Goal: Task Accomplishment & Management: Manage account settings

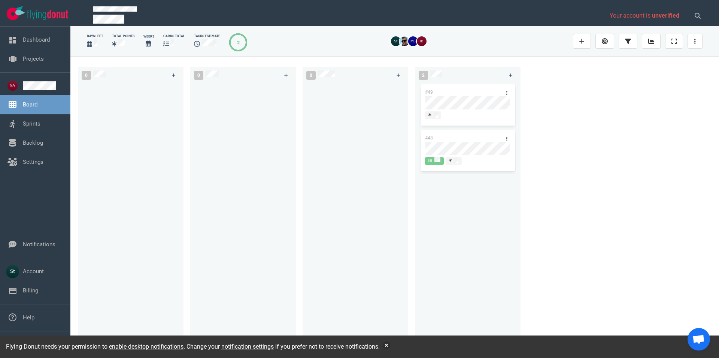
click at [37, 102] on link "Board" at bounding box center [30, 104] width 15 height 7
click at [37, 101] on link "Board" at bounding box center [30, 104] width 15 height 7
click at [40, 90] on link at bounding box center [44, 85] width 42 height 9
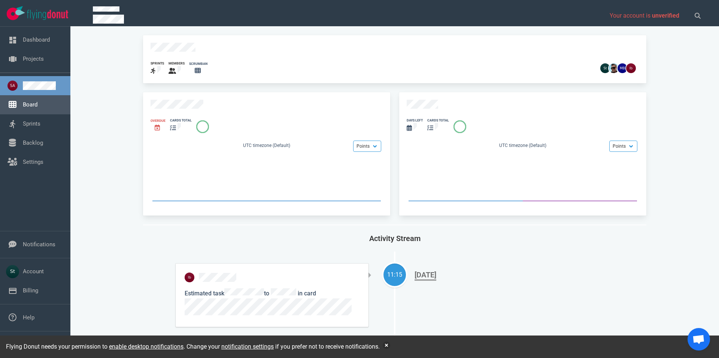
click at [37, 101] on link "Board" at bounding box center [30, 104] width 15 height 7
click at [28, 61] on link "Projects" at bounding box center [33, 58] width 21 height 7
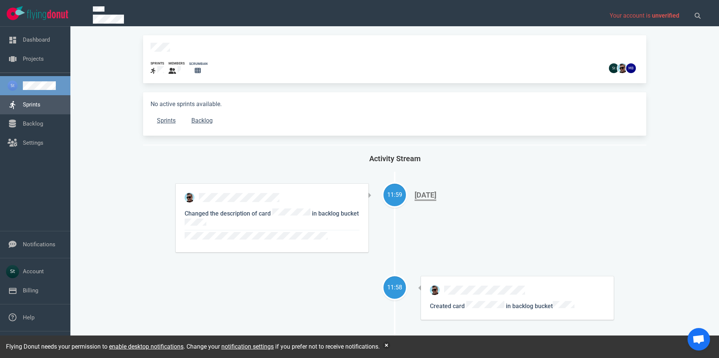
click at [40, 106] on link "Sprints" at bounding box center [32, 104] width 18 height 7
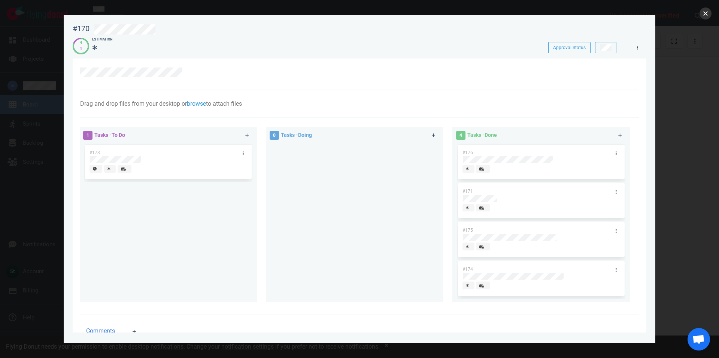
click at [707, 12] on button "close" at bounding box center [706, 13] width 12 height 12
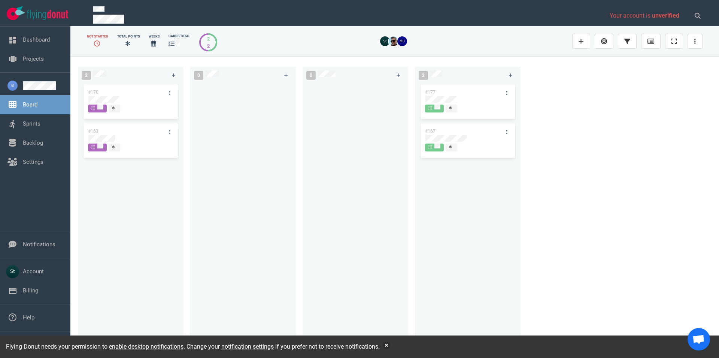
click at [120, 139] on div "#170 #163" at bounding box center [130, 212] width 97 height 259
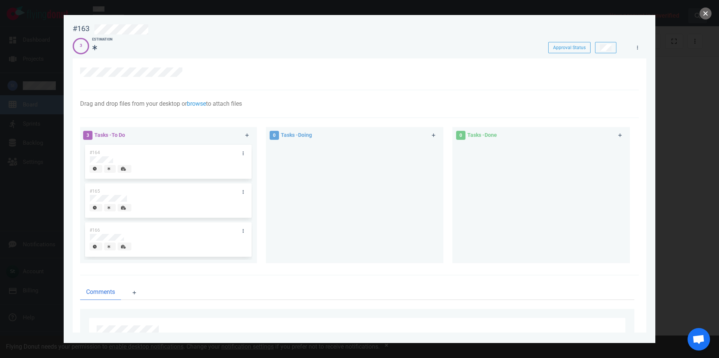
click at [703, 11] on button "close" at bounding box center [706, 13] width 12 height 12
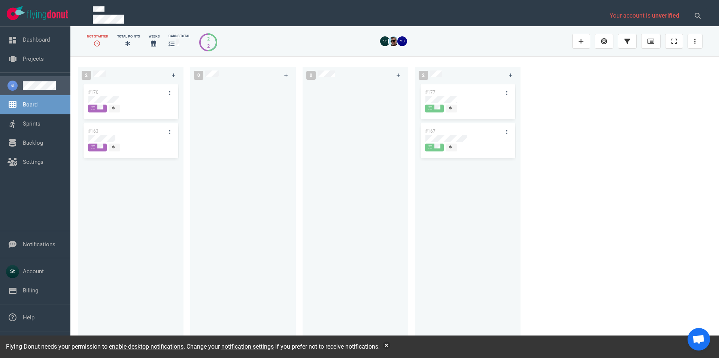
click at [47, 82] on link at bounding box center [44, 85] width 42 height 9
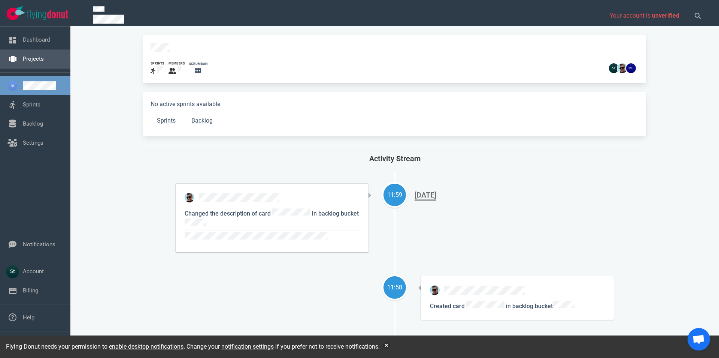
click at [40, 62] on link "Projects" at bounding box center [33, 58] width 21 height 7
click at [200, 118] on link "Backlog" at bounding box center [202, 120] width 34 height 15
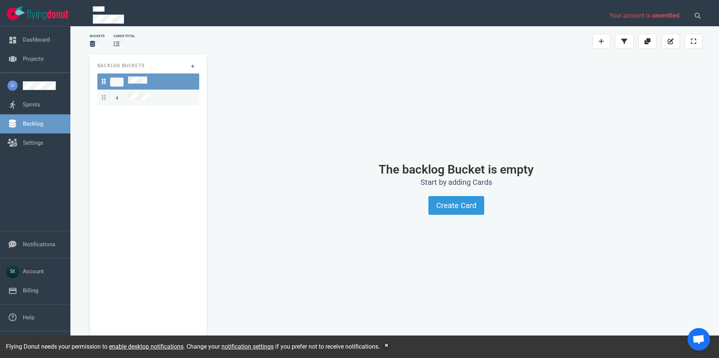
click at [175, 102] on link "4" at bounding box center [148, 98] width 102 height 16
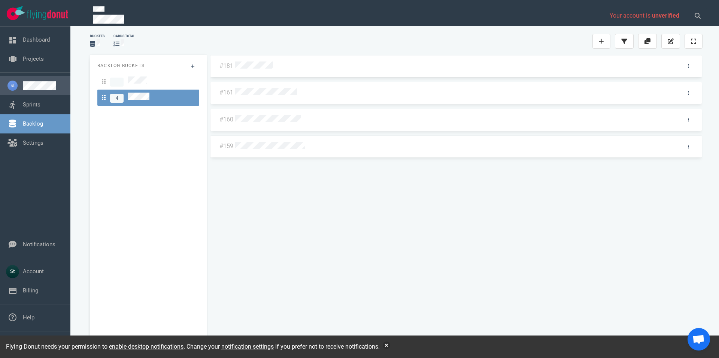
click at [43, 81] on link at bounding box center [44, 85] width 42 height 9
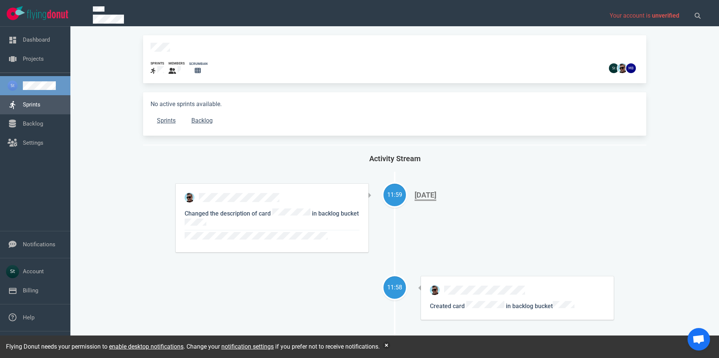
click at [33, 101] on link "Sprints" at bounding box center [32, 104] width 18 height 7
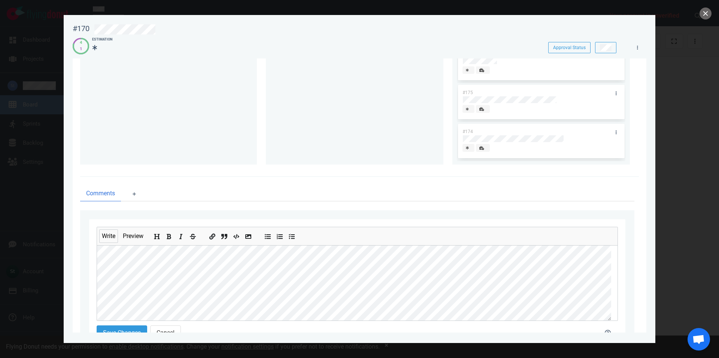
scroll to position [163, 0]
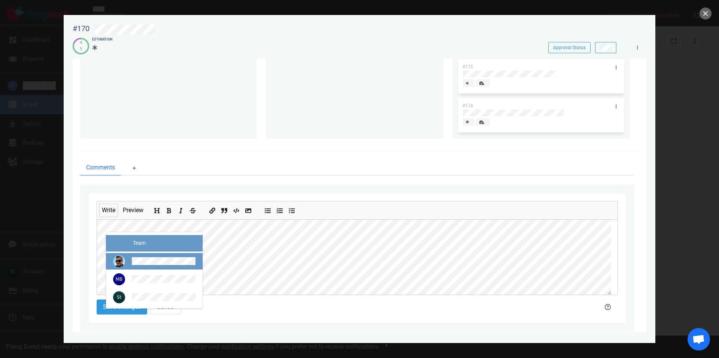
click at [138, 256] on div at bounding box center [154, 261] width 85 height 12
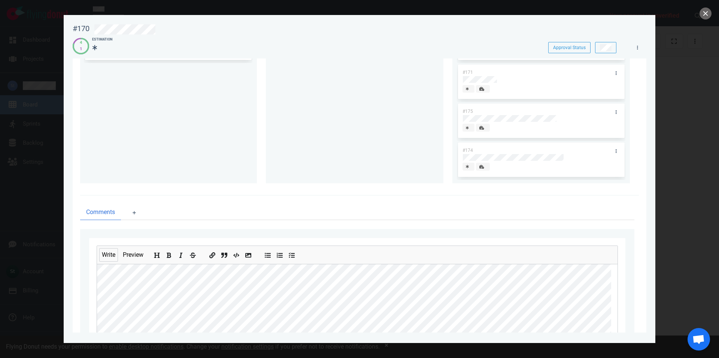
scroll to position [179, 0]
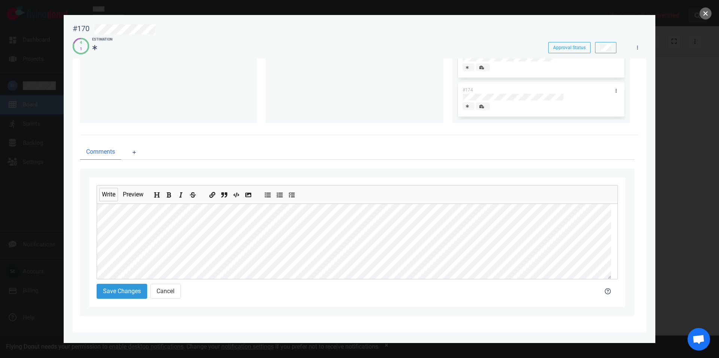
click at [707, 9] on button "close" at bounding box center [706, 13] width 12 height 12
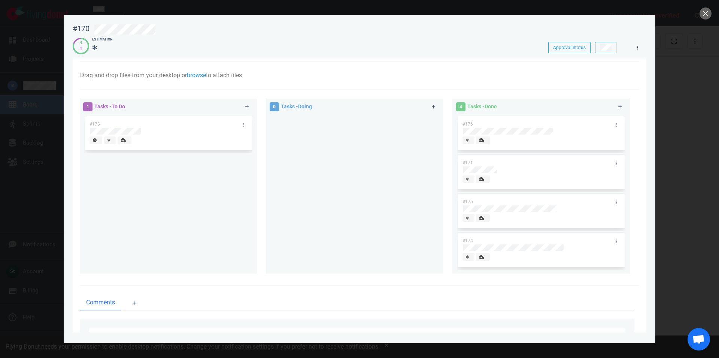
scroll to position [78, 0]
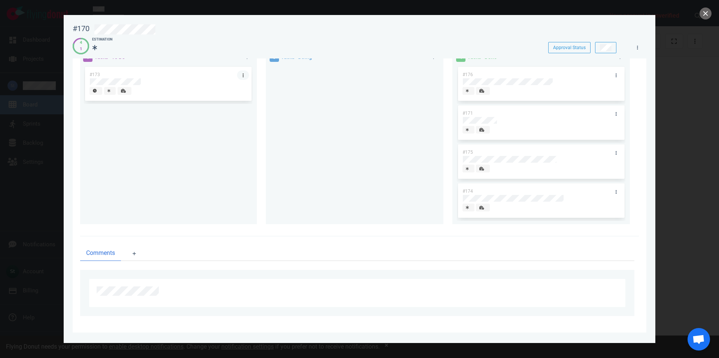
click at [240, 74] on link at bounding box center [243, 74] width 12 height 9
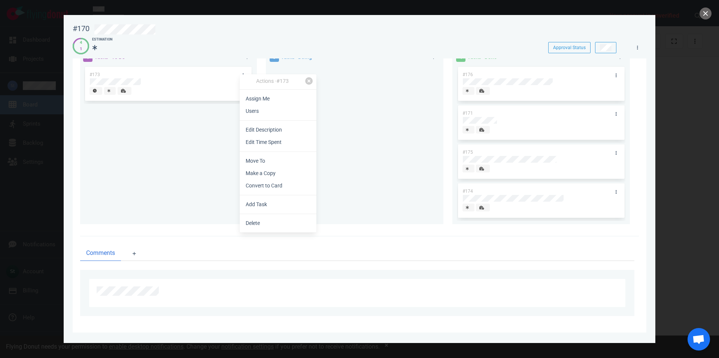
click at [226, 291] on div at bounding box center [356, 290] width 518 height 9
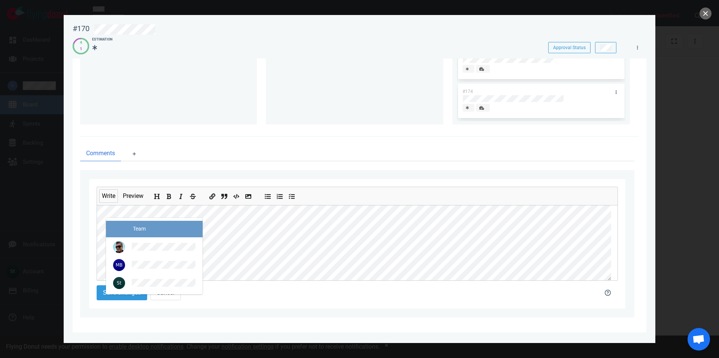
scroll to position [179, 0]
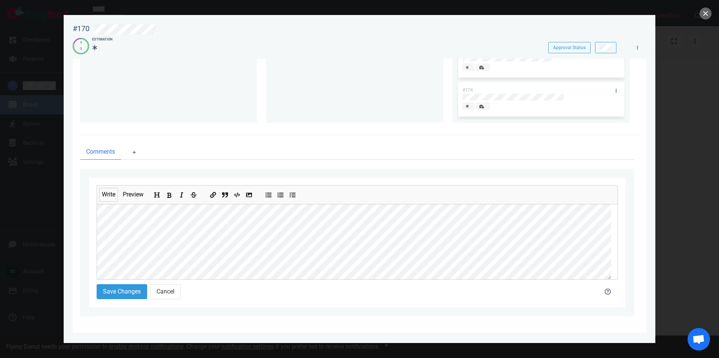
click at [155, 220] on div "Write Preview" at bounding box center [357, 232] width 521 height 94
click at [172, 288] on button "Cancel" at bounding box center [165, 291] width 31 height 15
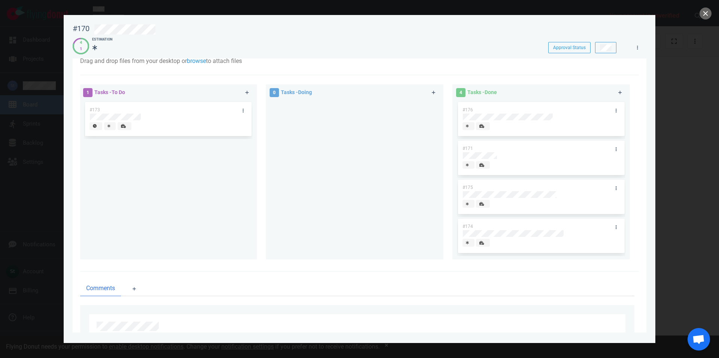
scroll to position [0, 0]
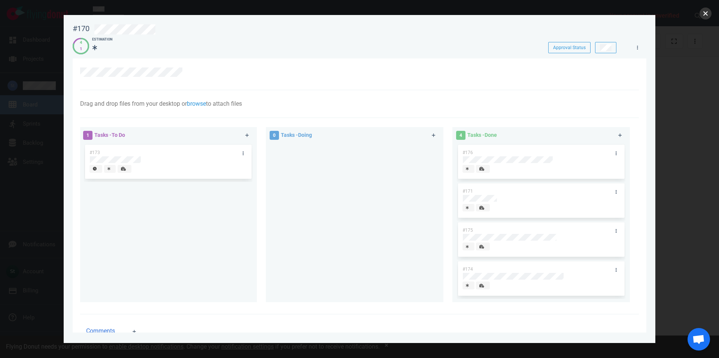
click at [703, 9] on button "close" at bounding box center [706, 13] width 12 height 12
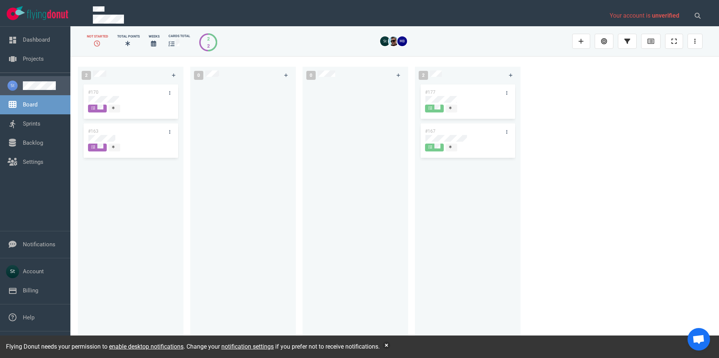
drag, startPoint x: 30, startPoint y: 83, endPoint x: 30, endPoint y: 77, distance: 6.4
click at [30, 83] on link at bounding box center [44, 85] width 42 height 9
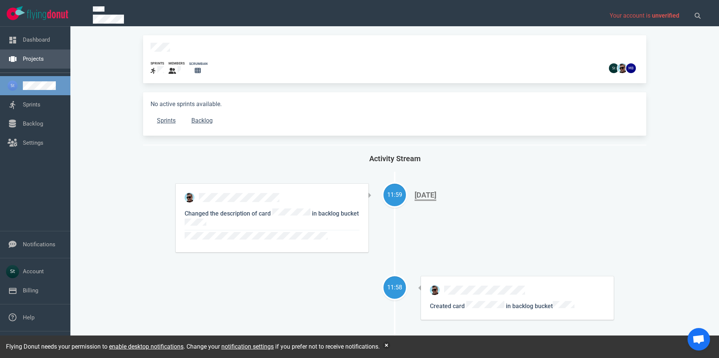
click at [36, 55] on link "Projects" at bounding box center [33, 58] width 21 height 7
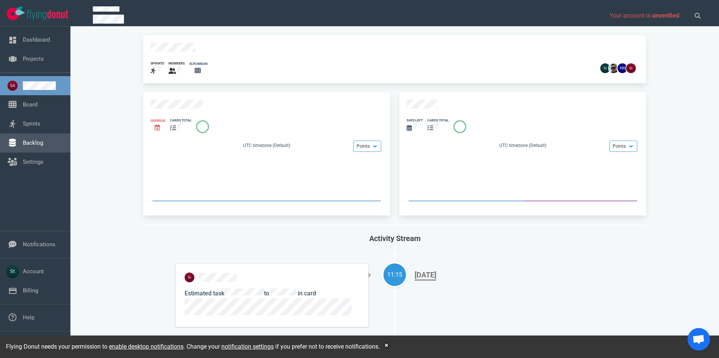
drag, startPoint x: 30, startPoint y: 142, endPoint x: 34, endPoint y: 140, distance: 3.9
click at [30, 140] on link "Backlog" at bounding box center [33, 142] width 20 height 7
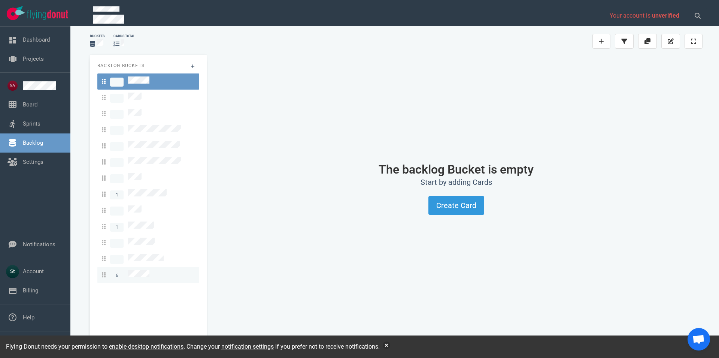
click at [139, 270] on span "6" at bounding box center [126, 275] width 48 height 10
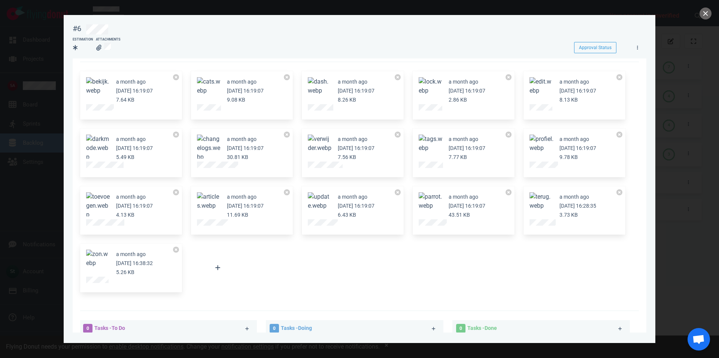
scroll to position [43, 0]
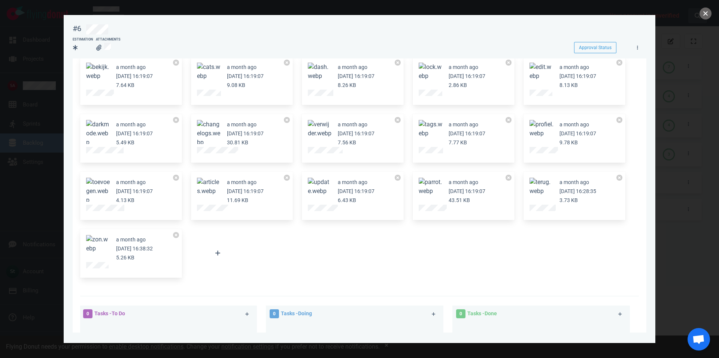
drag, startPoint x: 702, startPoint y: 13, endPoint x: 697, endPoint y: 13, distance: 5.2
click at [702, 13] on button "close" at bounding box center [706, 13] width 12 height 12
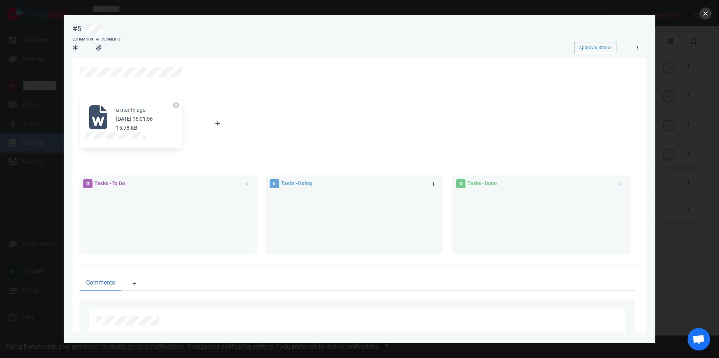
click at [703, 15] on button "close" at bounding box center [706, 13] width 12 height 12
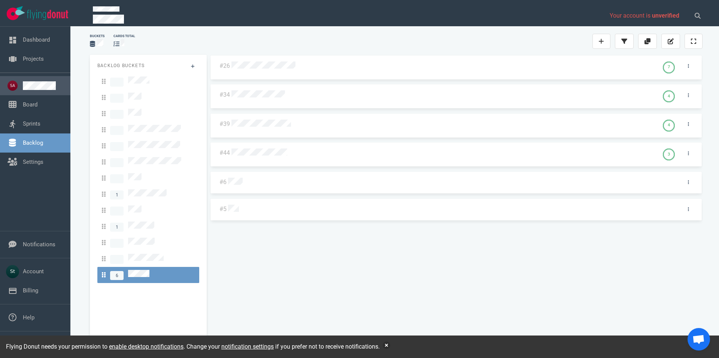
click at [37, 81] on link at bounding box center [44, 85] width 42 height 9
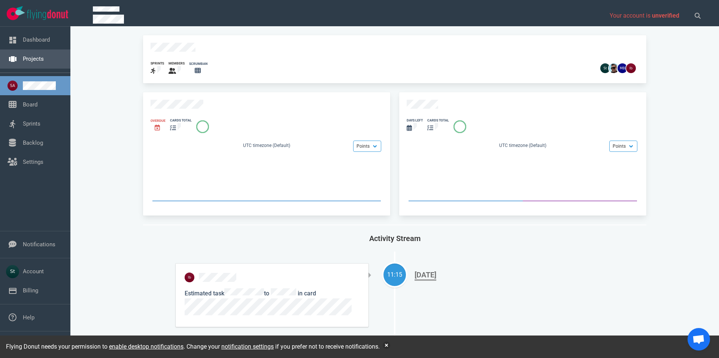
click at [38, 62] on link "Projects" at bounding box center [33, 58] width 21 height 7
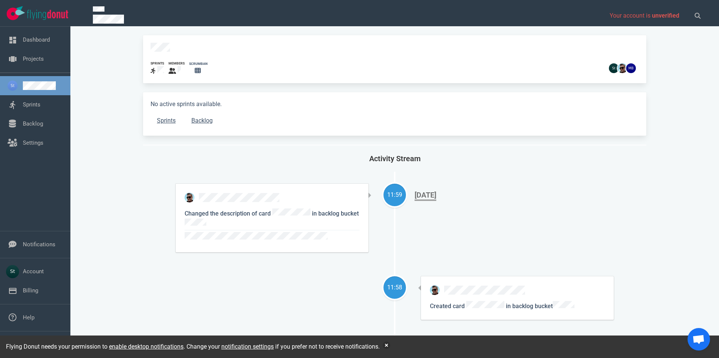
click at [23, 102] on link "Sprints" at bounding box center [32, 104] width 18 height 7
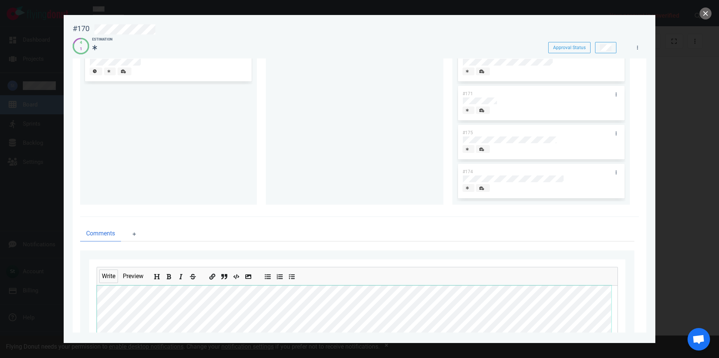
scroll to position [179, 0]
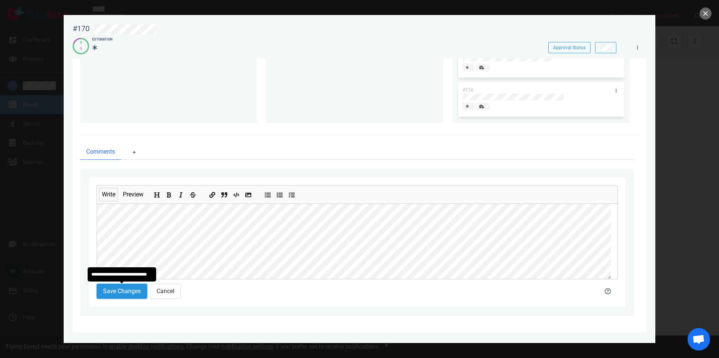
click at [115, 294] on button "Save Changes" at bounding box center [122, 291] width 51 height 15
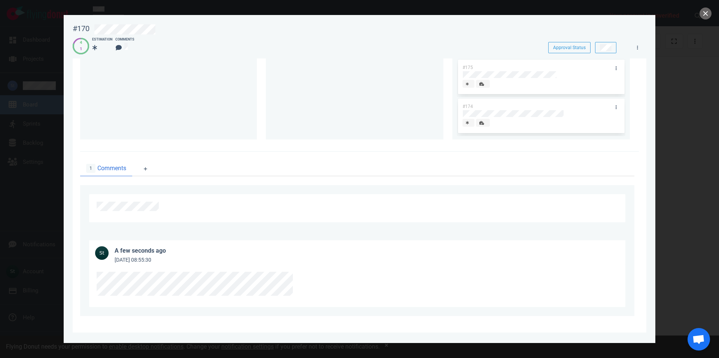
scroll to position [0, 0]
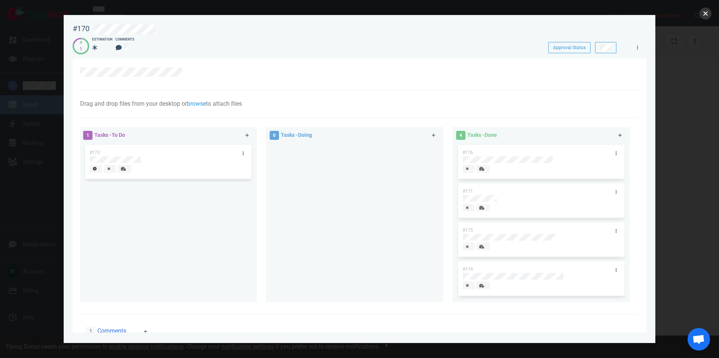
click at [702, 14] on button "close" at bounding box center [706, 13] width 12 height 12
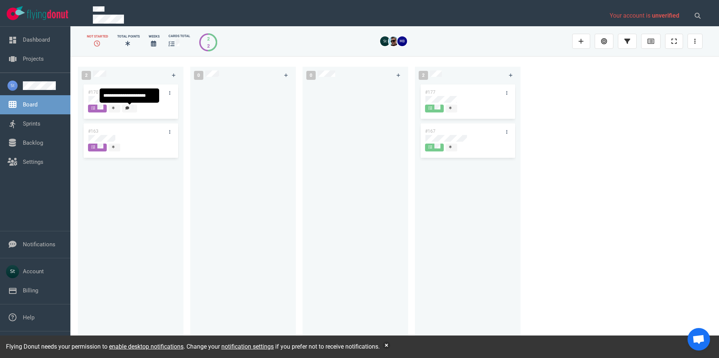
click at [128, 110] on div at bounding box center [130, 108] width 8 height 7
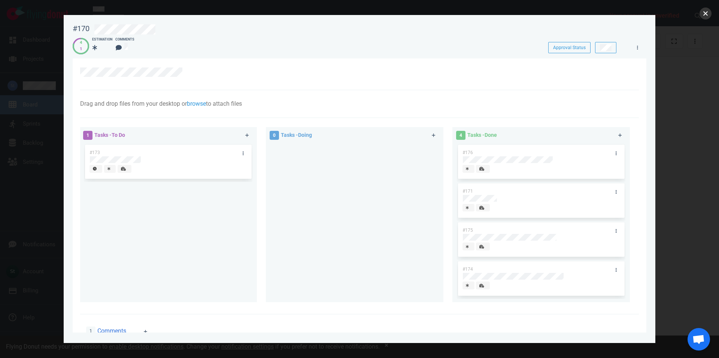
click at [702, 11] on button "close" at bounding box center [706, 13] width 12 height 12
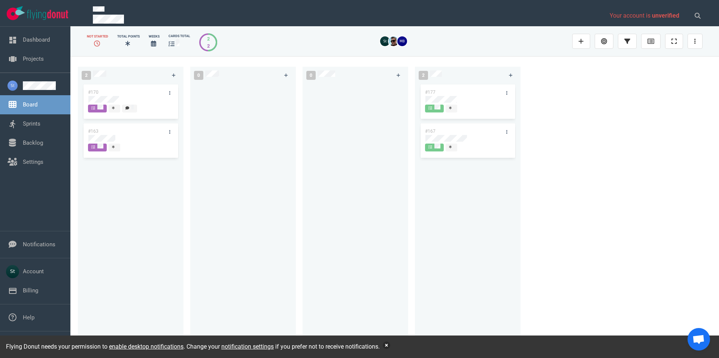
click at [390, 345] on button "button" at bounding box center [386, 344] width 7 height 7
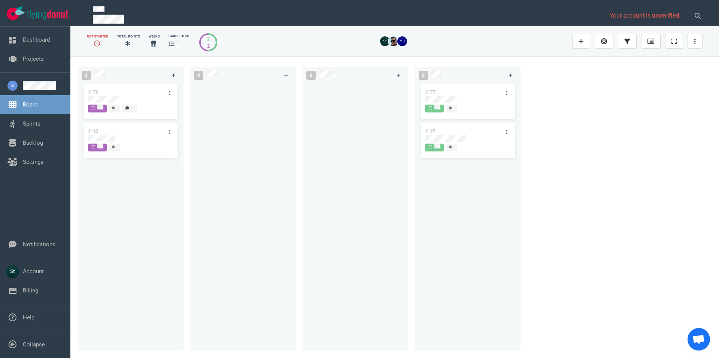
click at [365, 307] on div at bounding box center [355, 212] width 97 height 259
click at [128, 110] on div at bounding box center [130, 108] width 8 height 7
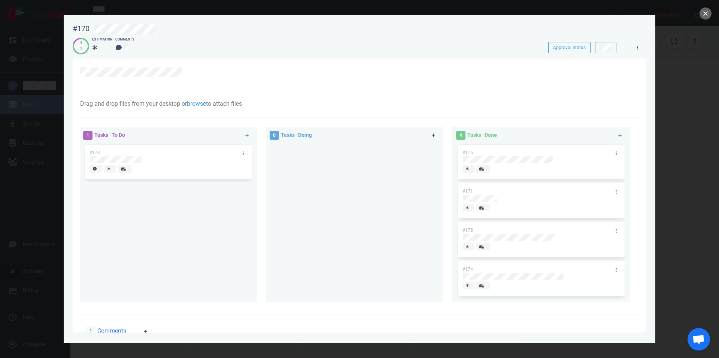
click at [711, 13] on button "close" at bounding box center [706, 13] width 12 height 12
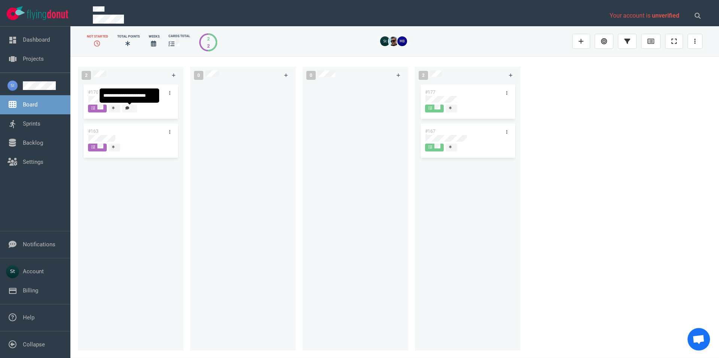
click at [131, 109] on div at bounding box center [130, 108] width 8 height 7
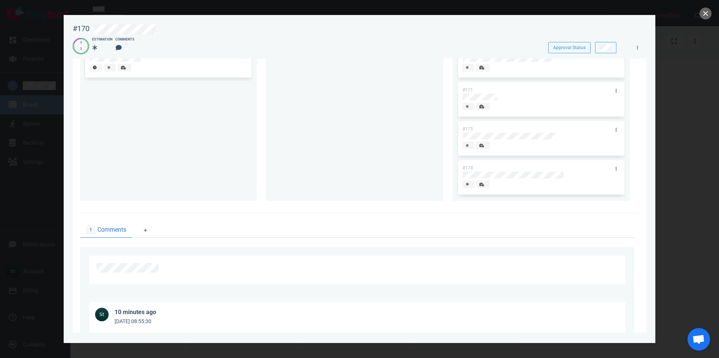
scroll to position [34, 0]
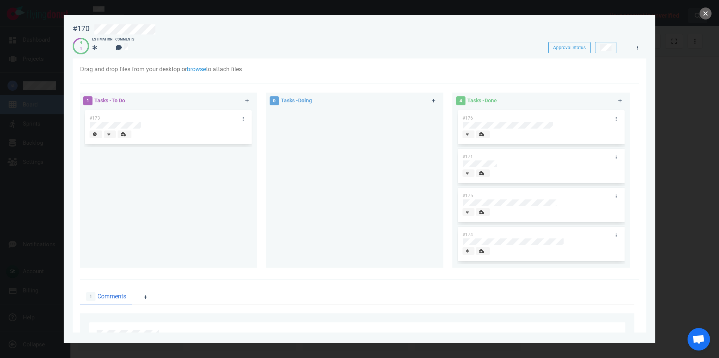
click at [705, 14] on button "close" at bounding box center [706, 13] width 12 height 12
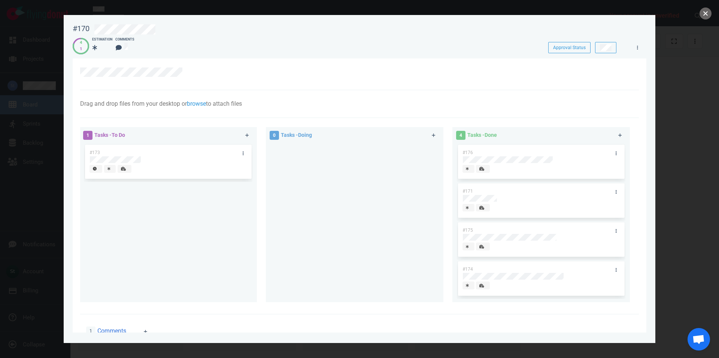
click at [707, 14] on button "close" at bounding box center [706, 13] width 12 height 12
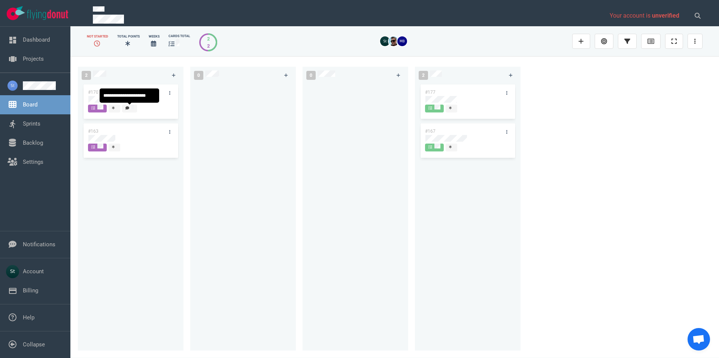
click at [132, 111] on div at bounding box center [130, 108] width 8 height 7
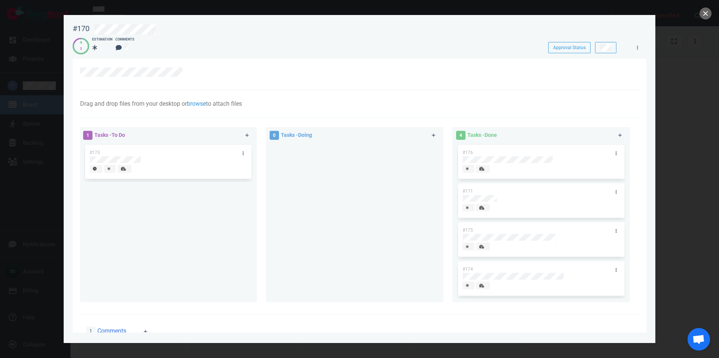
click at [699, 16] on div at bounding box center [359, 179] width 719 height 358
click at [704, 15] on button "close" at bounding box center [706, 13] width 12 height 12
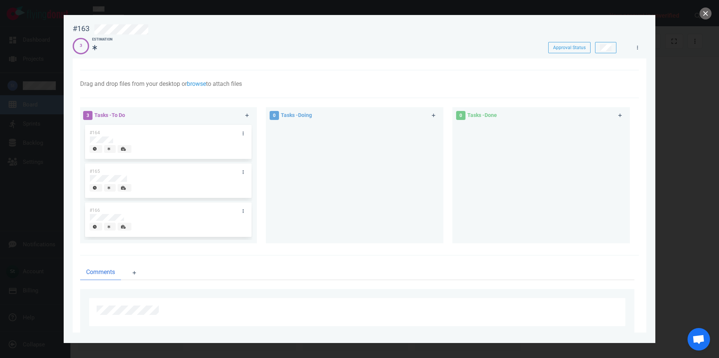
scroll to position [39, 0]
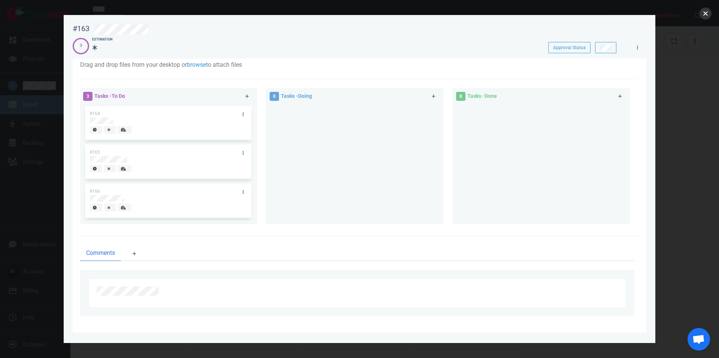
click at [711, 12] on button "close" at bounding box center [706, 13] width 12 height 12
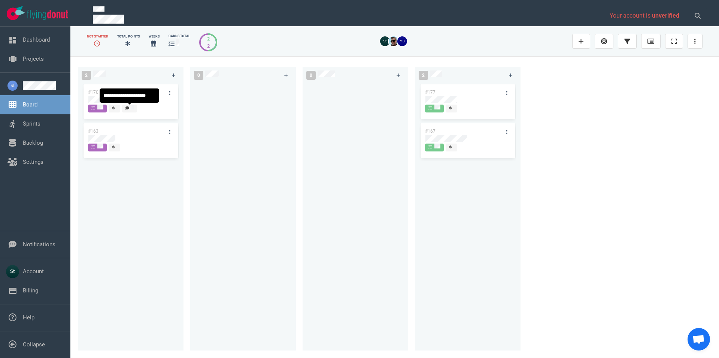
click at [130, 109] on div at bounding box center [130, 108] width 8 height 7
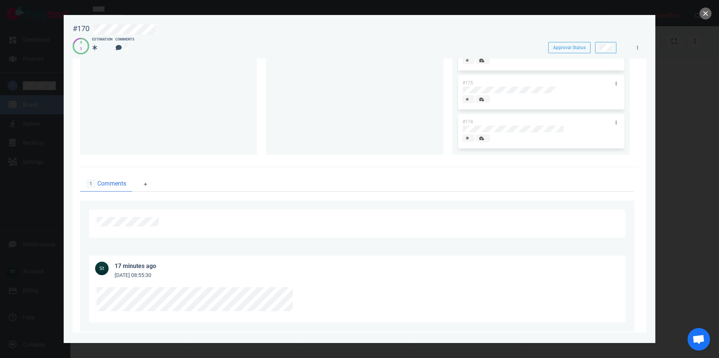
scroll to position [163, 0]
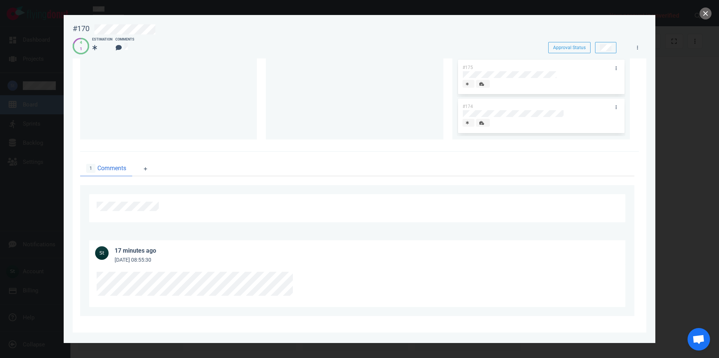
click at [34, 313] on div at bounding box center [359, 179] width 719 height 358
click at [705, 18] on button "close" at bounding box center [706, 13] width 12 height 12
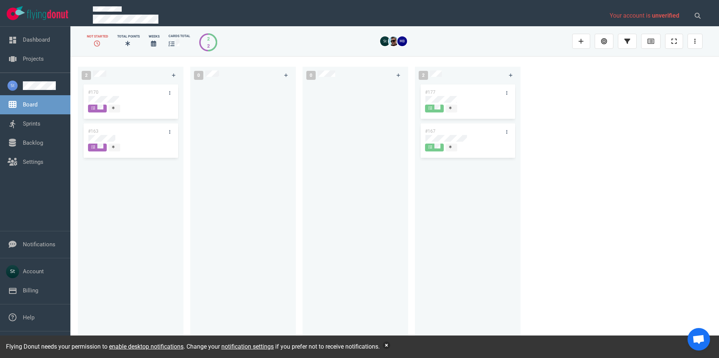
click at [386, 345] on button "button" at bounding box center [386, 344] width 7 height 7
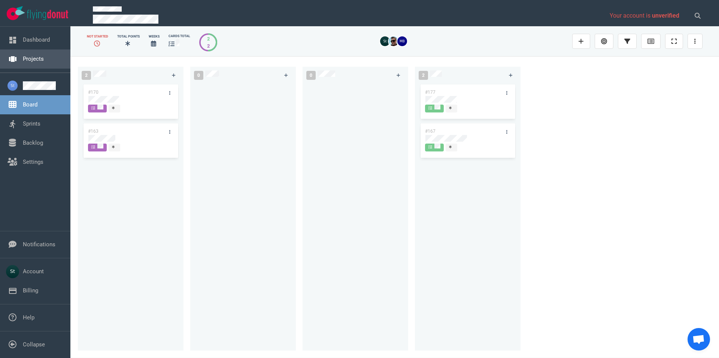
click at [44, 62] on link "Projects" at bounding box center [33, 58] width 21 height 7
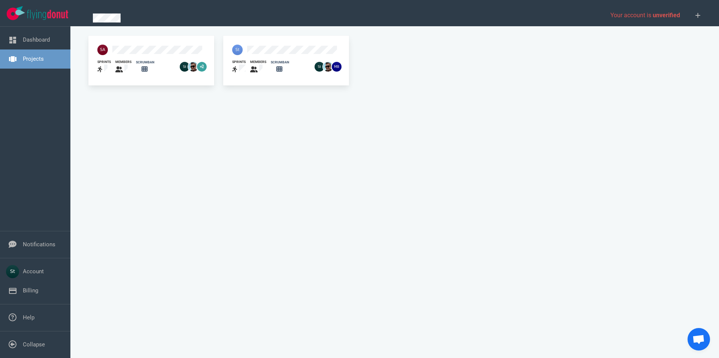
click at [156, 43] on div at bounding box center [136, 49] width 87 height 19
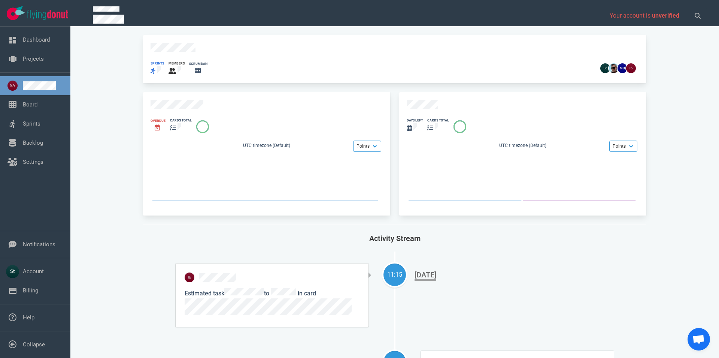
click at [153, 68] on div at bounding box center [157, 71] width 13 height 10
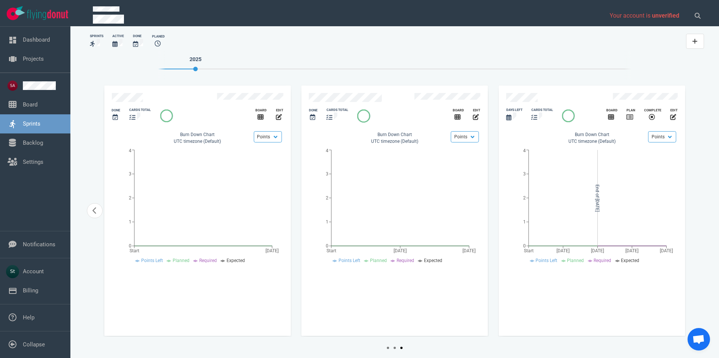
click at [33, 121] on link "Sprints" at bounding box center [32, 123] width 18 height 7
click at [30, 108] on link "Board" at bounding box center [30, 104] width 15 height 7
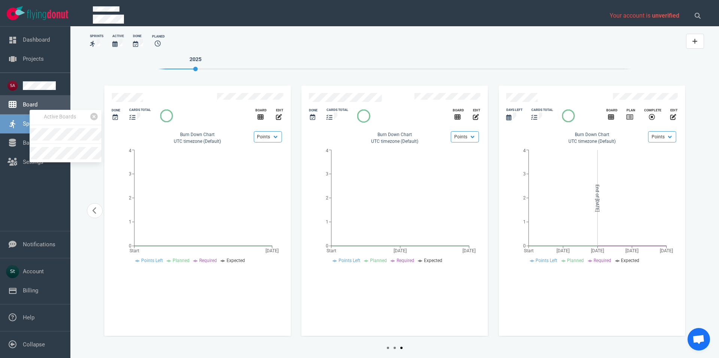
click at [27, 105] on link "Board" at bounding box center [30, 104] width 15 height 7
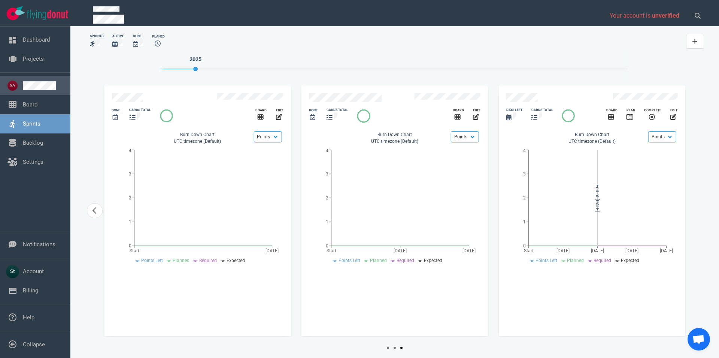
click at [24, 87] on link at bounding box center [44, 85] width 42 height 9
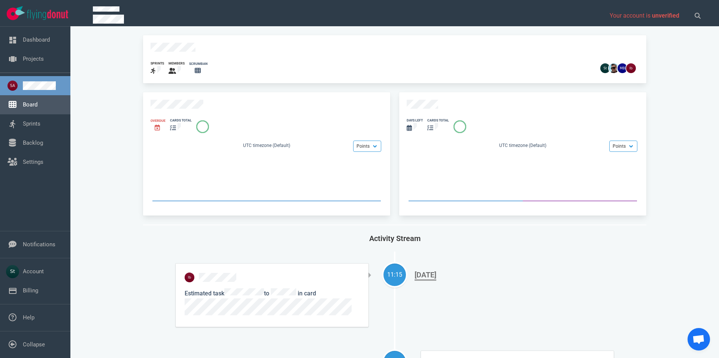
click at [27, 101] on link "Board" at bounding box center [30, 104] width 15 height 7
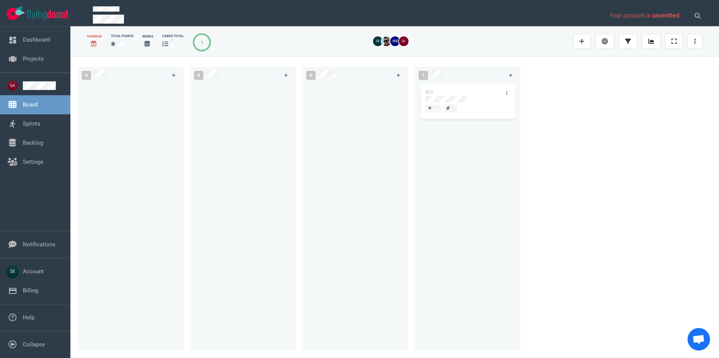
click at [34, 103] on link "Board" at bounding box center [30, 104] width 15 height 7
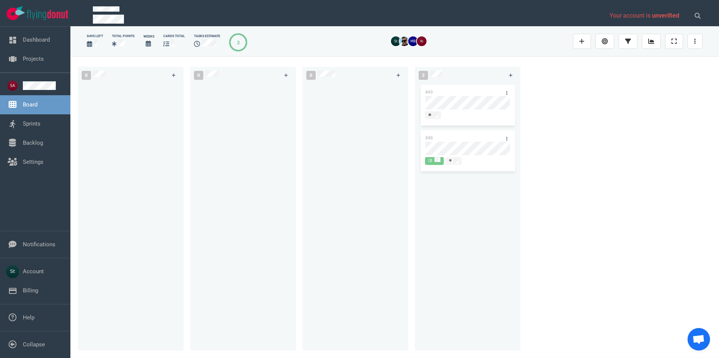
click at [32, 108] on link "Board" at bounding box center [30, 104] width 15 height 7
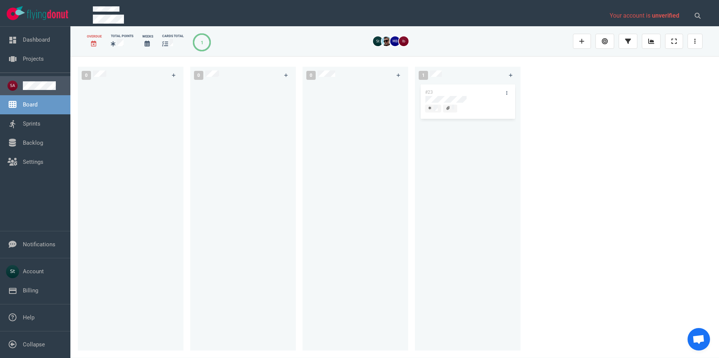
click at [40, 88] on link at bounding box center [44, 85] width 42 height 9
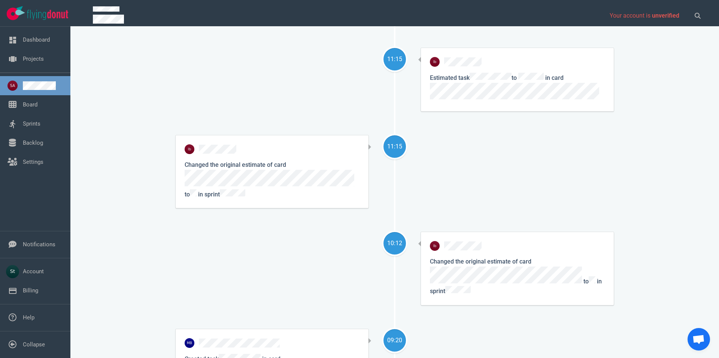
scroll to position [299, 0]
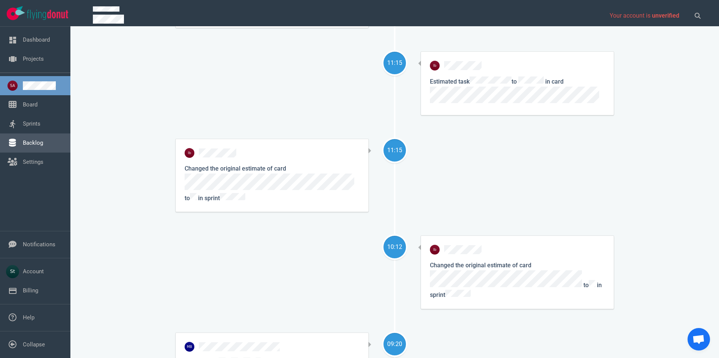
click at [43, 146] on link "Backlog" at bounding box center [33, 142] width 20 height 7
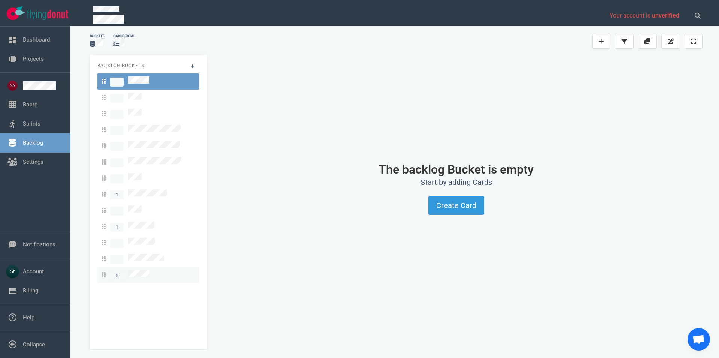
click at [135, 270] on span "6" at bounding box center [126, 275] width 48 height 10
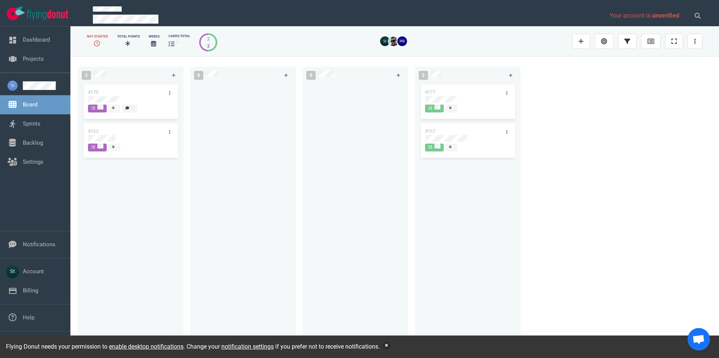
click at [388, 344] on button "button" at bounding box center [386, 344] width 7 height 7
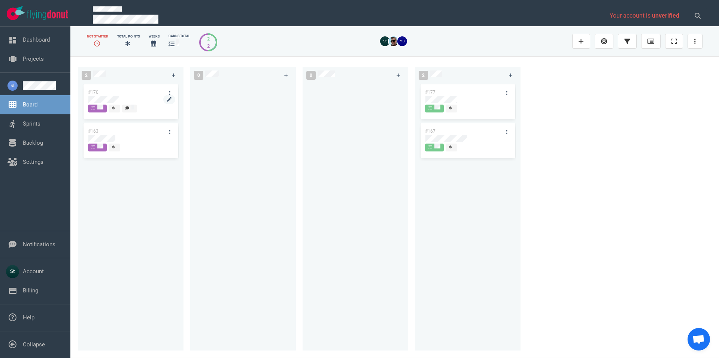
click at [123, 102] on div at bounding box center [130, 99] width 85 height 7
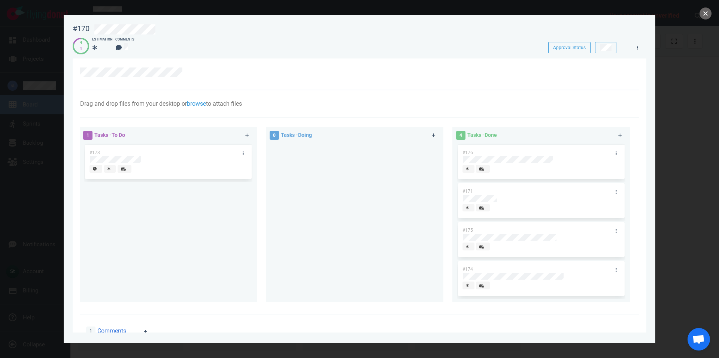
click at [709, 10] on button "close" at bounding box center [706, 13] width 12 height 12
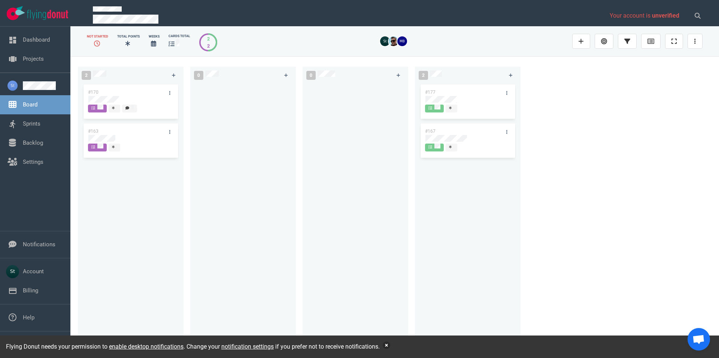
click at [387, 343] on button "button" at bounding box center [386, 344] width 7 height 7
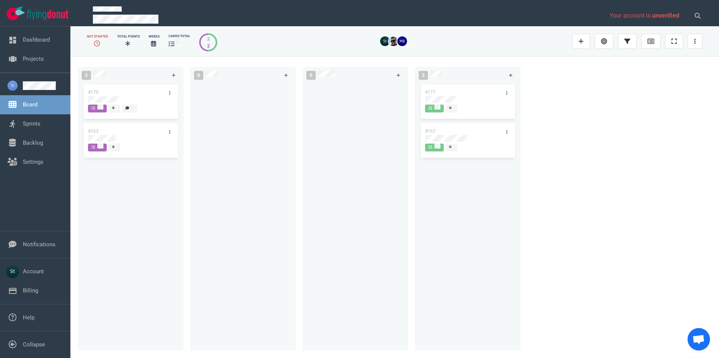
click at [151, 324] on div "#170 #163" at bounding box center [130, 212] width 97 height 259
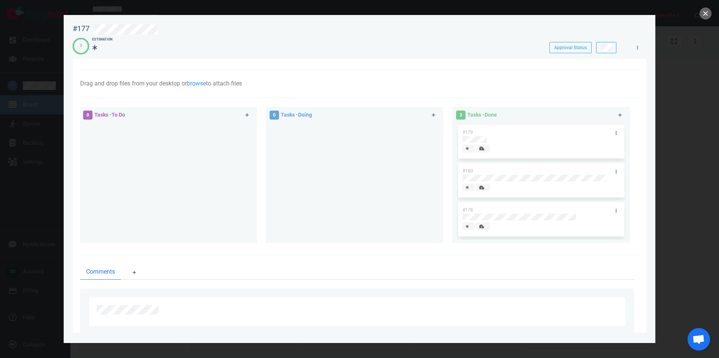
scroll to position [39, 0]
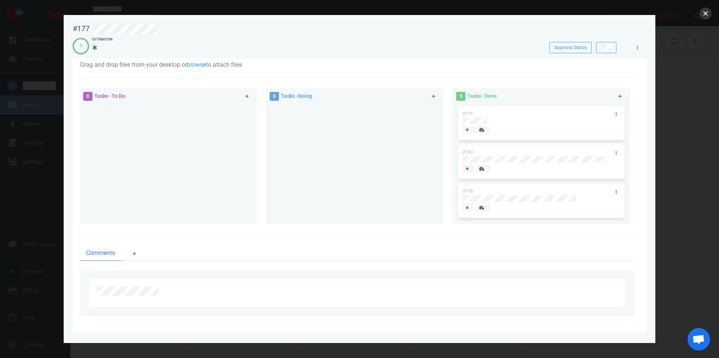
click at [707, 14] on button "close" at bounding box center [706, 13] width 12 height 12
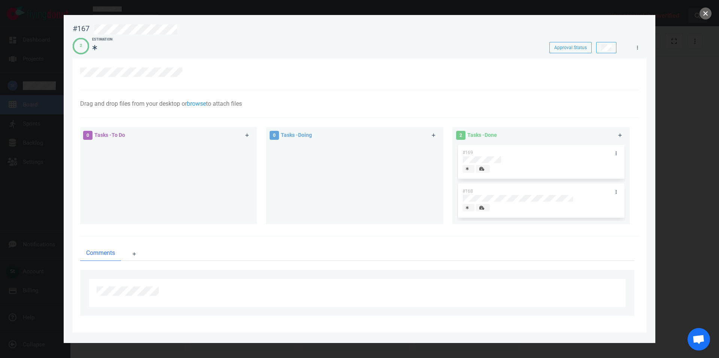
drag, startPoint x: 709, startPoint y: 15, endPoint x: 705, endPoint y: 17, distance: 4.4
click at [710, 15] on button "close" at bounding box center [706, 13] width 12 height 12
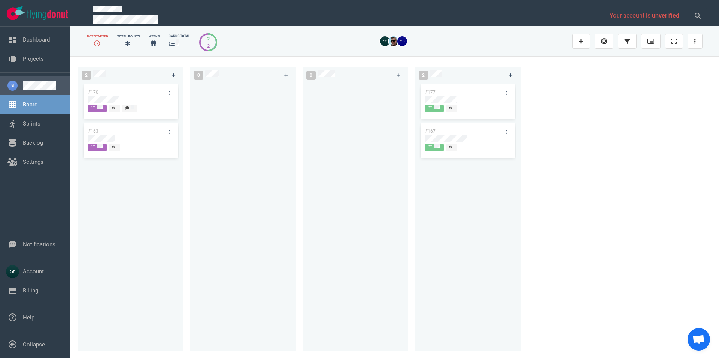
click at [28, 90] on link at bounding box center [44, 85] width 42 height 9
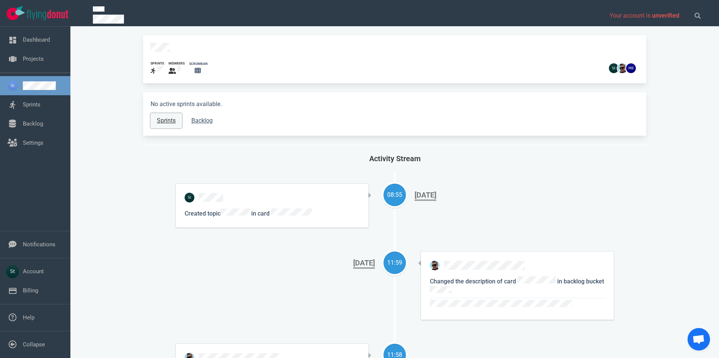
click at [165, 118] on link "Sprints" at bounding box center [166, 120] width 31 height 15
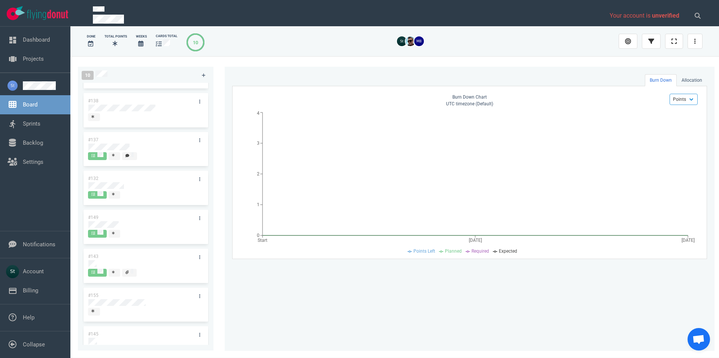
scroll to position [43, 0]
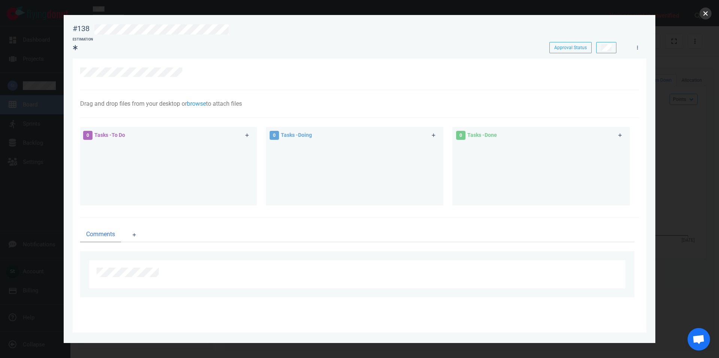
click at [706, 14] on button "close" at bounding box center [706, 13] width 12 height 12
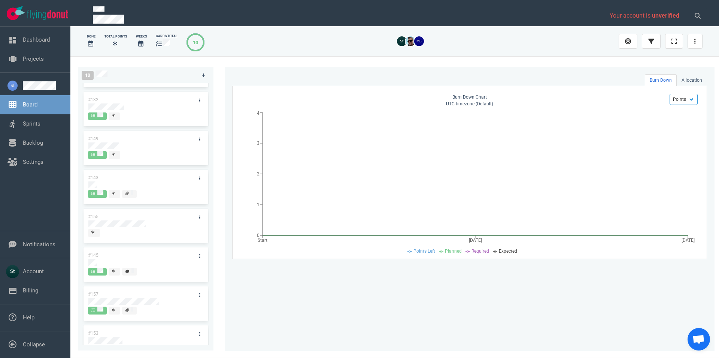
scroll to position [127, 0]
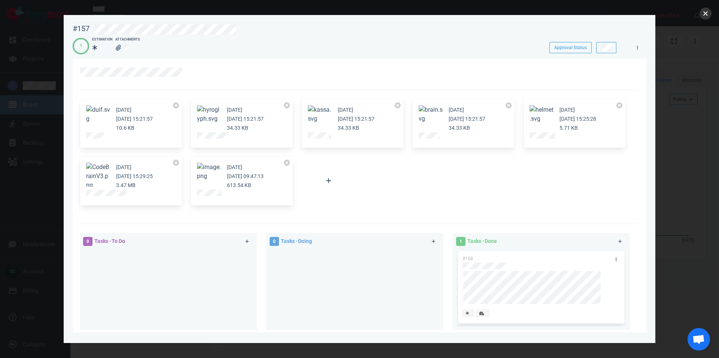
click at [708, 15] on button "close" at bounding box center [706, 13] width 12 height 12
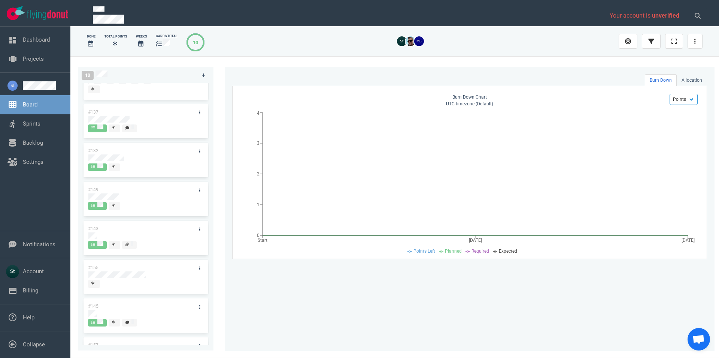
scroll to position [42, 0]
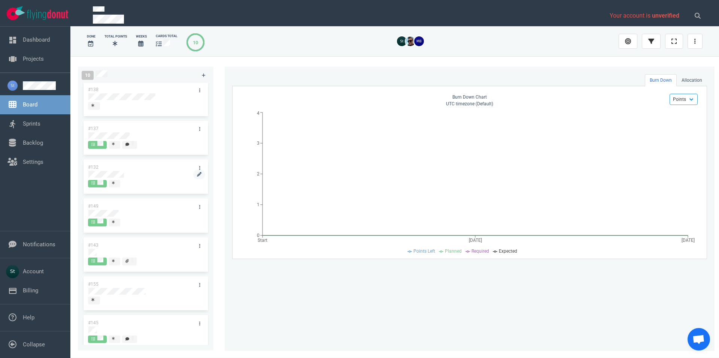
click at [129, 171] on div at bounding box center [145, 174] width 115 height 9
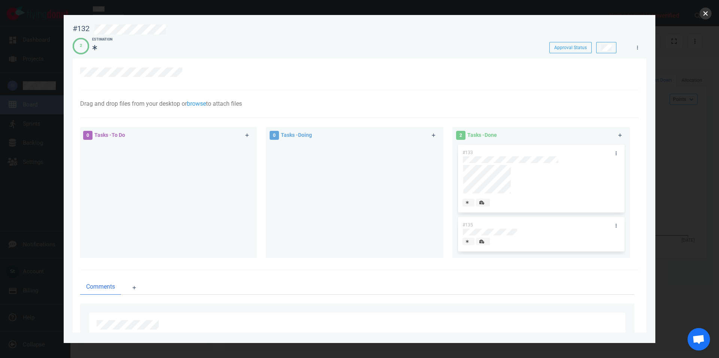
click at [706, 13] on button "close" at bounding box center [706, 13] width 12 height 12
click at [702, 18] on button "close" at bounding box center [706, 13] width 12 height 12
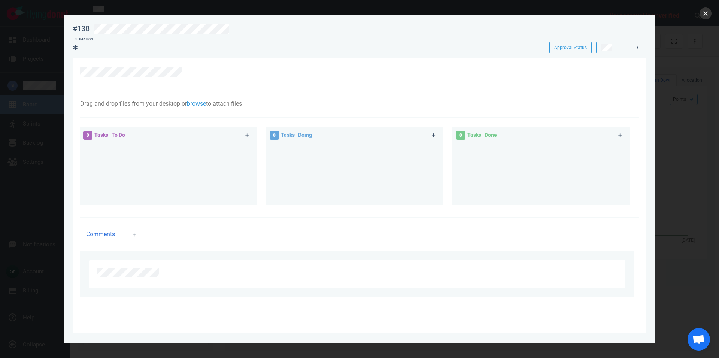
click at [702, 16] on button "close" at bounding box center [706, 13] width 12 height 12
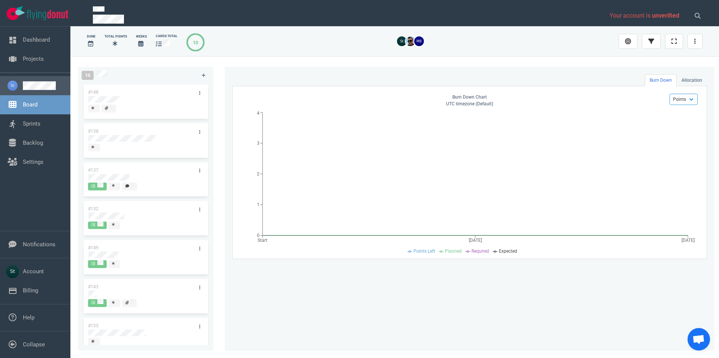
click at [58, 81] on link at bounding box center [44, 85] width 42 height 9
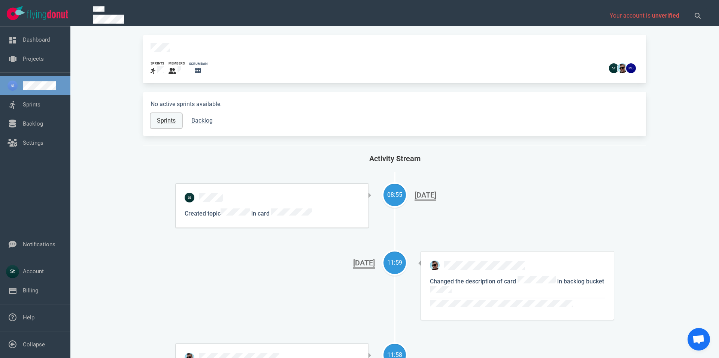
click at [165, 117] on link "Sprints" at bounding box center [166, 120] width 31 height 15
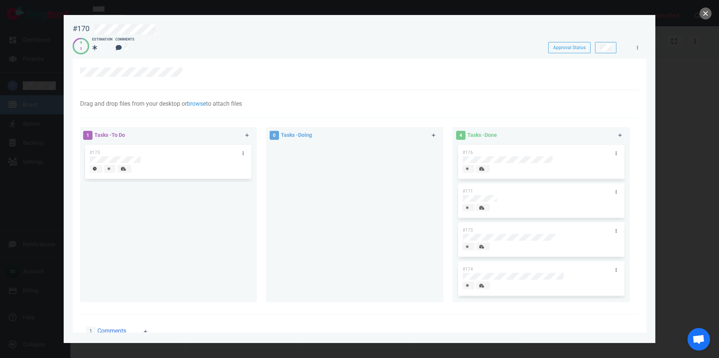
click at [79, 171] on section "Drag and drop files from your desktop or browse to attach files Attach Files Co…" at bounding box center [360, 276] width 574 height 436
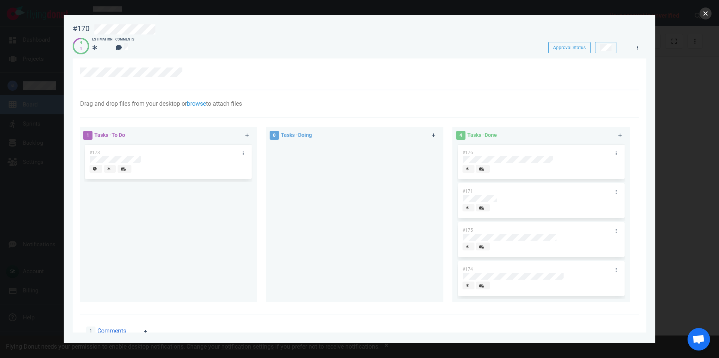
click at [707, 13] on button "close" at bounding box center [706, 13] width 12 height 12
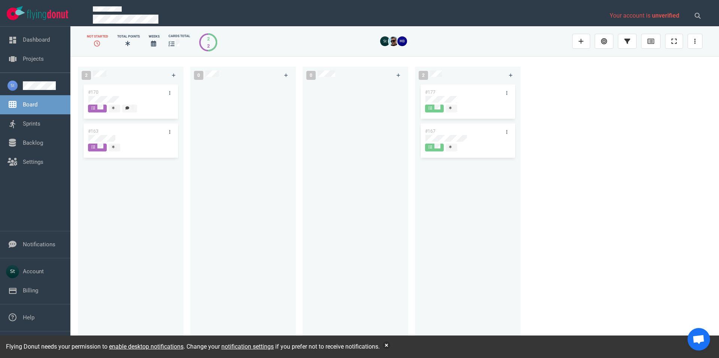
click at [385, 342] on div "Flying Donut needs your permission to enable desktop notifications . Change you…" at bounding box center [359, 346] width 719 height 22
click at [386, 344] on button "button" at bounding box center [386, 344] width 7 height 7
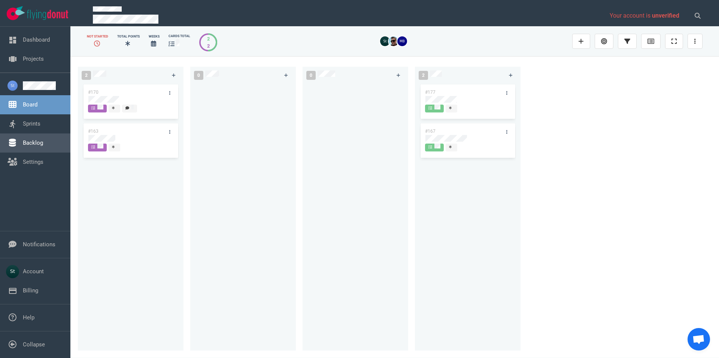
click at [41, 145] on link "Backlog" at bounding box center [33, 142] width 20 height 7
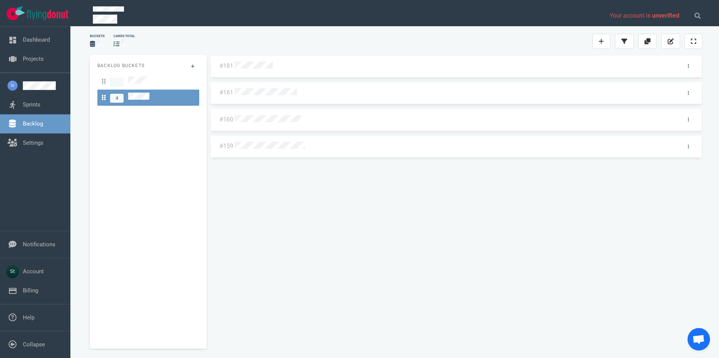
click at [282, 62] on div at bounding box center [454, 66] width 439 height 10
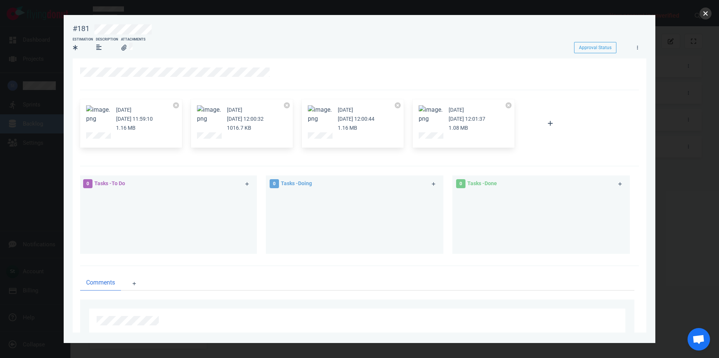
click at [704, 15] on button "close" at bounding box center [706, 13] width 12 height 12
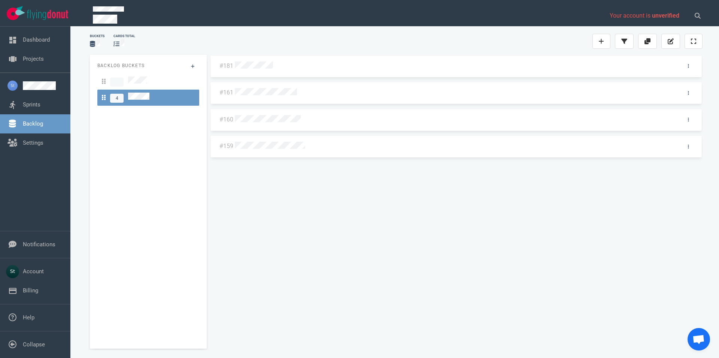
click at [303, 92] on div at bounding box center [454, 93] width 439 height 10
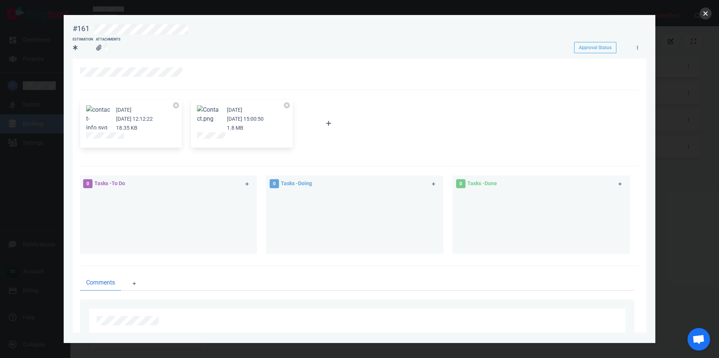
click at [704, 17] on button "close" at bounding box center [706, 13] width 12 height 12
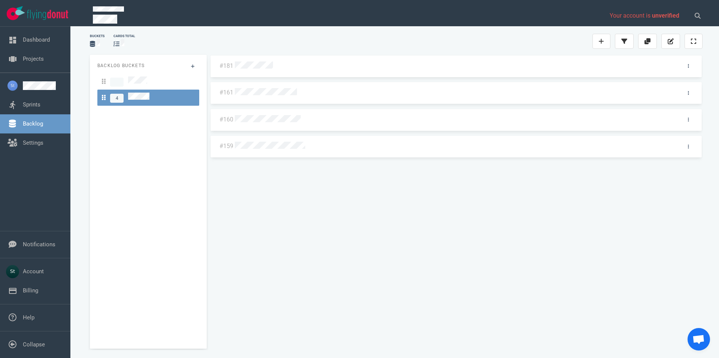
click at [278, 115] on div at bounding box center [454, 120] width 439 height 10
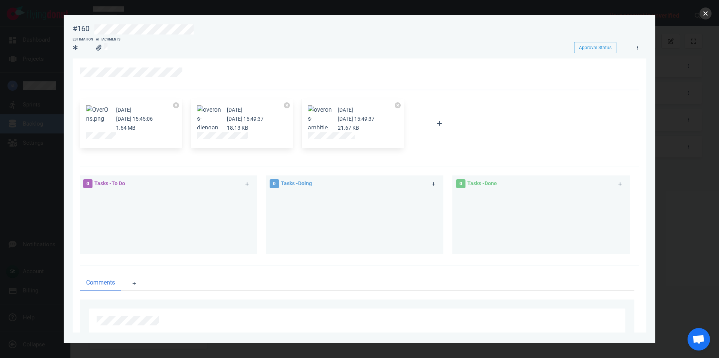
click at [709, 14] on button "close" at bounding box center [706, 13] width 12 height 12
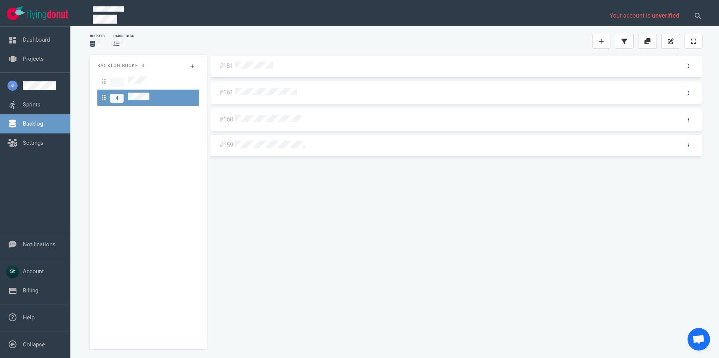
click at [265, 144] on div "#181 #161 #160 #159 #159" at bounding box center [456, 199] width 493 height 288
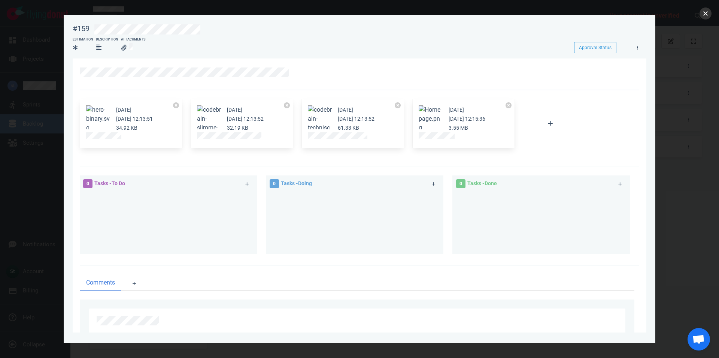
click at [707, 15] on button "close" at bounding box center [706, 13] width 12 height 12
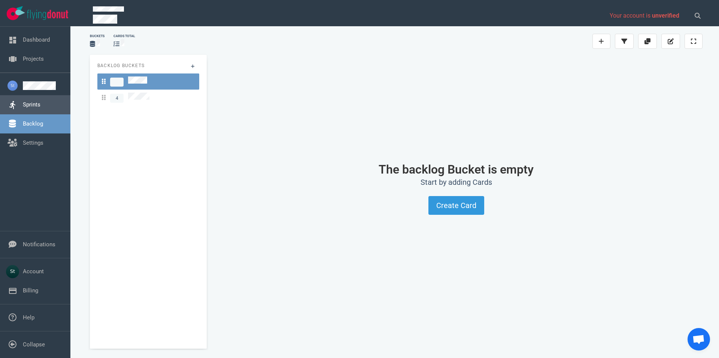
click at [23, 101] on link "Sprints" at bounding box center [32, 104] width 18 height 7
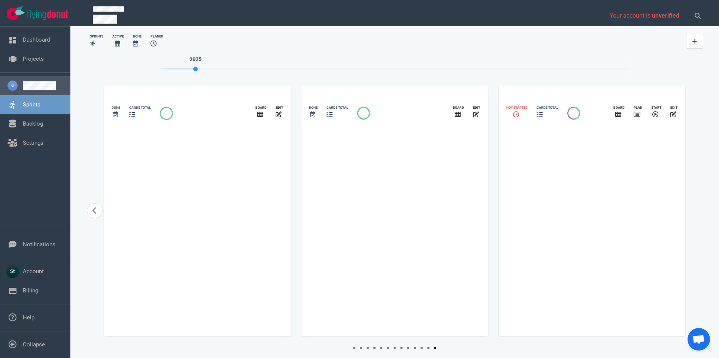
click at [23, 90] on link at bounding box center [44, 85] width 42 height 9
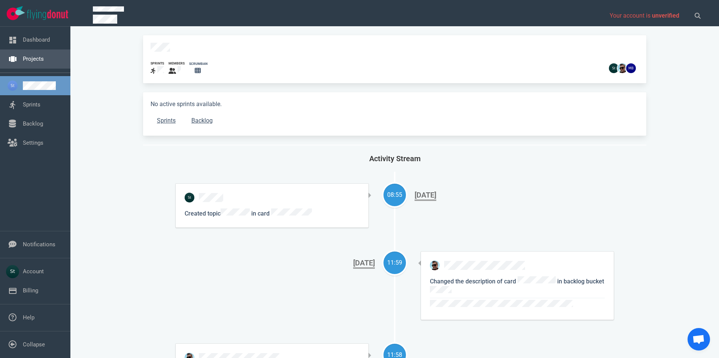
click at [28, 61] on link "Projects" at bounding box center [33, 58] width 21 height 7
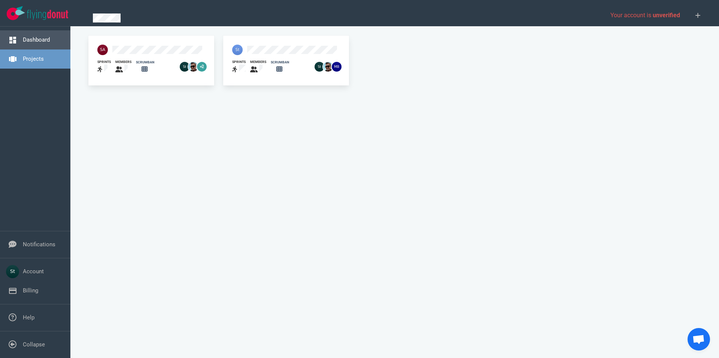
click at [30, 37] on link "Dashboard" at bounding box center [36, 39] width 27 height 7
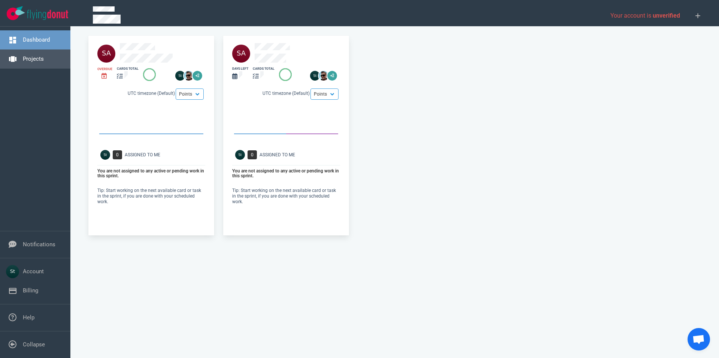
click at [23, 62] on link "Projects" at bounding box center [33, 58] width 21 height 7
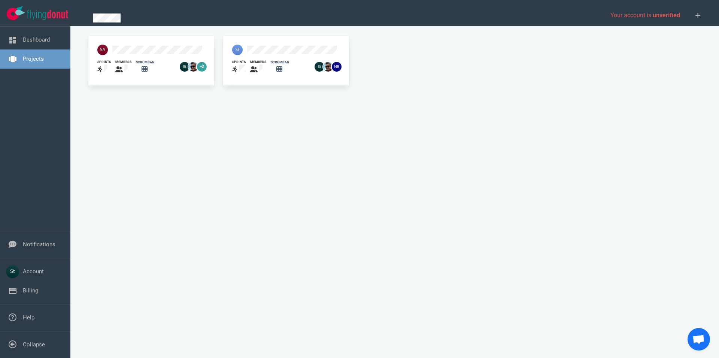
click at [239, 47] on img at bounding box center [237, 50] width 10 height 10
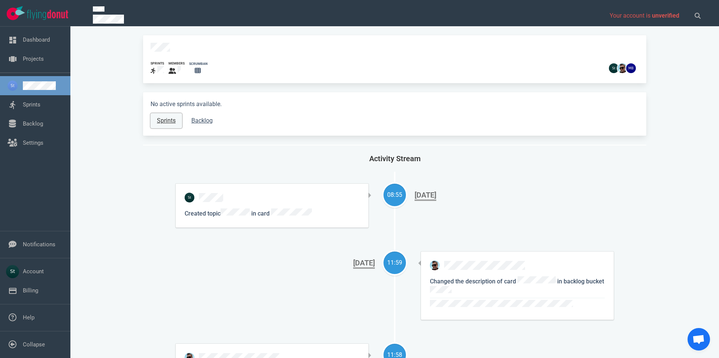
click at [159, 118] on link "Sprints" at bounding box center [166, 120] width 31 height 15
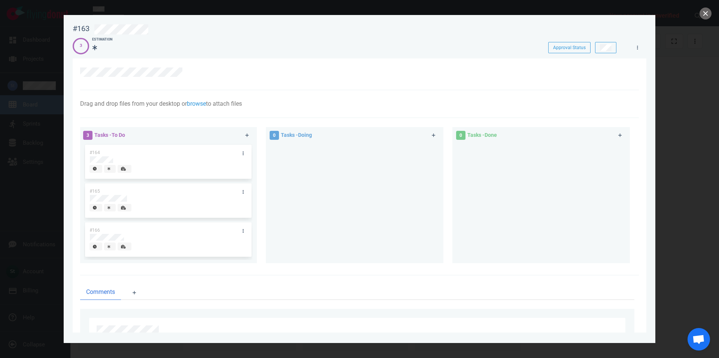
click at [711, 17] on div at bounding box center [359, 179] width 719 height 358
click at [704, 16] on button "close" at bounding box center [706, 13] width 12 height 12
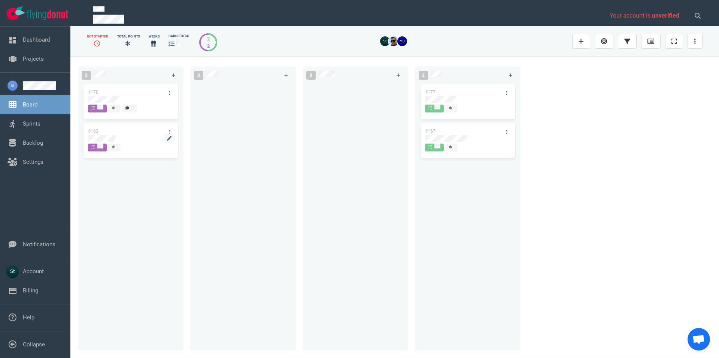
click at [116, 139] on div at bounding box center [130, 138] width 85 height 7
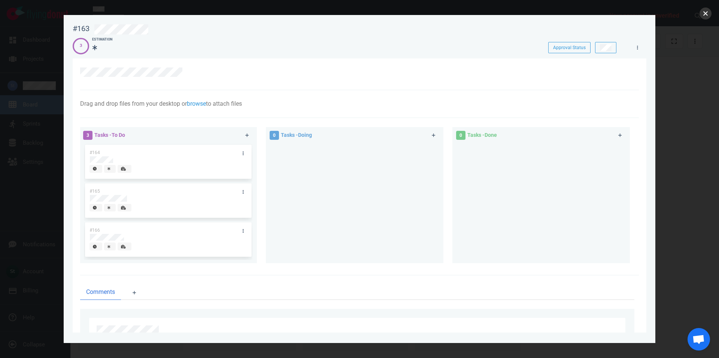
click at [710, 15] on button "close" at bounding box center [706, 13] width 12 height 12
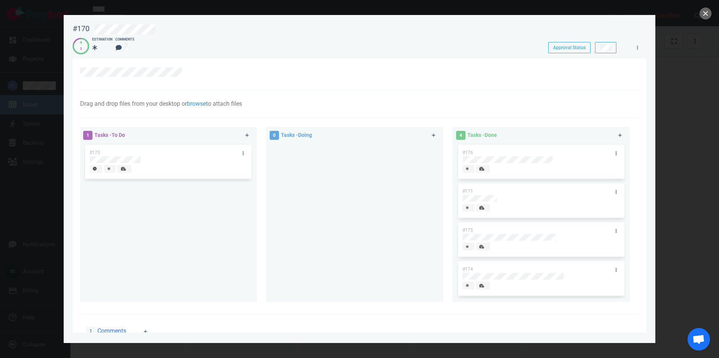
scroll to position [163, 0]
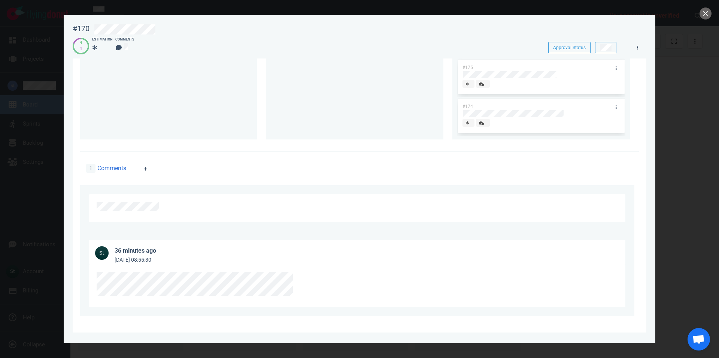
click at [70, 236] on section "#170 Approval Status 4 1 Estimation Comments Approval Status Drag and drop file…" at bounding box center [360, 176] width 592 height 322
click at [706, 14] on button "close" at bounding box center [706, 13] width 12 height 12
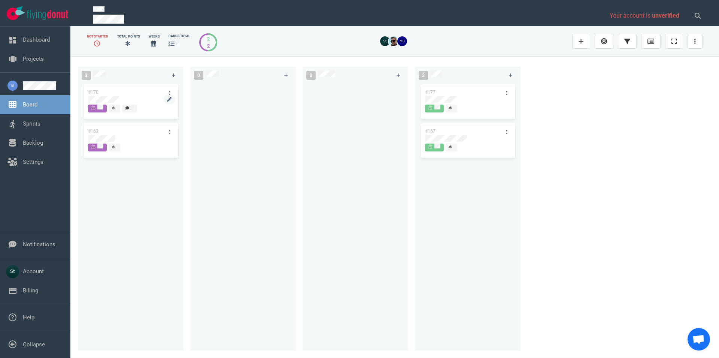
click at [114, 96] on div at bounding box center [130, 100] width 85 height 9
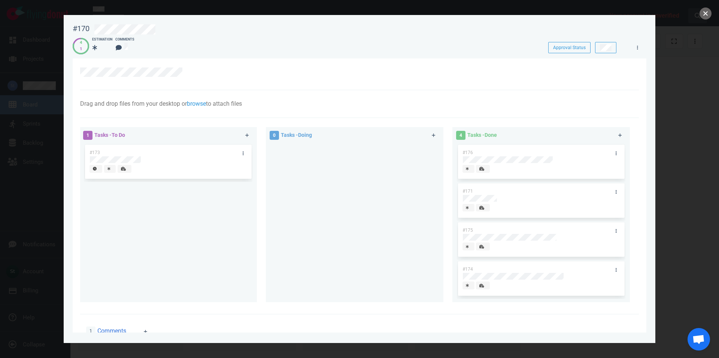
drag, startPoint x: 706, startPoint y: 15, endPoint x: 705, endPoint y: 21, distance: 5.8
click at [703, 14] on button "close" at bounding box center [706, 13] width 12 height 12
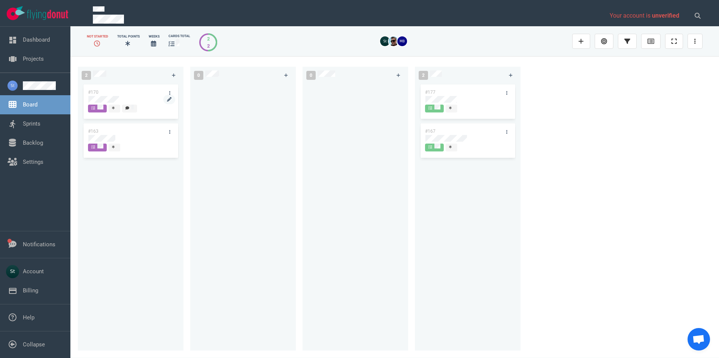
click at [121, 97] on div at bounding box center [130, 99] width 85 height 7
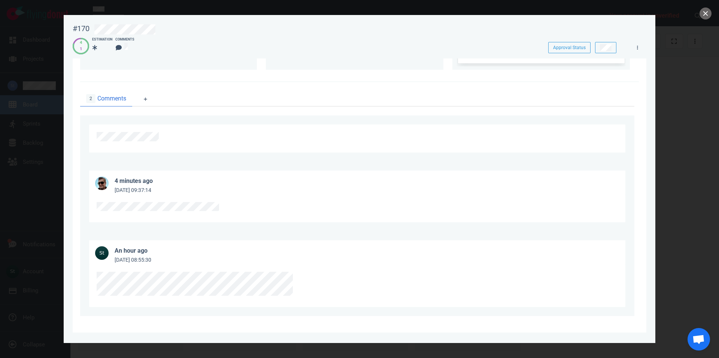
scroll to position [61, 0]
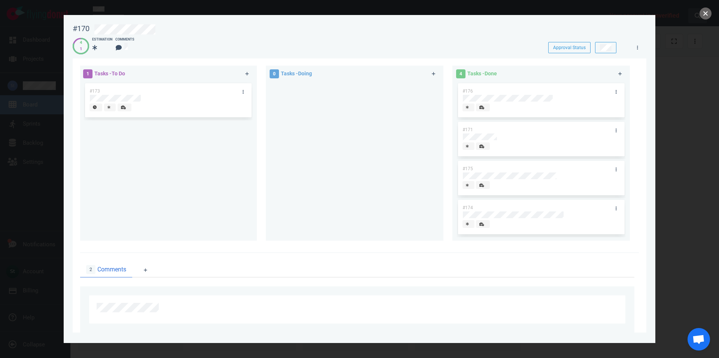
click at [702, 12] on button "close" at bounding box center [706, 13] width 12 height 12
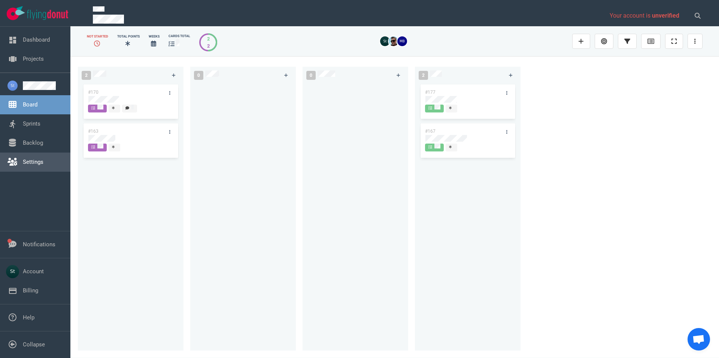
click at [43, 146] on link "Backlog" at bounding box center [33, 142] width 20 height 7
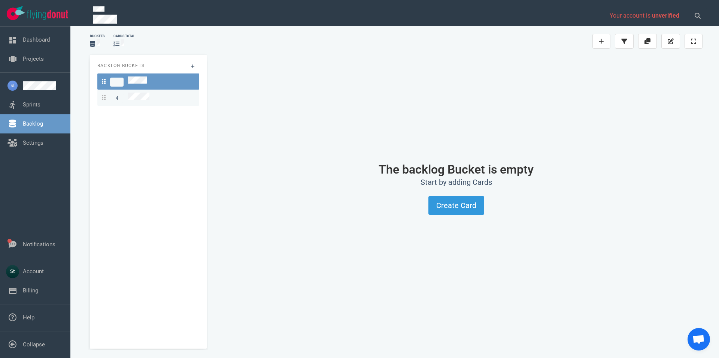
click at [154, 99] on div "4" at bounding box center [148, 98] width 93 height 10
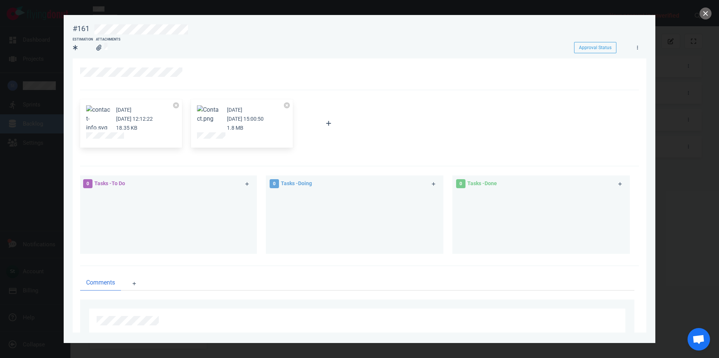
click at [712, 10] on div at bounding box center [359, 179] width 719 height 358
click at [711, 14] on button "close" at bounding box center [706, 13] width 12 height 12
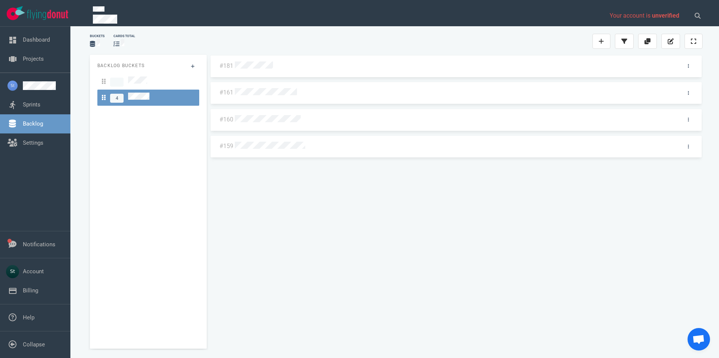
click at [280, 126] on div "#160" at bounding box center [457, 120] width 492 height 22
click at [277, 88] on div at bounding box center [454, 93] width 439 height 10
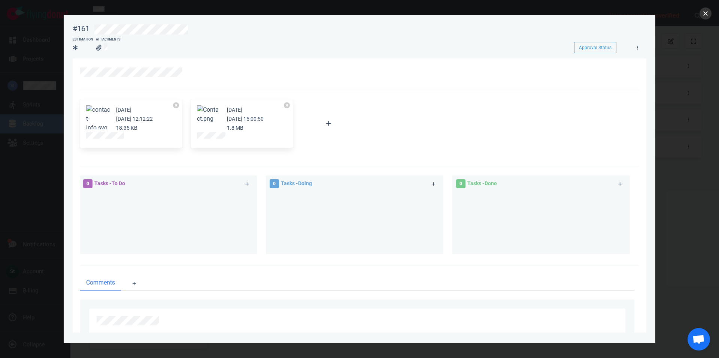
click at [701, 14] on button "close" at bounding box center [706, 13] width 12 height 12
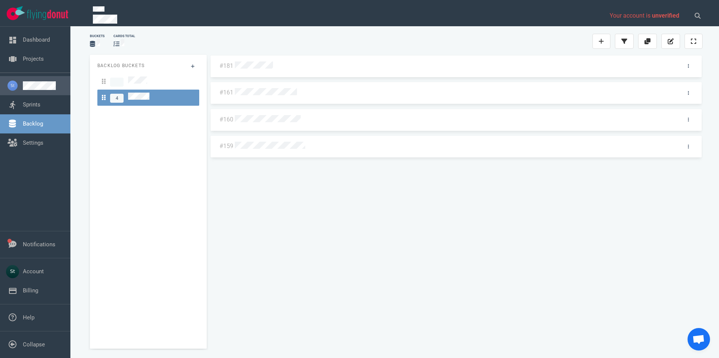
click at [42, 90] on link at bounding box center [44, 85] width 42 height 9
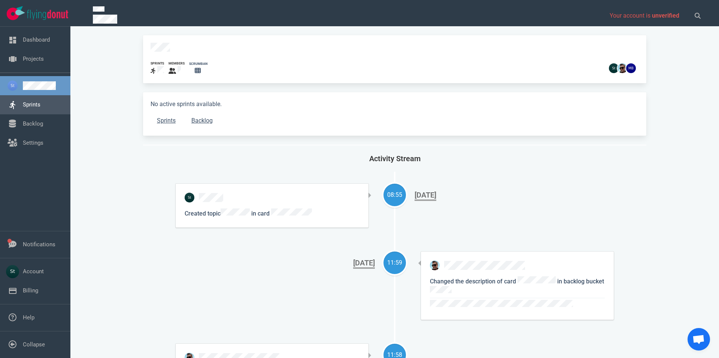
click at [40, 108] on link "Sprints" at bounding box center [32, 104] width 18 height 7
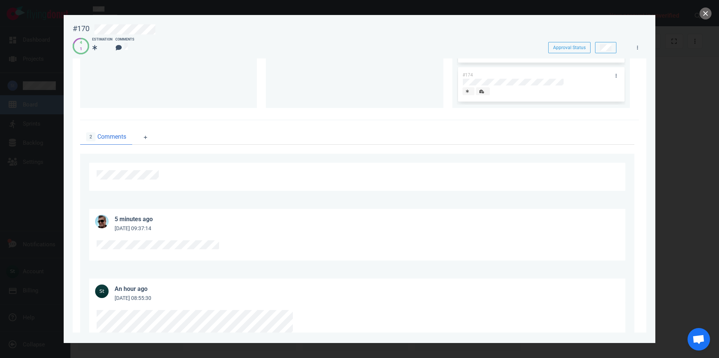
scroll to position [104, 0]
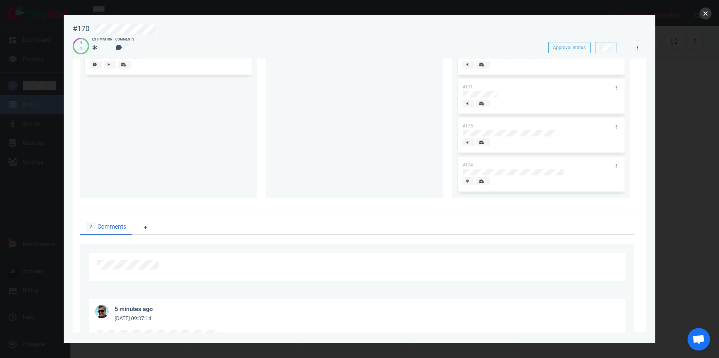
click at [708, 16] on button "close" at bounding box center [706, 13] width 12 height 12
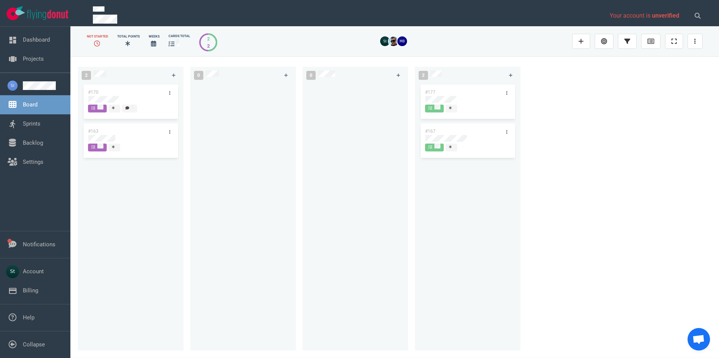
click at [136, 312] on div "#170 #163" at bounding box center [130, 212] width 97 height 259
click at [55, 247] on link "Notifications" at bounding box center [39, 244] width 33 height 7
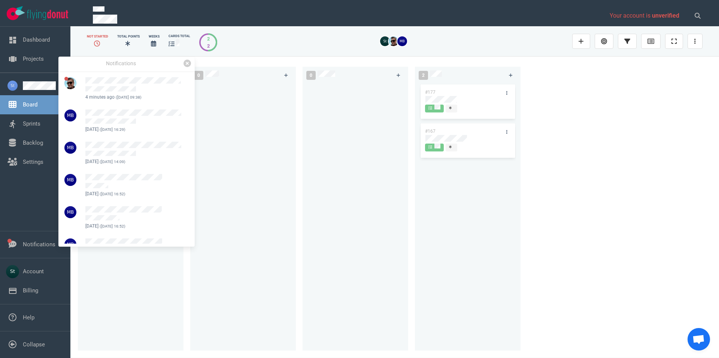
click at [190, 69] on div "Notifications 4 minutes ago (Oct 07, 2025 09:38) View Clear 11 days ago (Sep 26…" at bounding box center [126, 152] width 136 height 190
click at [190, 66] on link at bounding box center [187, 63] width 7 height 7
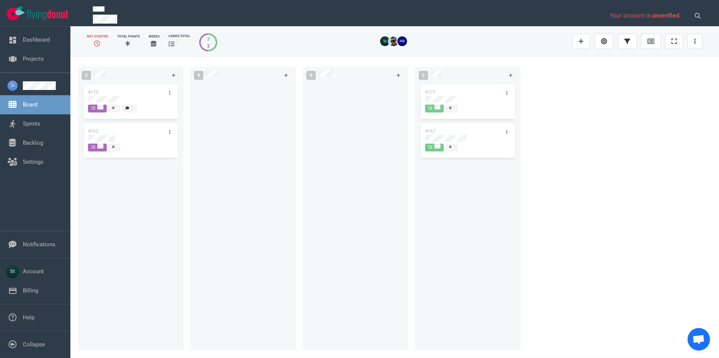
click at [522, 194] on div "2 #177 #167" at bounding box center [471, 207] width 112 height 290
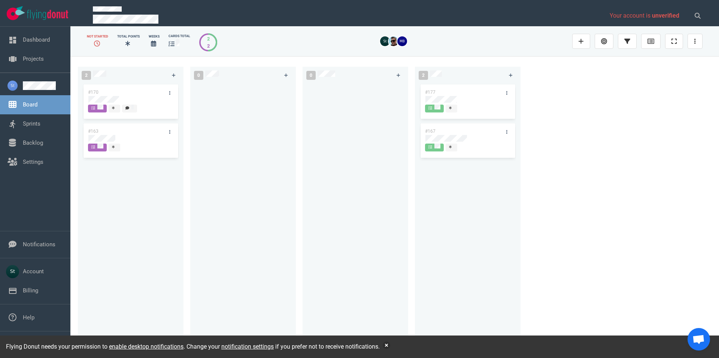
click at [386, 342] on div "Flying Donut needs your permission to enable desktop notifications . Change you…" at bounding box center [359, 346] width 719 height 22
click at [387, 348] on button "button" at bounding box center [386, 344] width 7 height 7
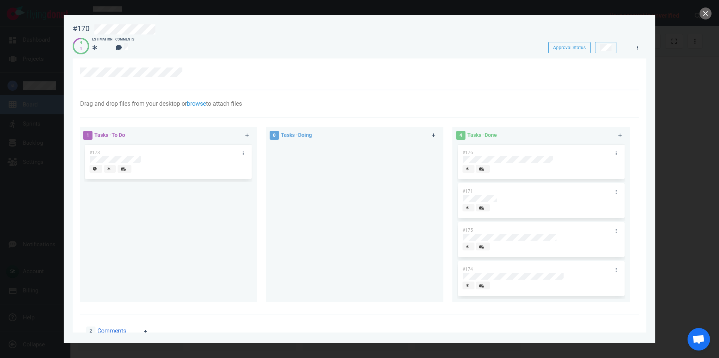
scroll to position [214, 0]
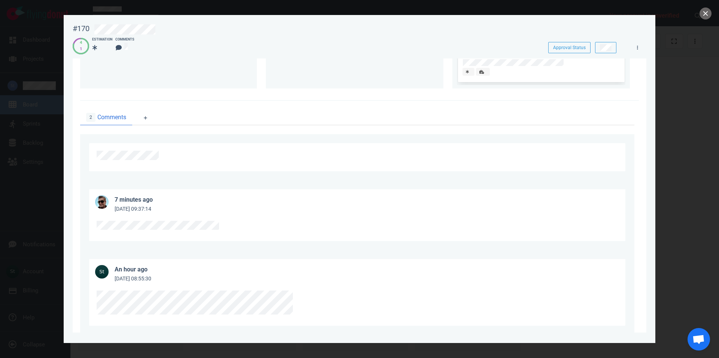
click at [205, 228] on div at bounding box center [356, 225] width 518 height 9
click at [153, 229] on div at bounding box center [357, 227] width 521 height 13
click at [709, 23] on div at bounding box center [359, 179] width 719 height 358
click at [706, 16] on button "close" at bounding box center [706, 13] width 12 height 12
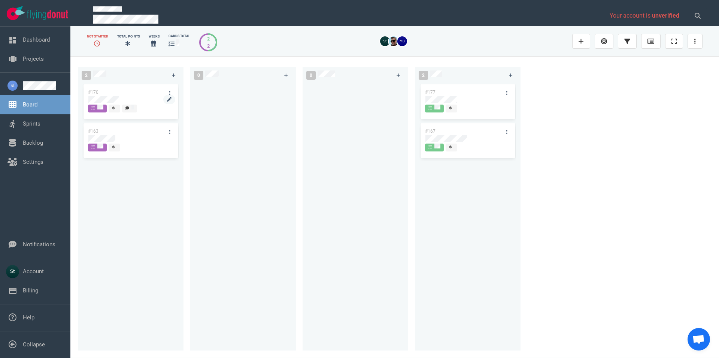
click at [127, 100] on div at bounding box center [130, 99] width 85 height 7
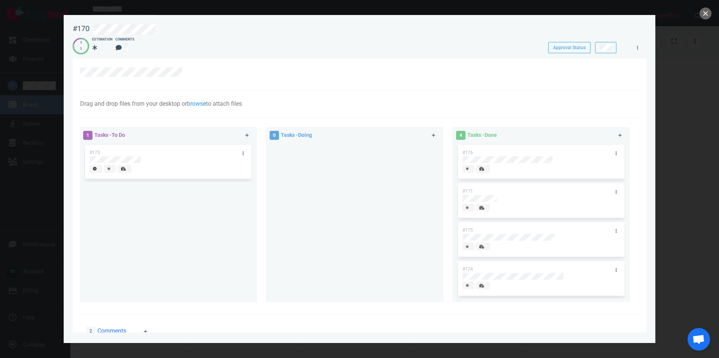
scroll to position [232, 0]
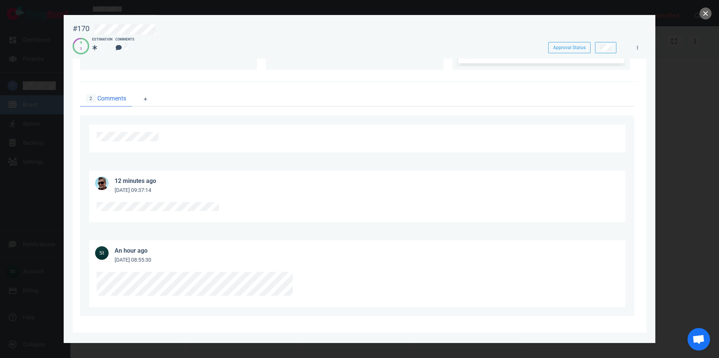
drag, startPoint x: 106, startPoint y: 218, endPoint x: 82, endPoint y: 214, distance: 24.3
click at [82, 214] on div "12 minutes ago Oct 07, 2025 09:37:14" at bounding box center [357, 196] width 554 height 70
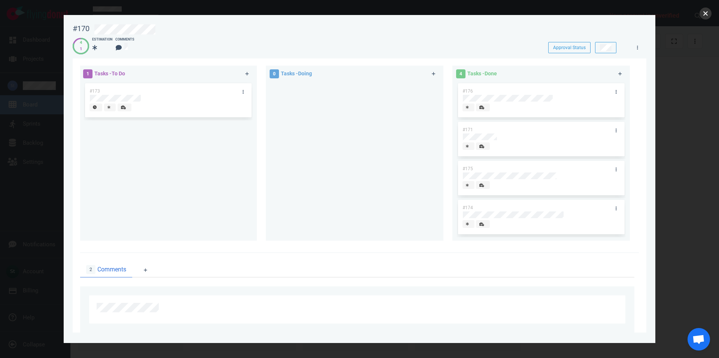
click at [707, 13] on button "close" at bounding box center [706, 13] width 12 height 12
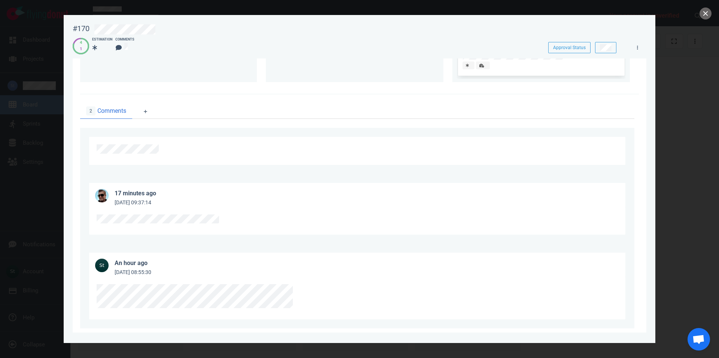
scroll to position [232, 0]
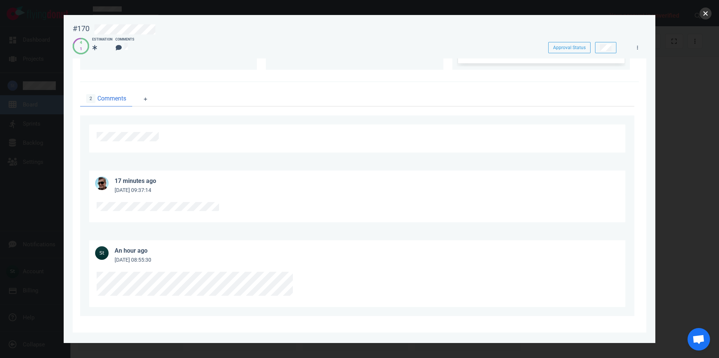
click at [709, 13] on button "close" at bounding box center [706, 13] width 12 height 12
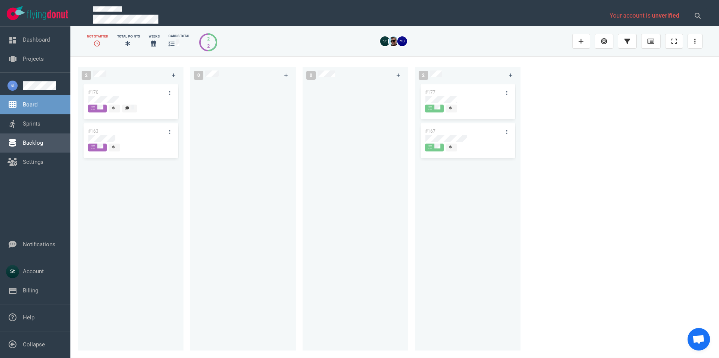
click at [31, 139] on link "Backlog" at bounding box center [33, 142] width 20 height 7
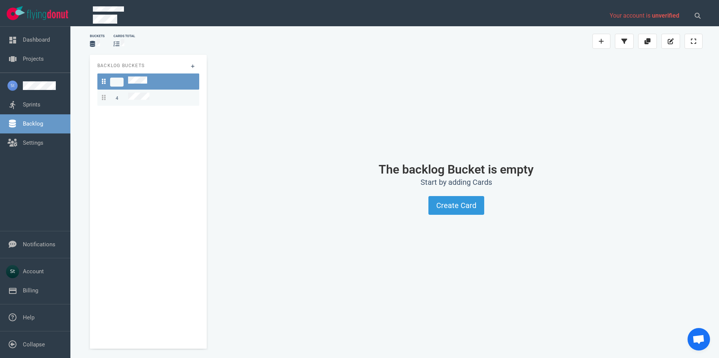
click at [145, 101] on link "4" at bounding box center [148, 98] width 102 height 16
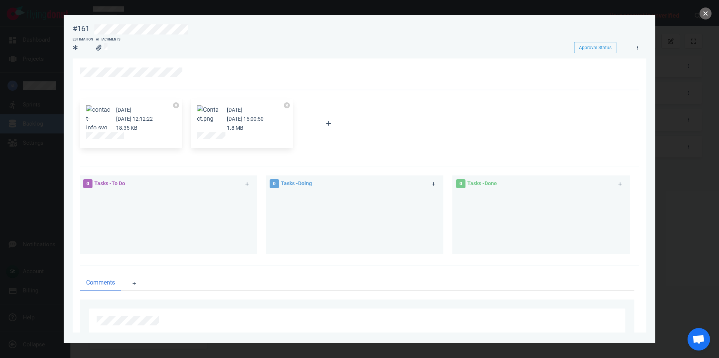
click at [705, 7] on div "#161 Approval Status Estimation Attachments Approval Status 5 days ago Oct 02, …" at bounding box center [359, 179] width 719 height 358
click at [708, 19] on div at bounding box center [359, 179] width 719 height 358
click at [705, 13] on button "close" at bounding box center [706, 13] width 12 height 12
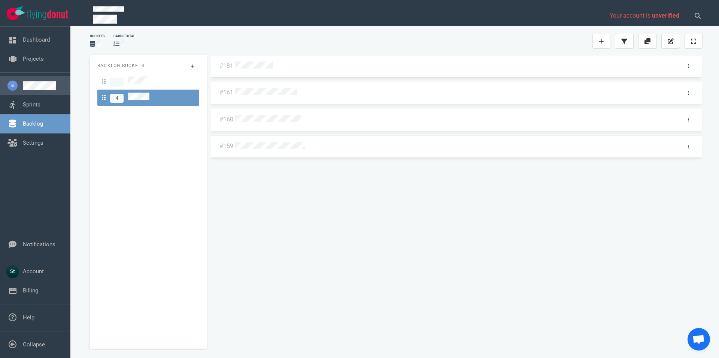
click at [39, 88] on link at bounding box center [44, 85] width 42 height 9
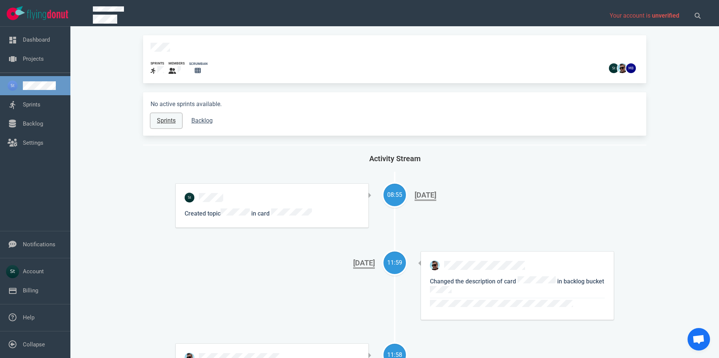
click at [166, 120] on link "Sprints" at bounding box center [166, 120] width 31 height 15
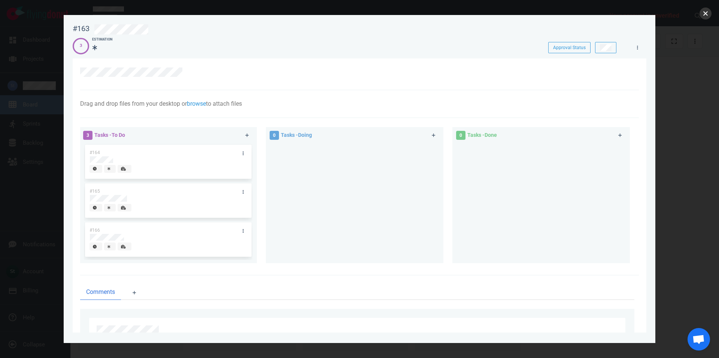
click at [711, 13] on button "close" at bounding box center [706, 13] width 12 height 12
click at [709, 10] on button "close" at bounding box center [706, 13] width 12 height 12
click at [710, 13] on button "close" at bounding box center [706, 13] width 12 height 12
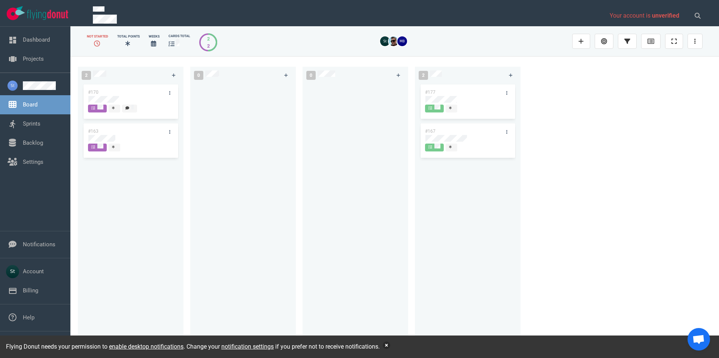
click at [390, 344] on button "button" at bounding box center [386, 344] width 7 height 7
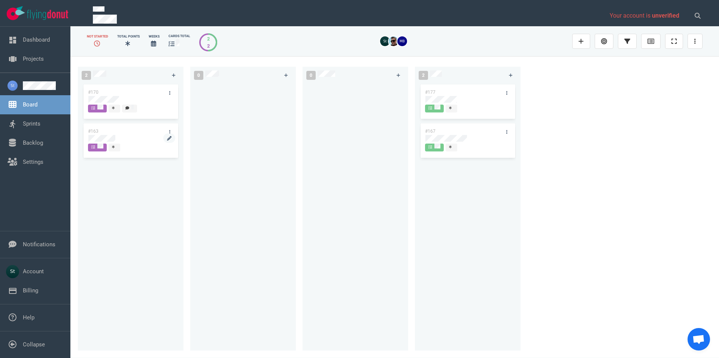
click at [123, 138] on div at bounding box center [130, 138] width 85 height 7
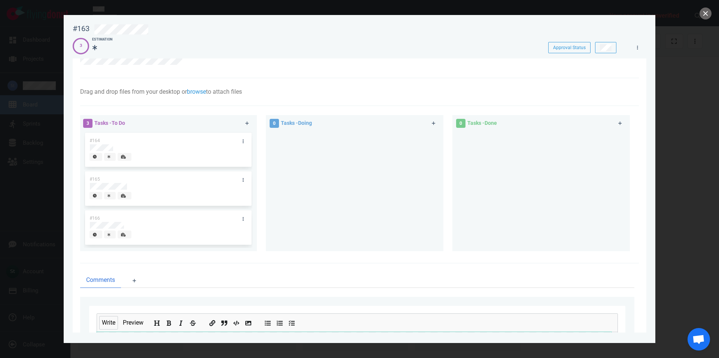
scroll to position [140, 0]
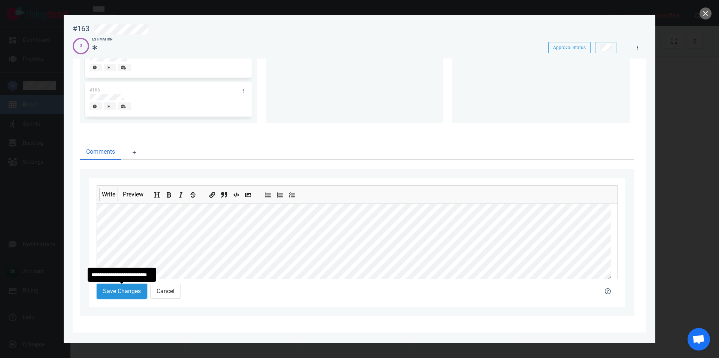
click at [134, 293] on button "Save Changes" at bounding box center [122, 291] width 51 height 15
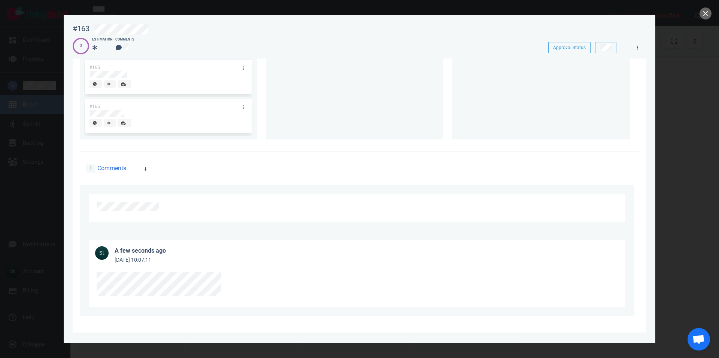
scroll to position [0, 0]
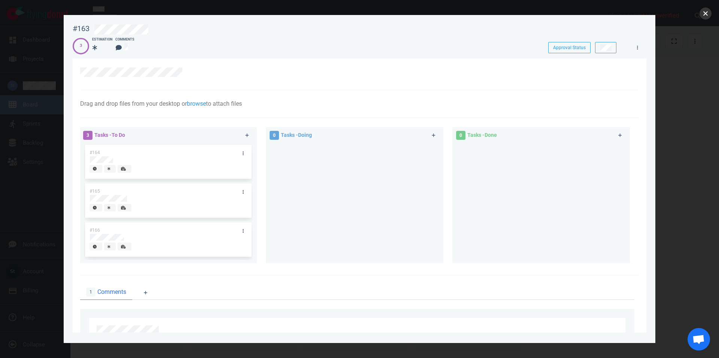
click at [708, 14] on button "close" at bounding box center [706, 13] width 12 height 12
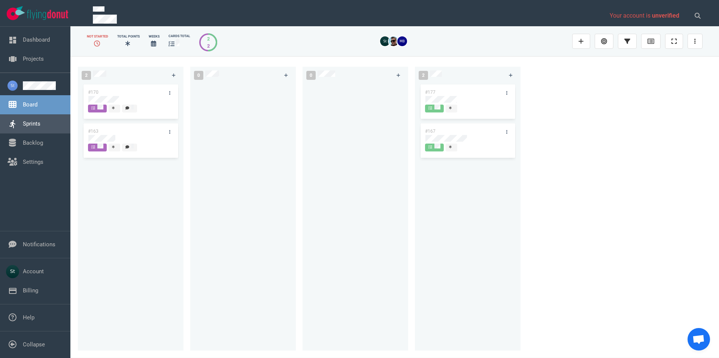
click at [37, 127] on link "Sprints" at bounding box center [32, 123] width 18 height 7
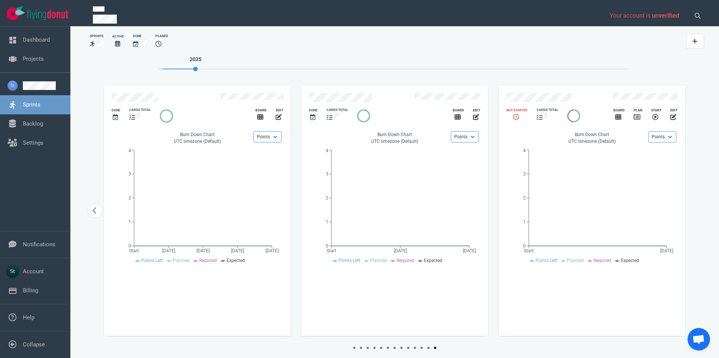
click at [538, 92] on div "slide 15 of 15" at bounding box center [557, 98] width 111 height 20
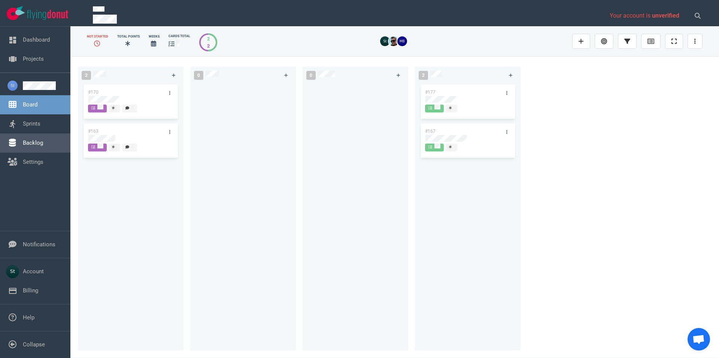
click at [43, 146] on link "Backlog" at bounding box center [33, 142] width 20 height 7
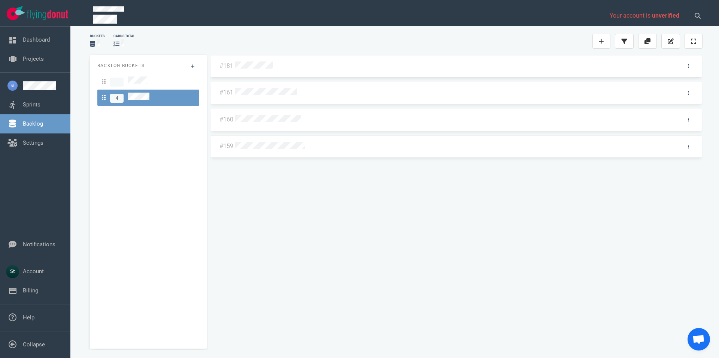
click at [288, 91] on div "#181 #161 #160 #159" at bounding box center [456, 199] width 493 height 288
click at [257, 90] on div "#181 #161 #160 #159" at bounding box center [456, 199] width 493 height 288
click at [259, 97] on div at bounding box center [454, 93] width 439 height 10
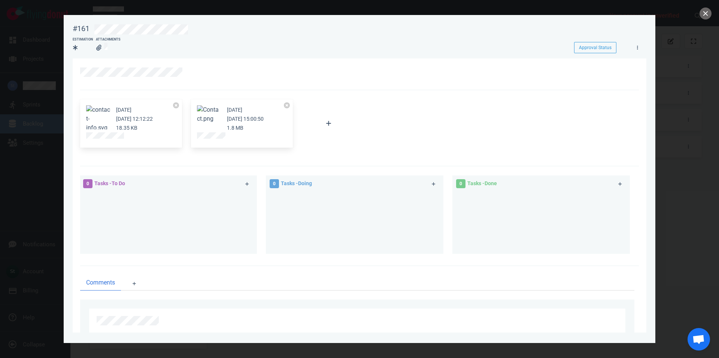
click at [699, 16] on div at bounding box center [359, 179] width 719 height 358
click at [701, 15] on button "close" at bounding box center [706, 13] width 12 height 12
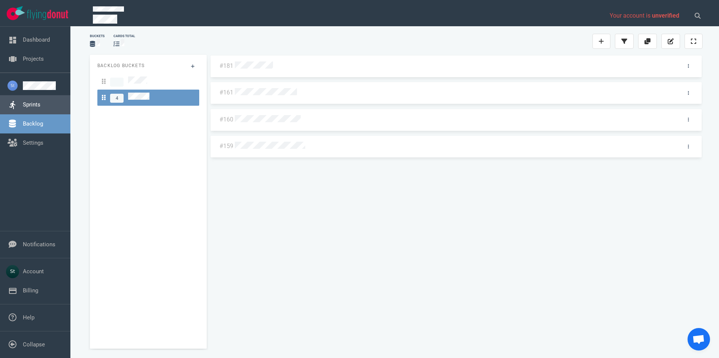
click at [40, 106] on link "Sprints" at bounding box center [32, 104] width 18 height 7
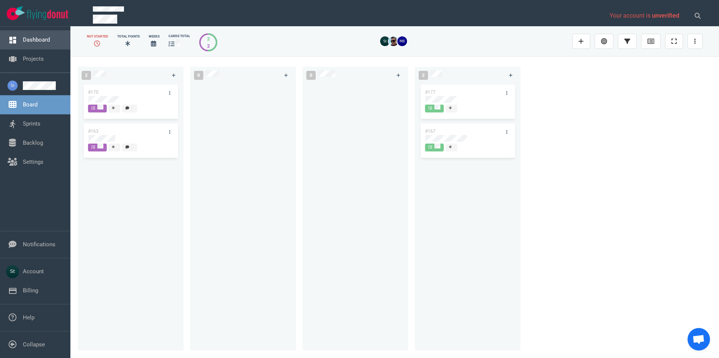
click at [48, 43] on link "Dashboard" at bounding box center [36, 39] width 27 height 7
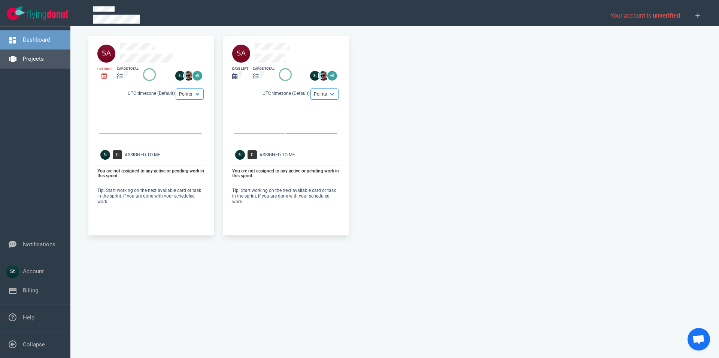
click at [44, 62] on link "Projects" at bounding box center [33, 58] width 21 height 7
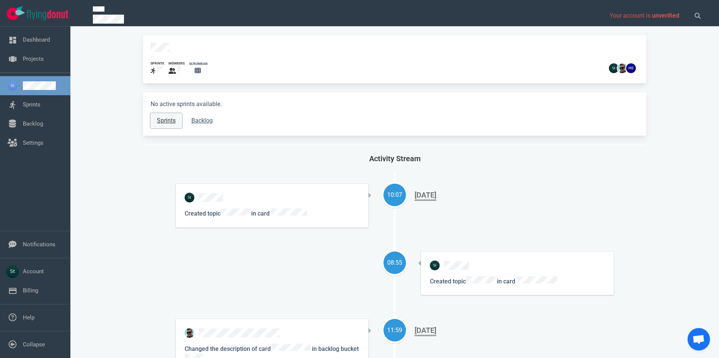
click at [161, 114] on link "Sprints" at bounding box center [166, 120] width 31 height 15
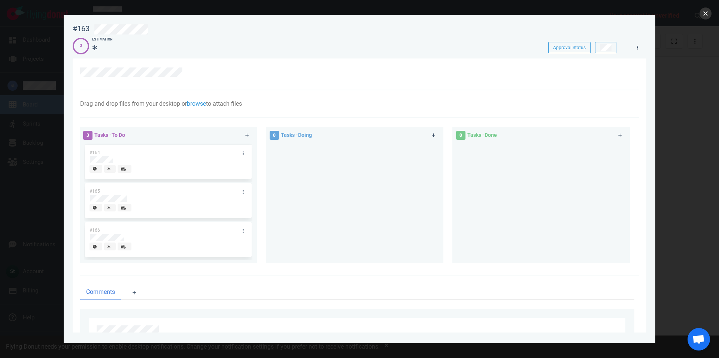
click at [704, 16] on button "close" at bounding box center [706, 13] width 12 height 12
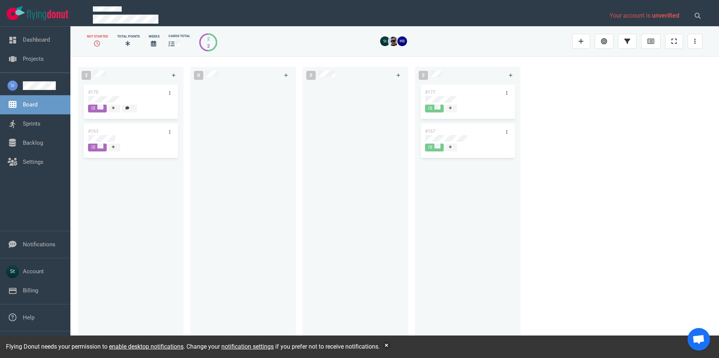
click at [118, 94] on div "#170" at bounding box center [124, 92] width 80 height 16
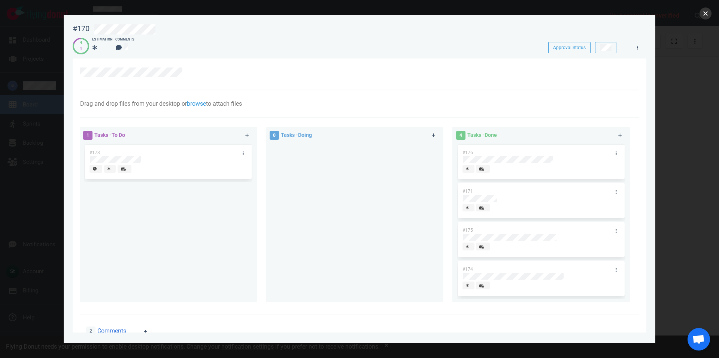
click at [709, 18] on button "close" at bounding box center [706, 13] width 12 height 12
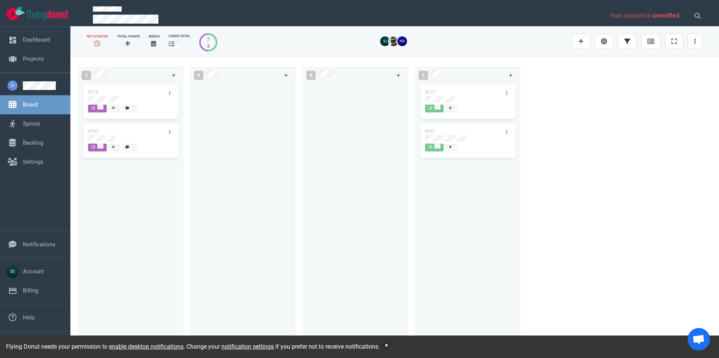
click at [388, 347] on button "button" at bounding box center [386, 344] width 7 height 7
click at [43, 139] on link "Backlog" at bounding box center [33, 142] width 20 height 7
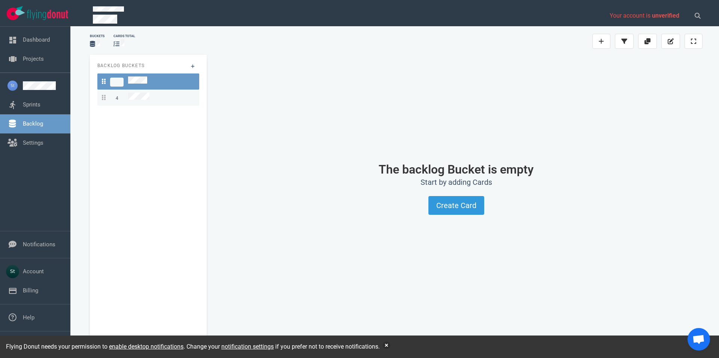
click at [136, 90] on link "4" at bounding box center [148, 98] width 102 height 16
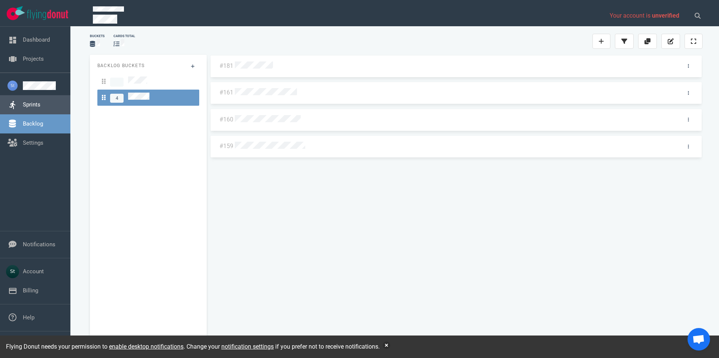
click at [40, 101] on link "Sprints" at bounding box center [32, 104] width 18 height 7
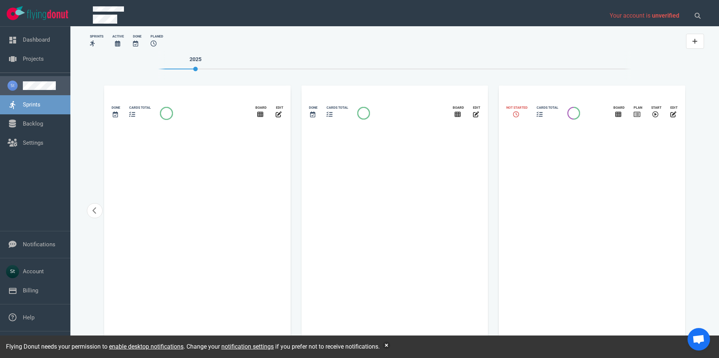
click at [59, 85] on link at bounding box center [44, 85] width 42 height 9
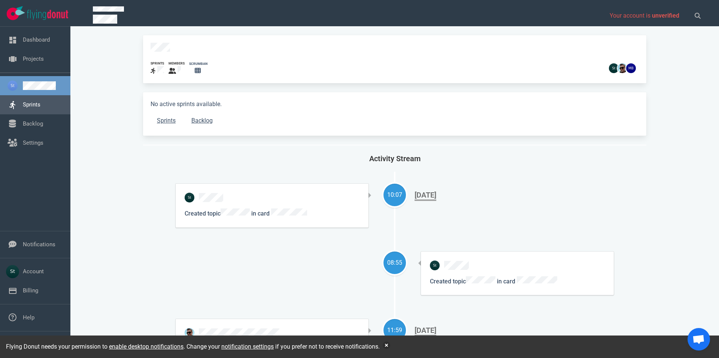
click at [40, 103] on link "Sprints" at bounding box center [32, 104] width 18 height 7
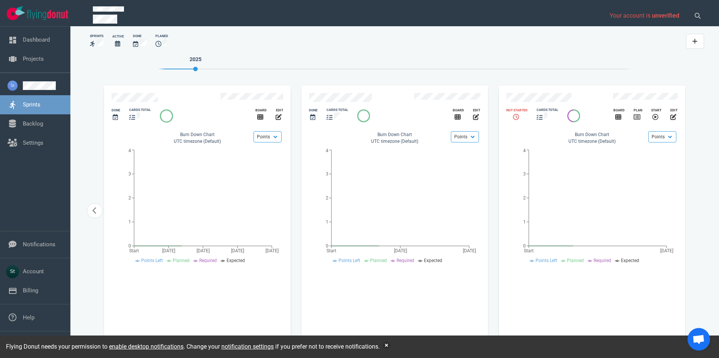
click at [549, 91] on div "slide 15 of 15" at bounding box center [557, 98] width 111 height 20
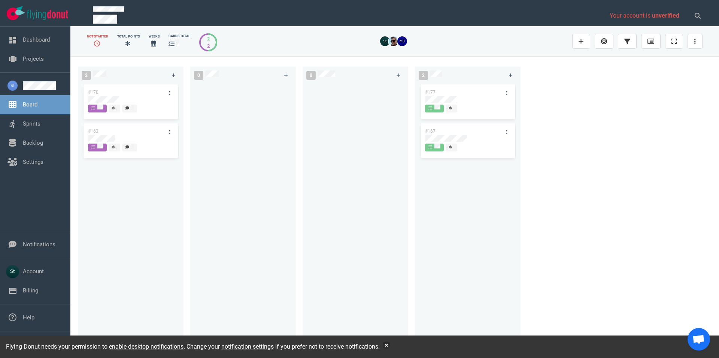
click at [261, 348] on link "notification settings" at bounding box center [247, 346] width 52 height 7
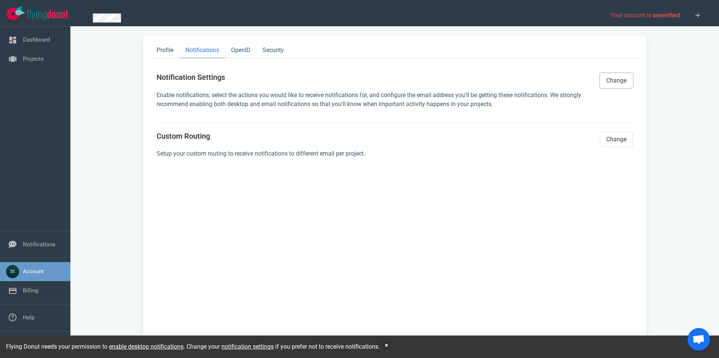
click at [613, 81] on button "Change" at bounding box center [616, 80] width 33 height 15
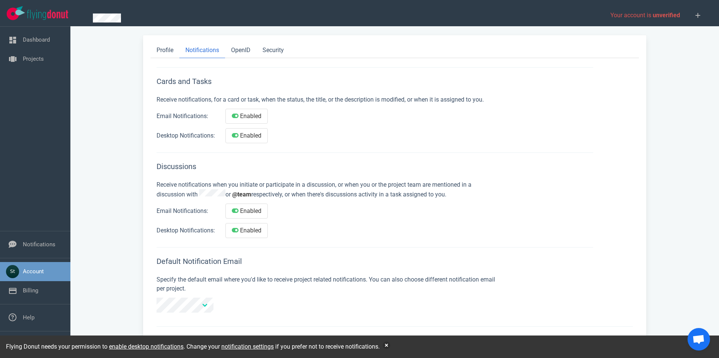
scroll to position [75, 0]
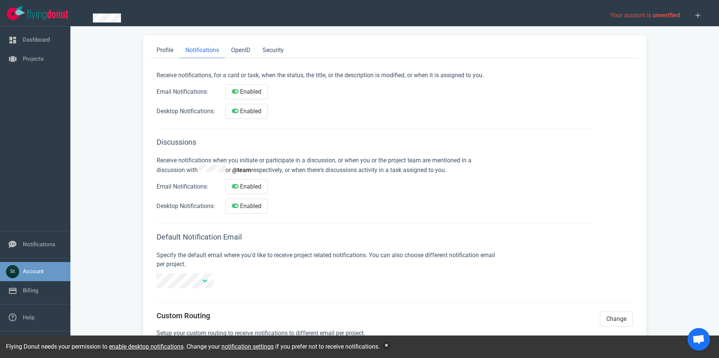
click at [390, 343] on button "button" at bounding box center [386, 344] width 7 height 7
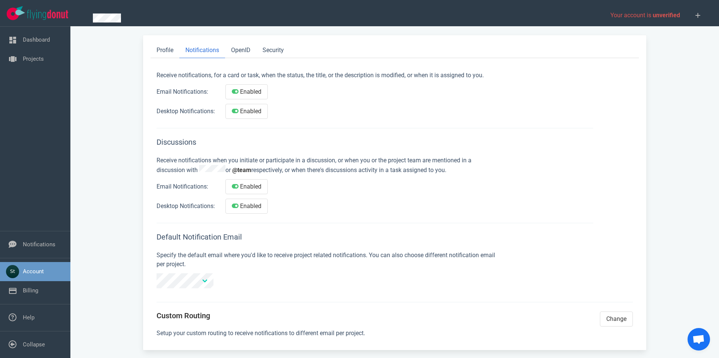
scroll to position [0, 0]
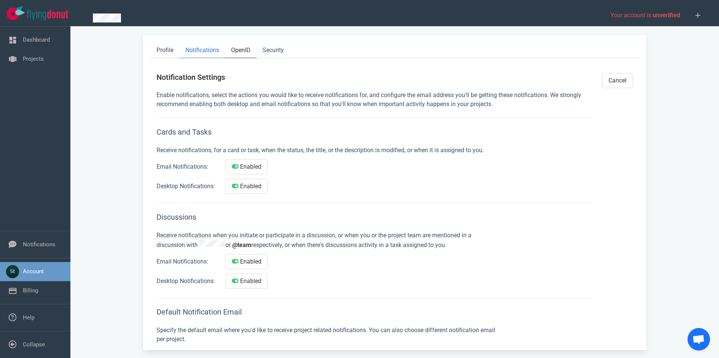
click at [238, 57] on link "OpenID" at bounding box center [240, 50] width 31 height 15
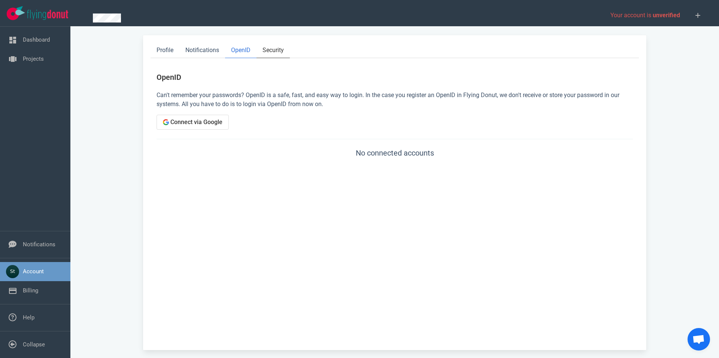
click at [270, 53] on link "Security" at bounding box center [273, 50] width 33 height 15
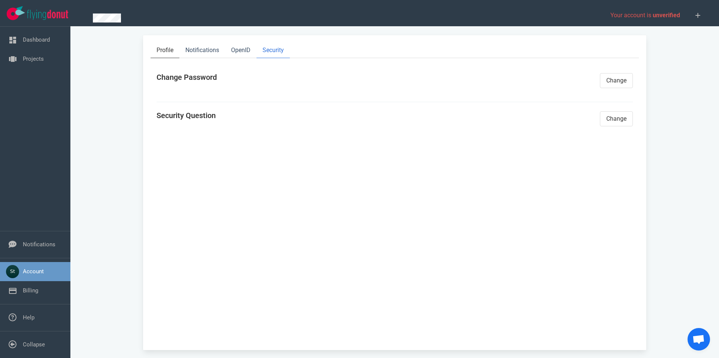
click at [169, 54] on link "Profile" at bounding box center [165, 50] width 29 height 15
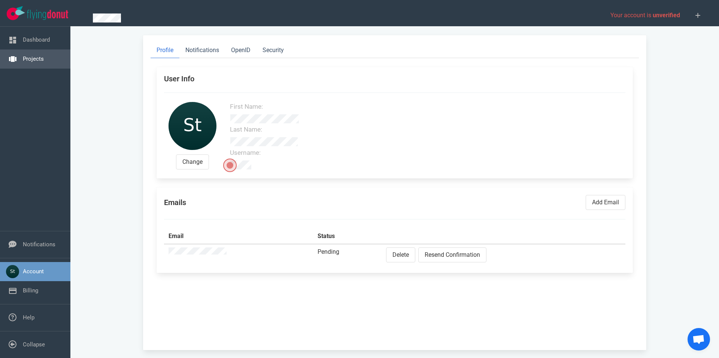
click at [43, 57] on link "Projects" at bounding box center [33, 58] width 21 height 7
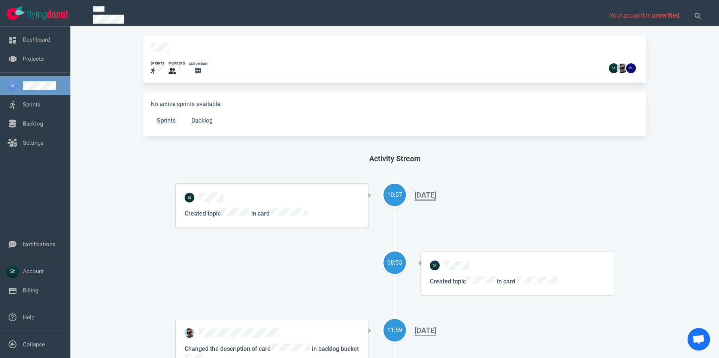
click at [46, 90] on link at bounding box center [44, 85] width 42 height 9
click at [40, 101] on link "Sprints" at bounding box center [32, 104] width 18 height 7
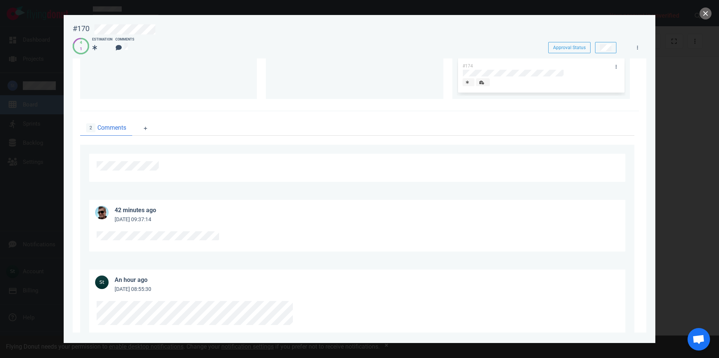
scroll to position [232, 0]
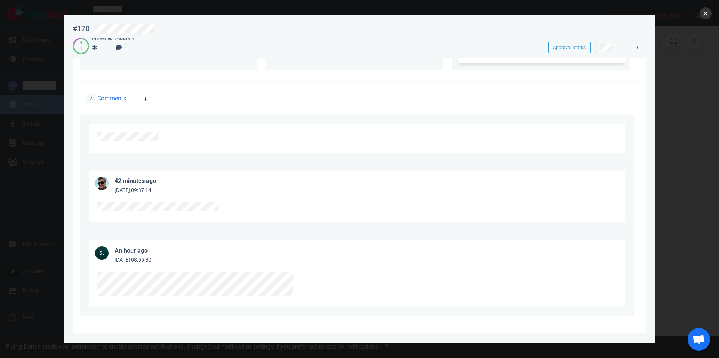
click at [710, 13] on button "close" at bounding box center [706, 13] width 12 height 12
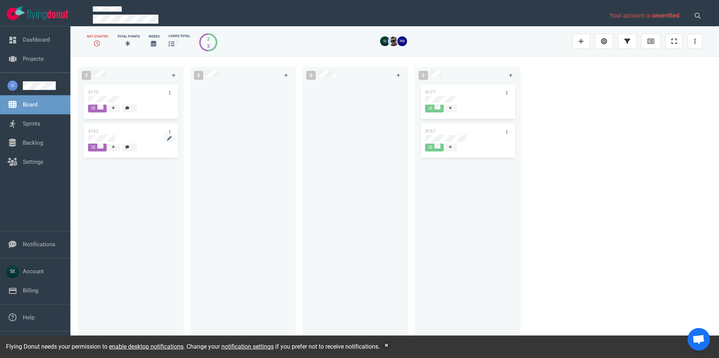
click at [99, 142] on div at bounding box center [130, 142] width 85 height 1
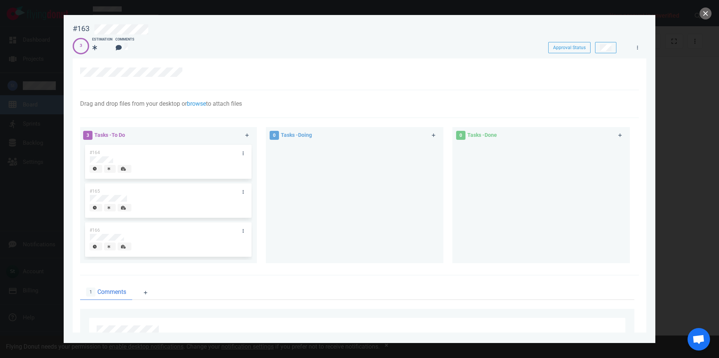
click at [700, 17] on div at bounding box center [359, 179] width 719 height 358
click at [701, 14] on button "close" at bounding box center [706, 13] width 12 height 12
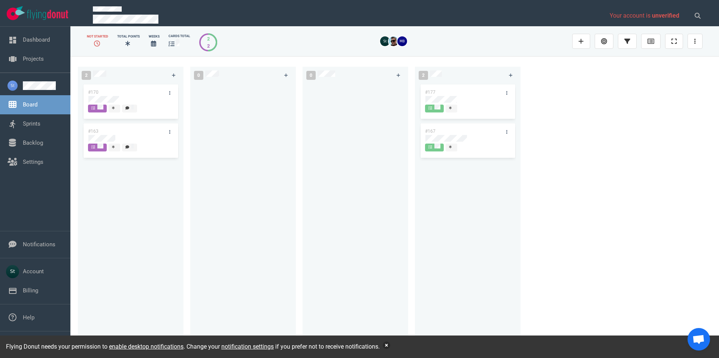
click at [390, 344] on button "button" at bounding box center [386, 344] width 7 height 7
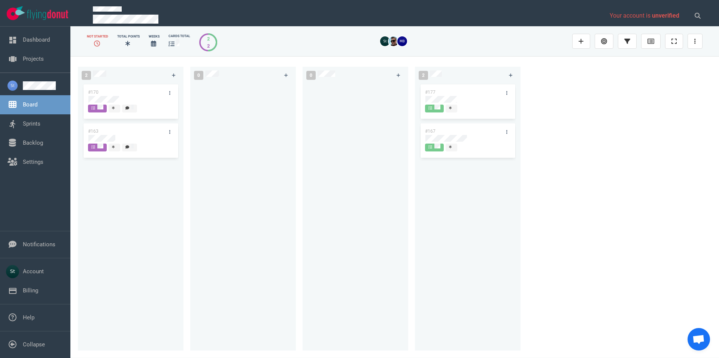
click at [115, 186] on div "#170 #163" at bounding box center [130, 212] width 97 height 259
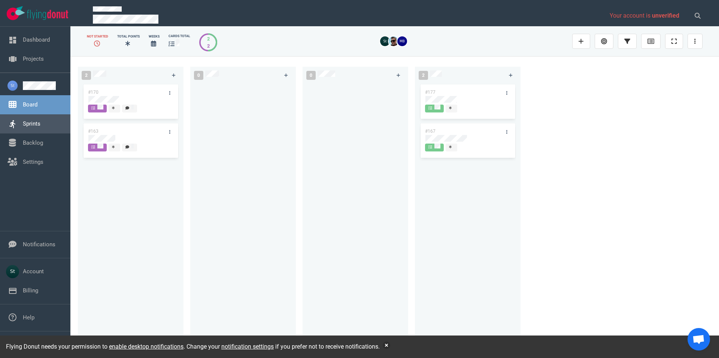
click at [40, 126] on link "Sprints" at bounding box center [32, 123] width 18 height 7
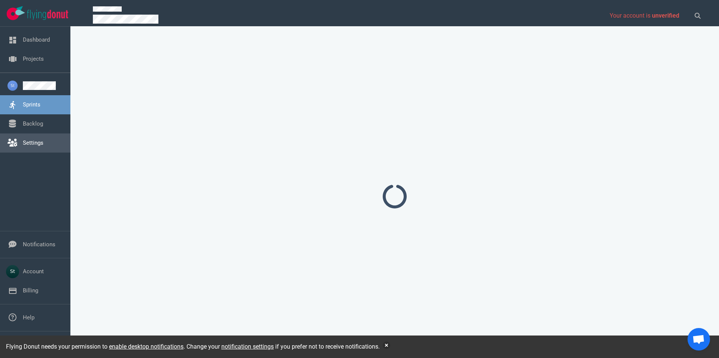
click at [43, 143] on link "Settings" at bounding box center [33, 142] width 21 height 7
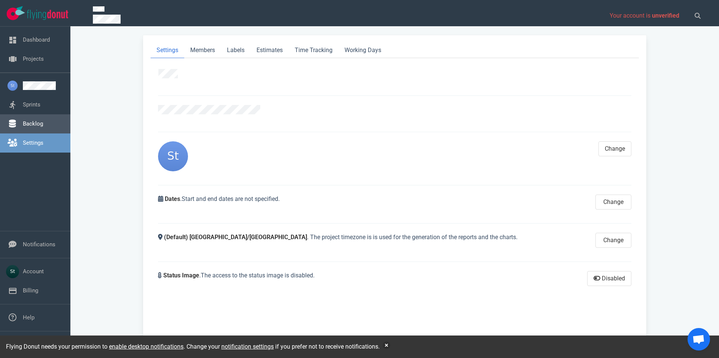
click at [43, 127] on link "Backlog" at bounding box center [33, 123] width 20 height 7
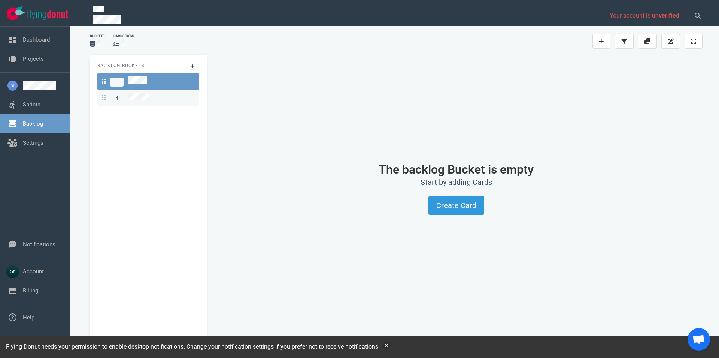
click at [196, 94] on link "4" at bounding box center [148, 98] width 102 height 16
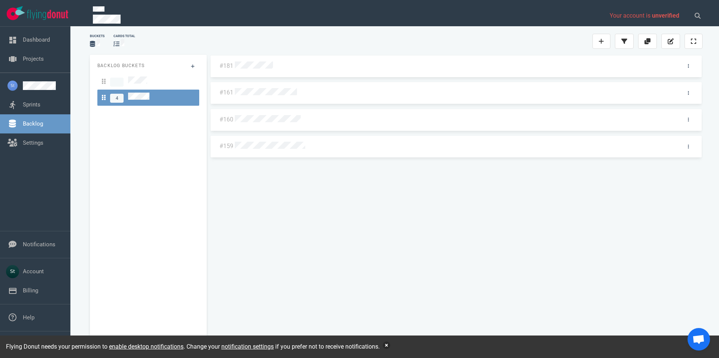
click at [390, 347] on button "button" at bounding box center [386, 344] width 7 height 7
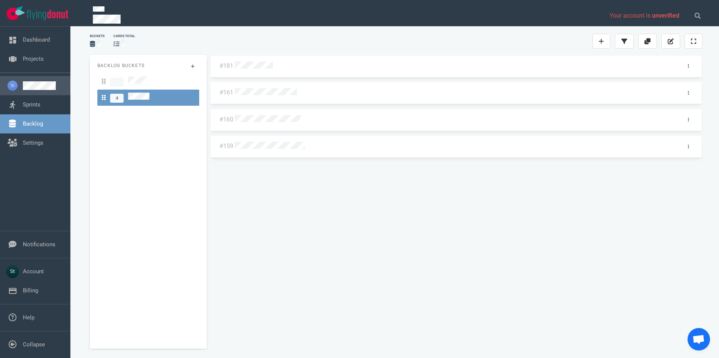
click at [23, 90] on link at bounding box center [44, 85] width 42 height 9
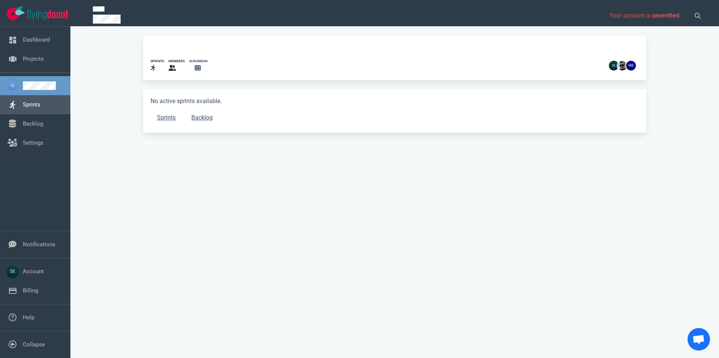
click at [23, 104] on link "Sprints" at bounding box center [32, 104] width 18 height 7
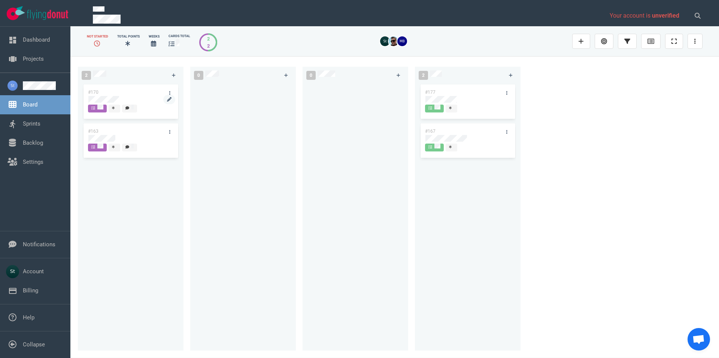
click at [129, 97] on div at bounding box center [130, 99] width 85 height 7
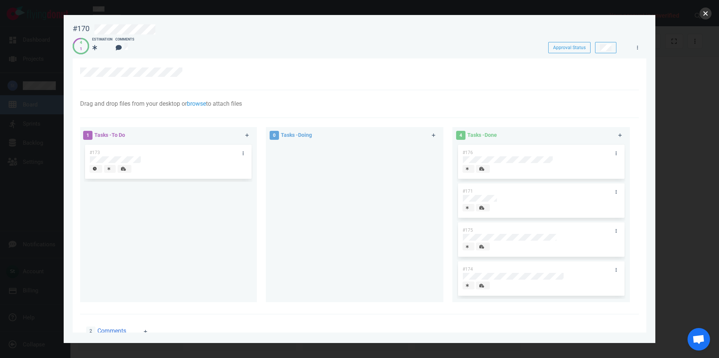
click at [710, 12] on button "close" at bounding box center [706, 13] width 12 height 12
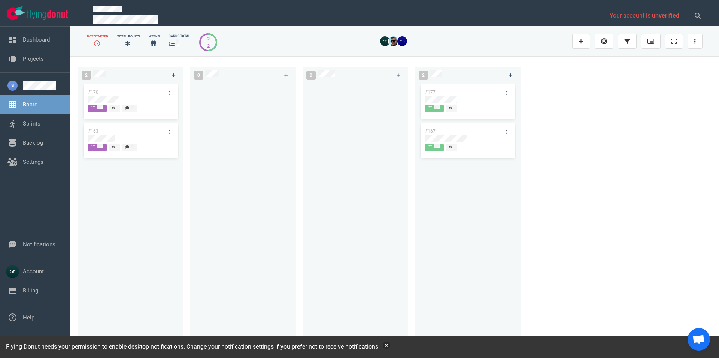
click at [390, 346] on button "button" at bounding box center [386, 344] width 7 height 7
click at [38, 127] on link "Sprints" at bounding box center [32, 123] width 18 height 7
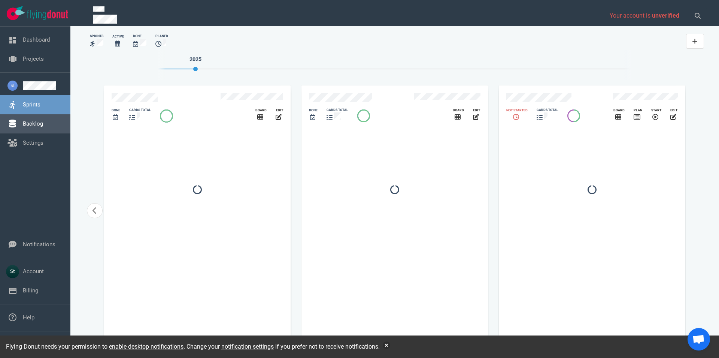
click at [43, 127] on link "Backlog" at bounding box center [33, 123] width 20 height 7
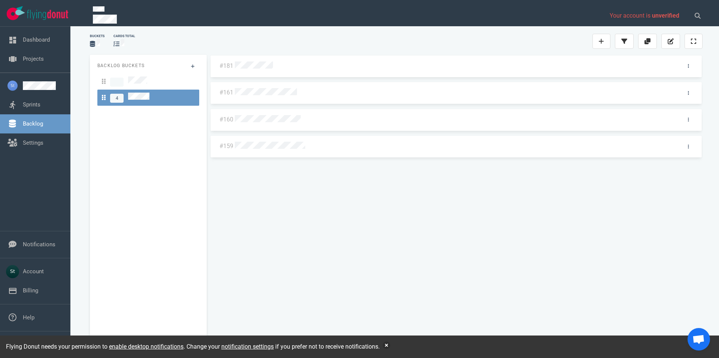
click at [385, 347] on div "Flying Donut needs your permission to enable desktop notifications . Change you…" at bounding box center [359, 346] width 719 height 22
click at [387, 345] on button "button" at bounding box center [386, 344] width 7 height 7
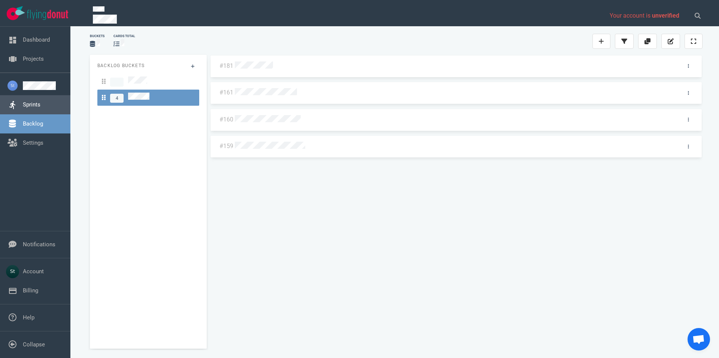
click at [40, 108] on link "Sprints" at bounding box center [32, 104] width 18 height 7
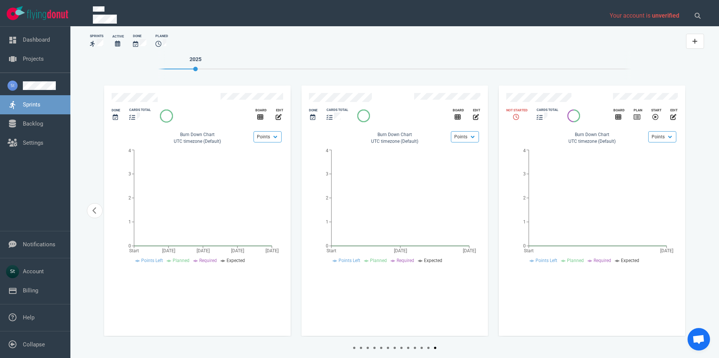
click at [545, 91] on div "slide 15 of 15" at bounding box center [557, 98] width 111 height 20
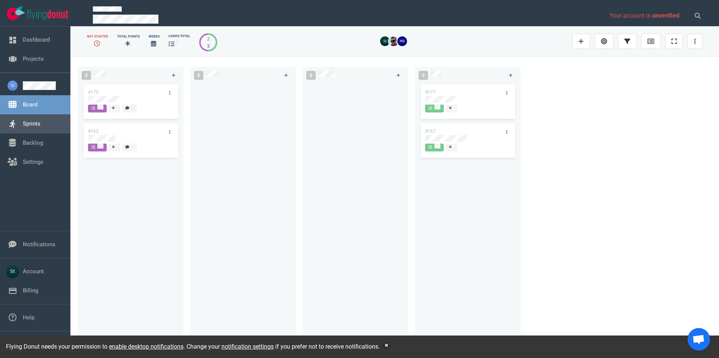
click at [40, 123] on link "Sprints" at bounding box center [32, 123] width 18 height 7
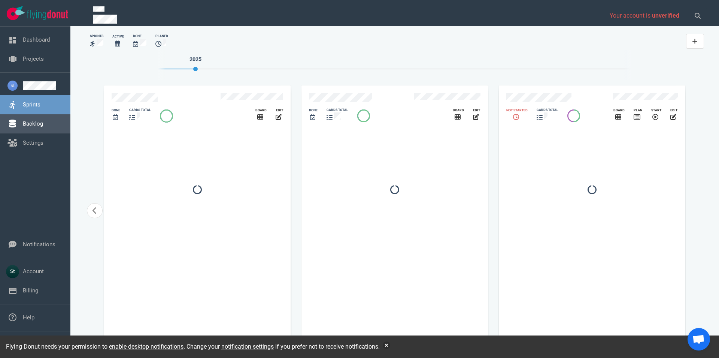
click at [42, 123] on link "Backlog" at bounding box center [33, 123] width 20 height 7
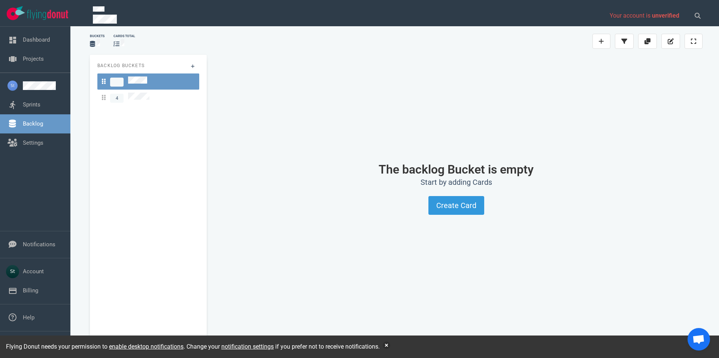
click at [127, 103] on div "Backlog Buckets 4" at bounding box center [148, 202] width 117 height 294
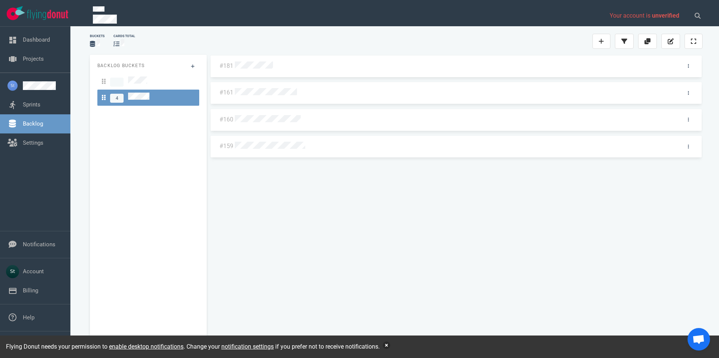
click at [387, 346] on button "button" at bounding box center [386, 344] width 7 height 7
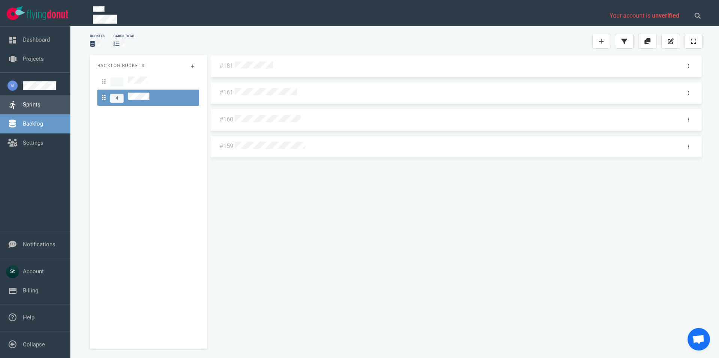
click at [34, 108] on link "Sprints" at bounding box center [32, 104] width 18 height 7
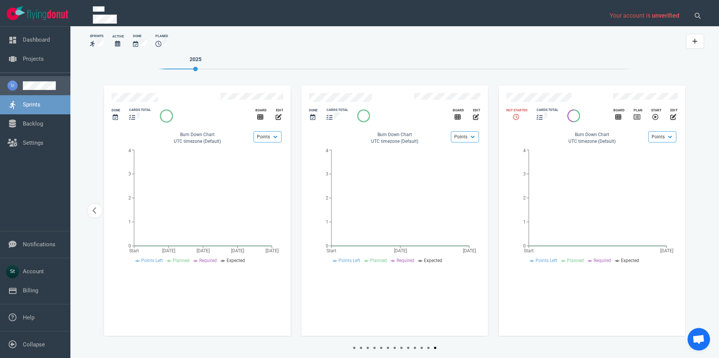
click at [34, 82] on link at bounding box center [44, 85] width 42 height 9
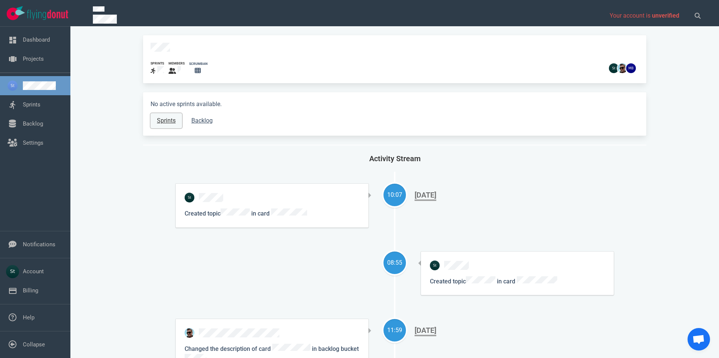
click at [165, 116] on link "Sprints" at bounding box center [166, 120] width 31 height 15
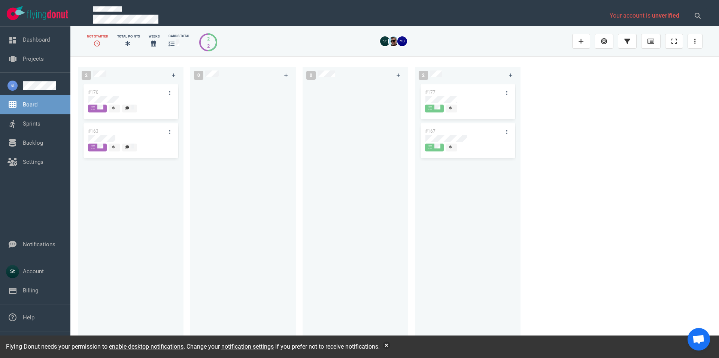
click at [390, 339] on div "Flying Donut needs your permission to enable desktop notifications . Change you…" at bounding box center [359, 346] width 719 height 22
click at [388, 343] on div "Flying Donut needs your permission to enable desktop notifications . Change you…" at bounding box center [359, 346] width 719 height 22
click at [388, 347] on button "button" at bounding box center [386, 344] width 7 height 7
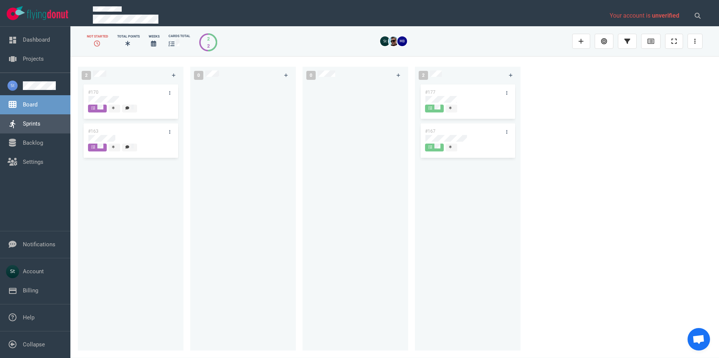
click at [34, 122] on link "Sprints" at bounding box center [32, 123] width 18 height 7
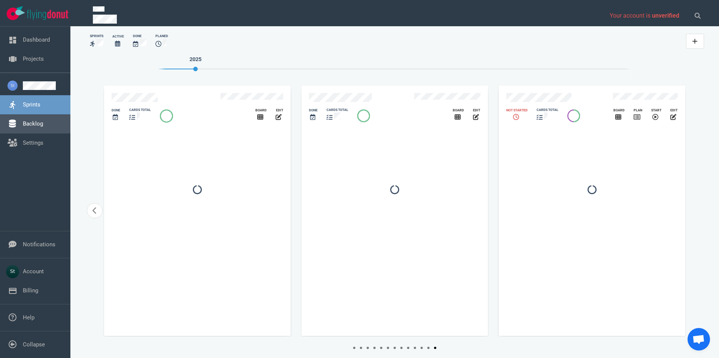
click at [37, 127] on link "Backlog" at bounding box center [33, 123] width 20 height 7
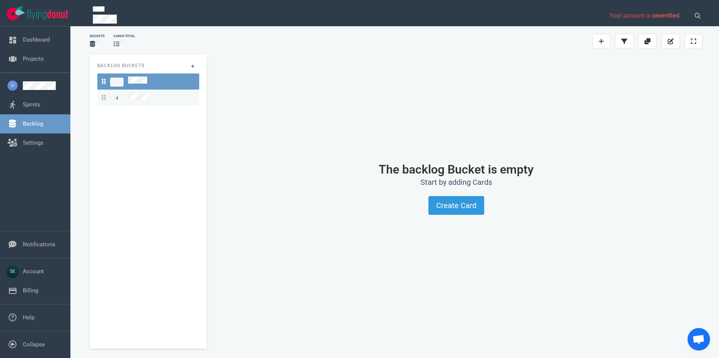
click at [182, 96] on div "4" at bounding box center [148, 98] width 93 height 10
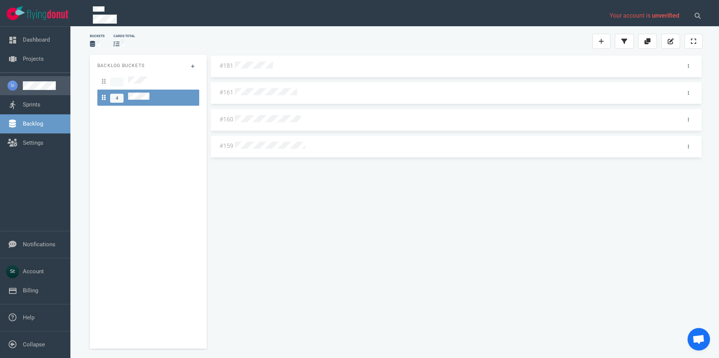
click at [45, 81] on link at bounding box center [44, 85] width 42 height 9
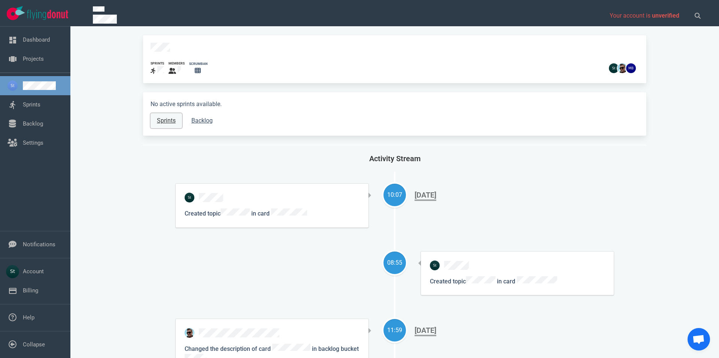
click at [163, 116] on link "Sprints" at bounding box center [166, 120] width 31 height 15
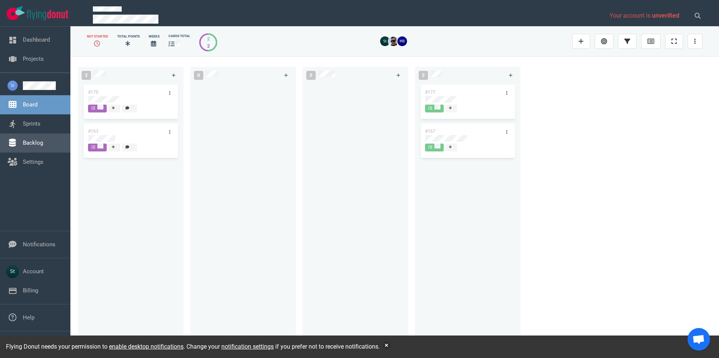
click at [31, 142] on link "Backlog" at bounding box center [33, 142] width 20 height 7
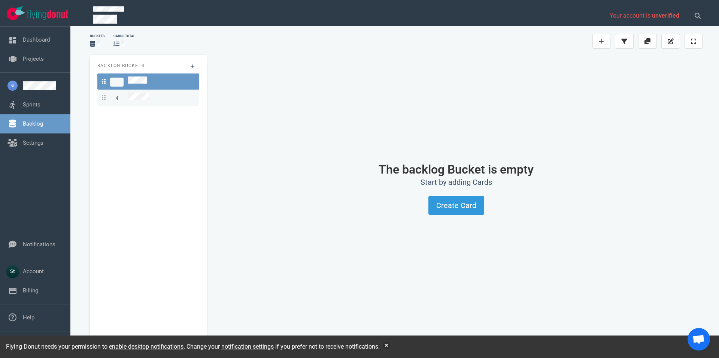
click at [151, 94] on div "4" at bounding box center [148, 98] width 93 height 10
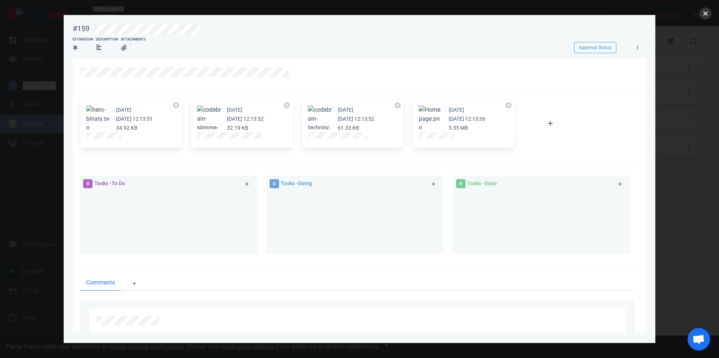
click at [710, 15] on button "close" at bounding box center [706, 13] width 12 height 12
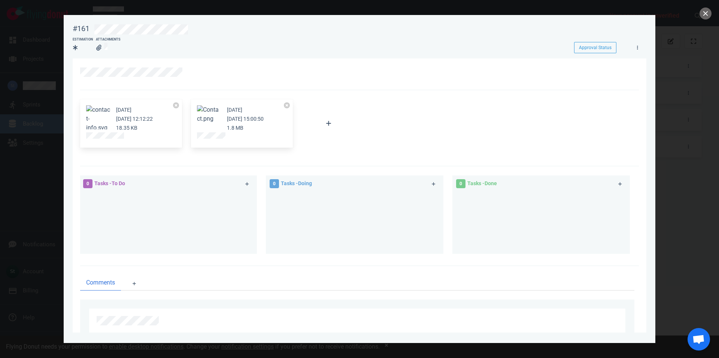
click at [714, 13] on div at bounding box center [359, 179] width 719 height 358
click at [705, 13] on button "close" at bounding box center [706, 13] width 12 height 12
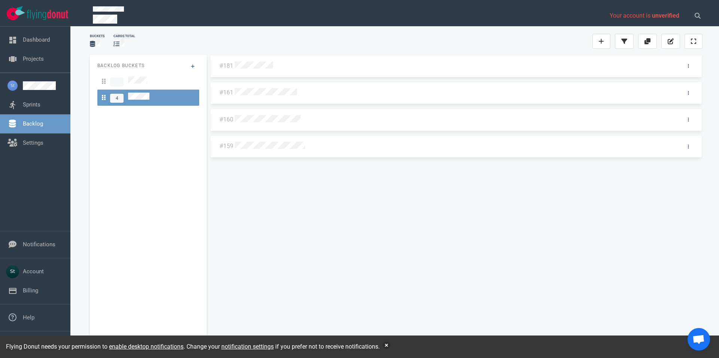
click at [247, 70] on div "#181 #161 #160 #159" at bounding box center [456, 199] width 493 height 288
click at [248, 66] on div "#181 #161 #160 #159" at bounding box center [456, 199] width 493 height 288
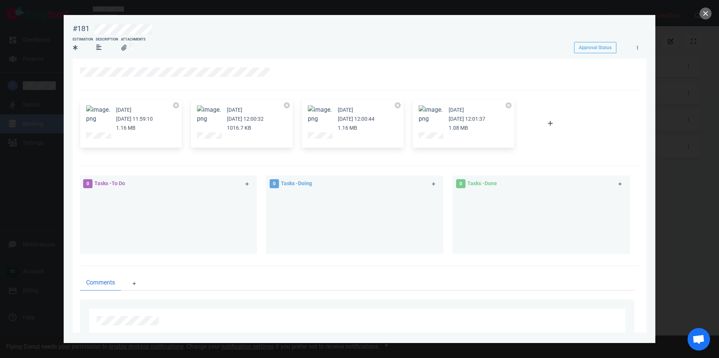
click at [701, 18] on div at bounding box center [359, 179] width 719 height 358
click at [696, 13] on div at bounding box center [359, 179] width 719 height 358
click at [701, 16] on div at bounding box center [359, 179] width 719 height 358
click at [702, 17] on button "close" at bounding box center [706, 13] width 12 height 12
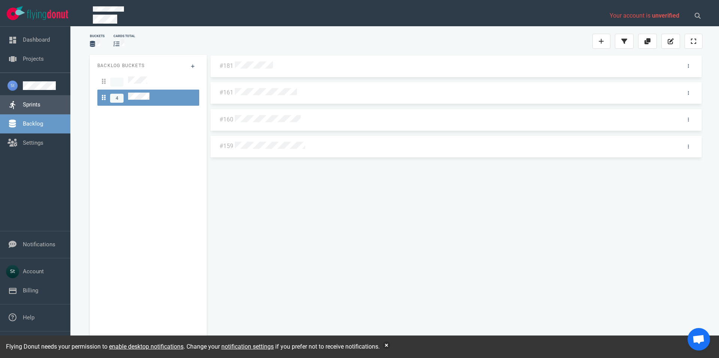
click at [40, 106] on link "Sprints" at bounding box center [32, 104] width 18 height 7
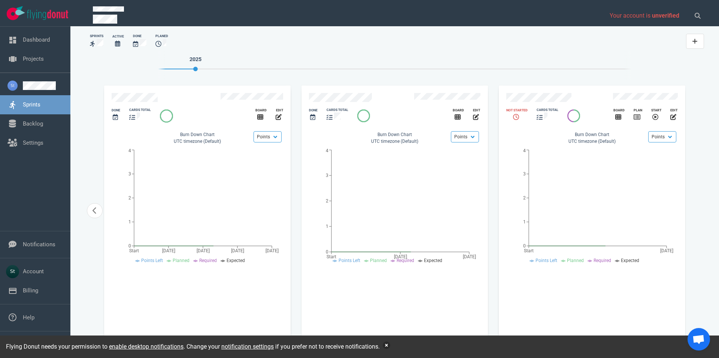
click at [387, 344] on button "button" at bounding box center [386, 344] width 7 height 7
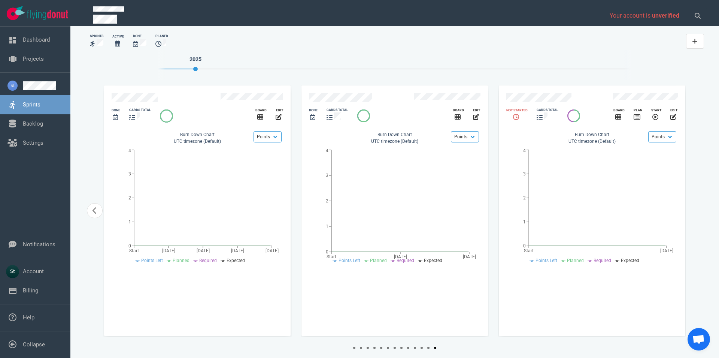
click at [560, 104] on div "cards total" at bounding box center [547, 115] width 31 height 24
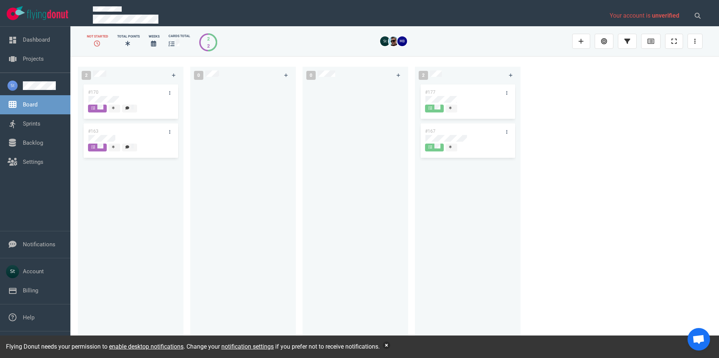
click at [390, 346] on button "button" at bounding box center [386, 344] width 7 height 7
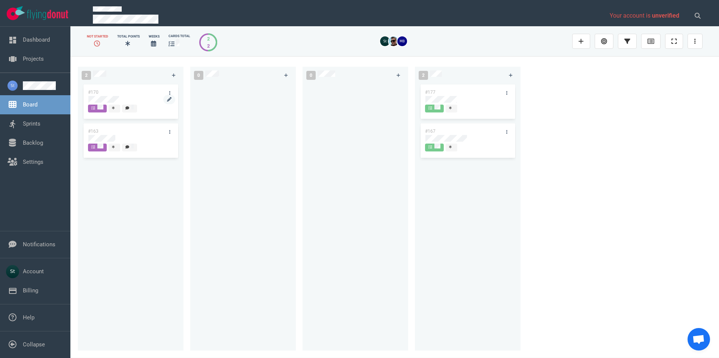
click at [115, 103] on div at bounding box center [130, 100] width 85 height 9
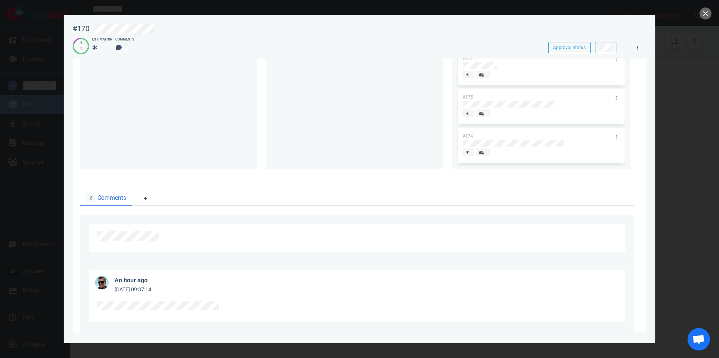
scroll to position [43, 0]
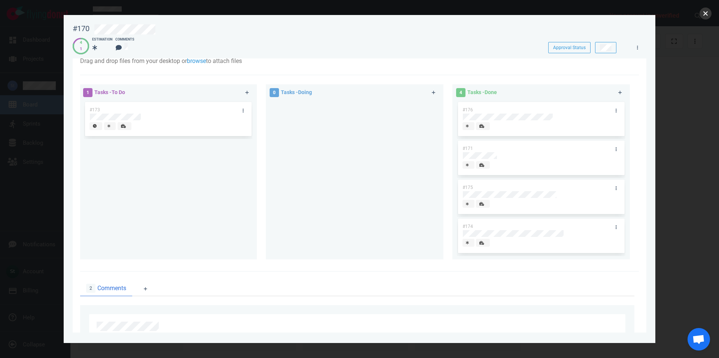
click at [707, 16] on button "close" at bounding box center [706, 13] width 12 height 12
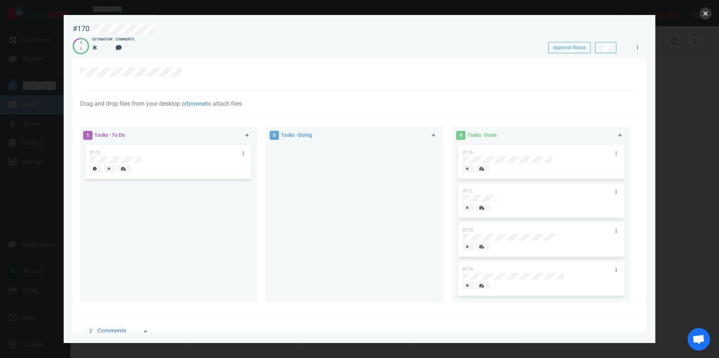
click at [702, 16] on button "close" at bounding box center [706, 13] width 12 height 12
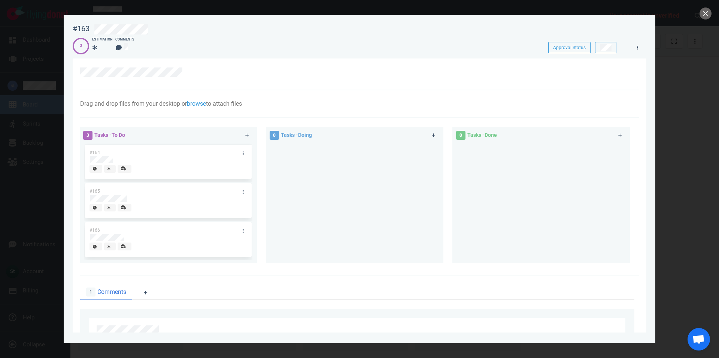
scroll to position [124, 0]
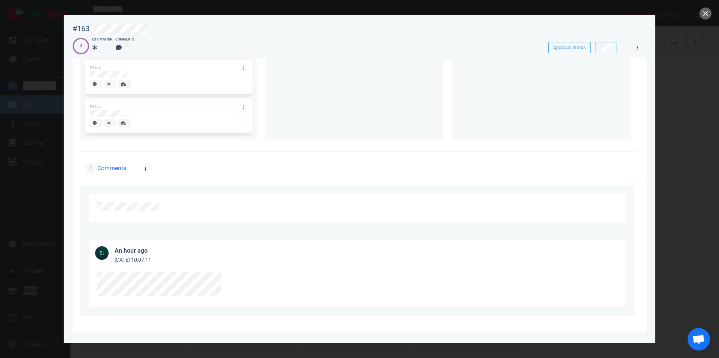
drag, startPoint x: 250, startPoint y: 290, endPoint x: -21, endPoint y: 292, distance: 270.9
click at [73, 292] on section "Drag and drop files from your desktop or browse to attach files Attach Files Co…" at bounding box center [360, 133] width 574 height 397
click at [711, 10] on div at bounding box center [359, 179] width 719 height 358
click at [711, 10] on button "close" at bounding box center [706, 13] width 12 height 12
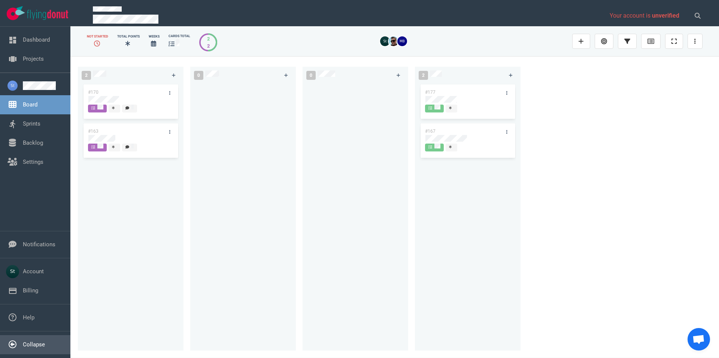
click at [33, 342] on link "Collapse" at bounding box center [34, 344] width 22 height 7
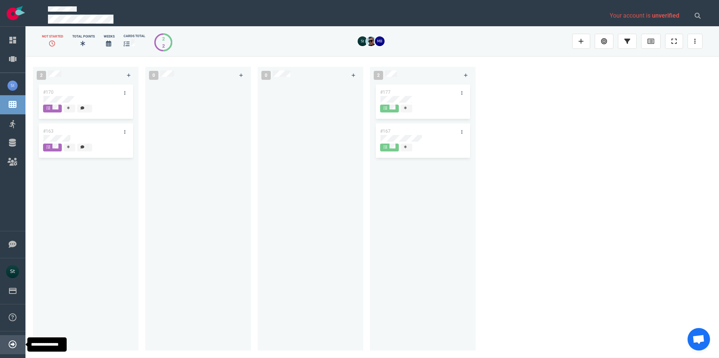
click at [23, 347] on link "Expand" at bounding box center [32, 344] width 18 height 7
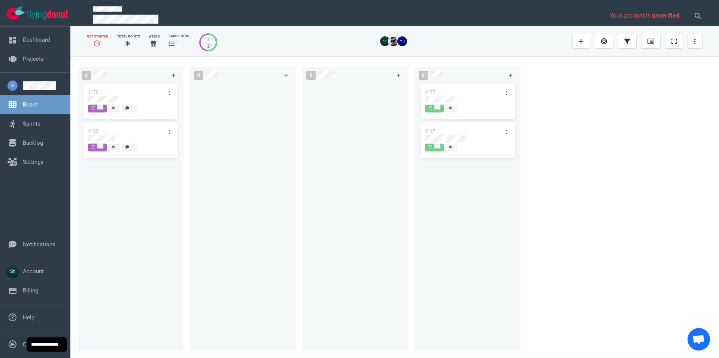
click at [203, 275] on div at bounding box center [243, 212] width 97 height 259
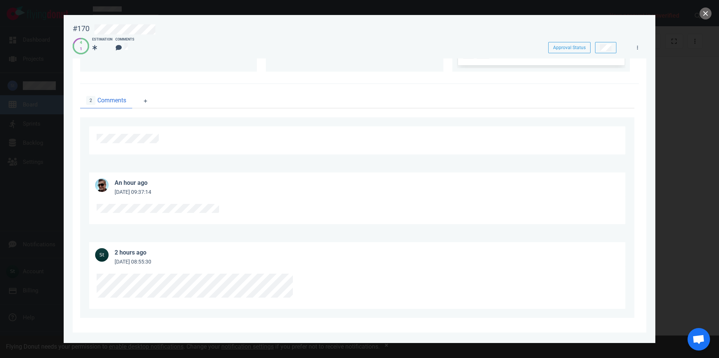
scroll to position [232, 0]
click at [708, 15] on button "close" at bounding box center [706, 13] width 12 height 12
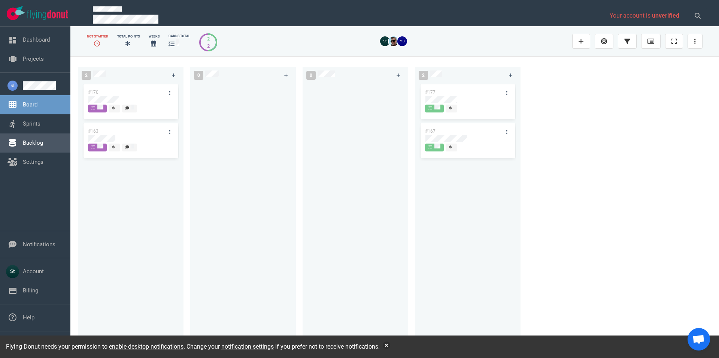
click at [36, 144] on link "Backlog" at bounding box center [33, 142] width 20 height 7
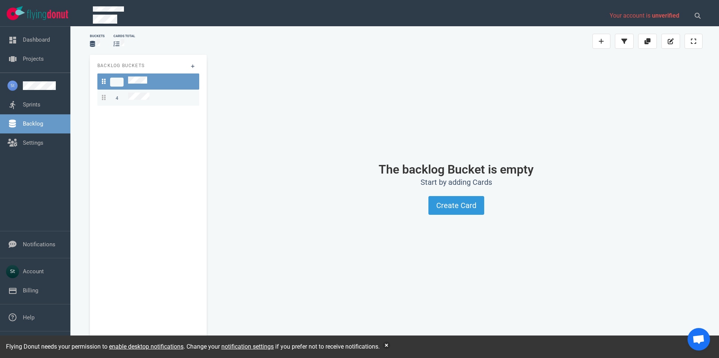
click at [172, 102] on link "4" at bounding box center [148, 98] width 102 height 16
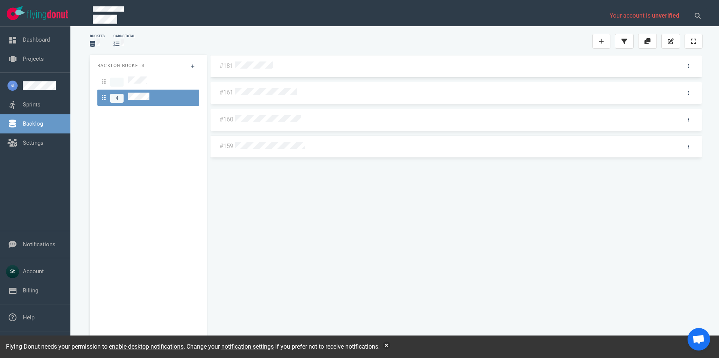
click at [248, 93] on div "#181 #161 #160 #159" at bounding box center [456, 199] width 493 height 288
click at [250, 92] on div "#181 #161 #160 #159" at bounding box center [456, 199] width 493 height 288
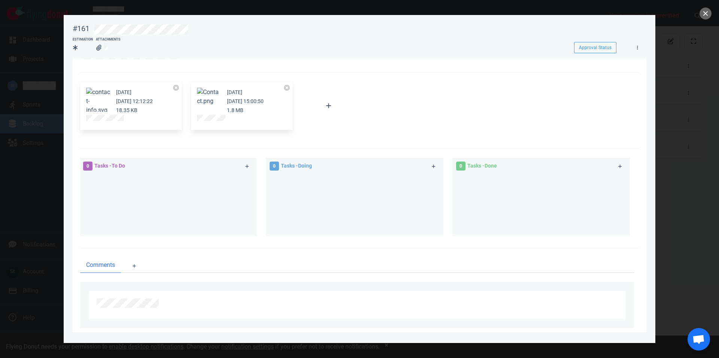
scroll to position [30, 0]
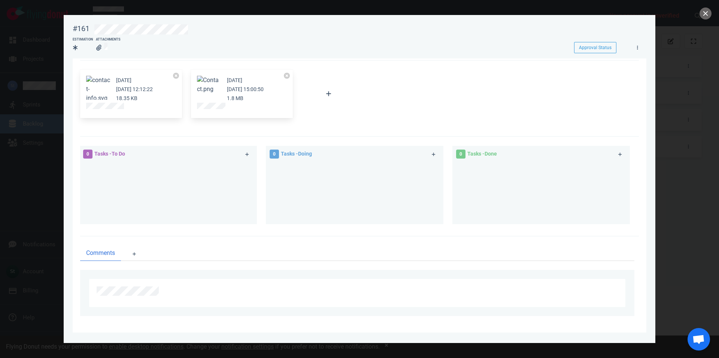
click at [719, 5] on div at bounding box center [359, 179] width 719 height 358
click at [710, 11] on button "close" at bounding box center [706, 13] width 12 height 12
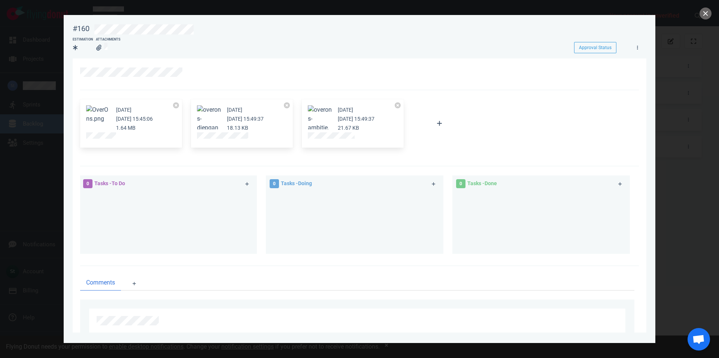
scroll to position [30, 0]
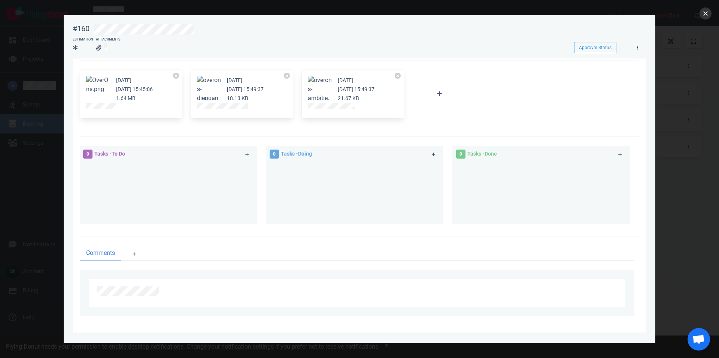
click at [708, 12] on button "close" at bounding box center [706, 13] width 12 height 12
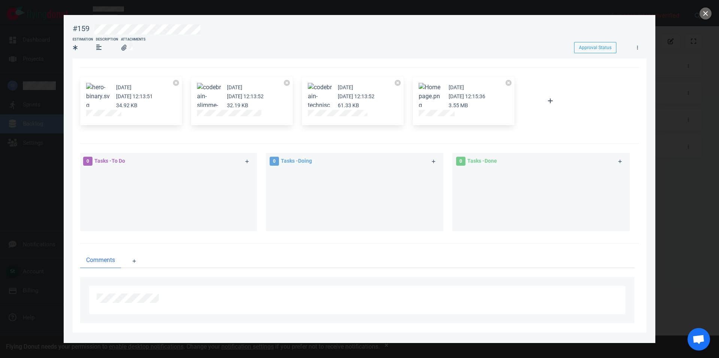
scroll to position [30, 0]
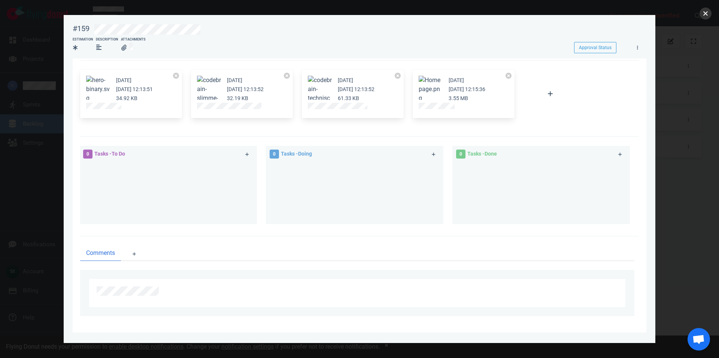
click at [708, 15] on button "close" at bounding box center [706, 13] width 12 height 12
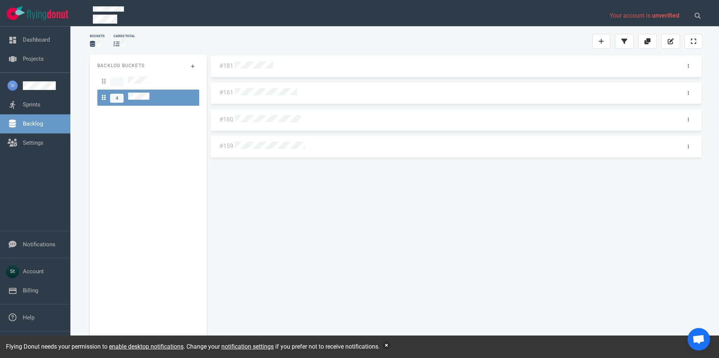
click at [386, 343] on button "button" at bounding box center [386, 344] width 7 height 7
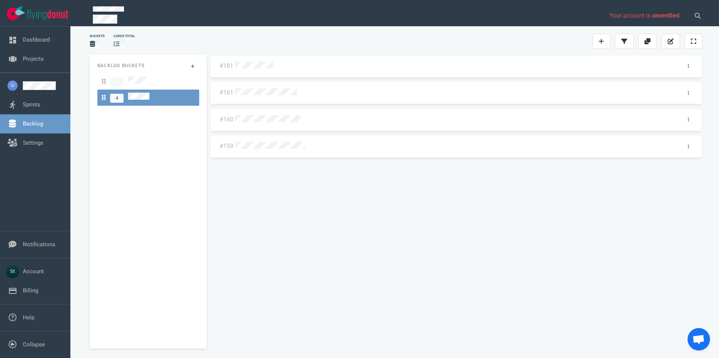
click at [329, 278] on div "#181 #161 #160 #159" at bounding box center [456, 199] width 493 height 288
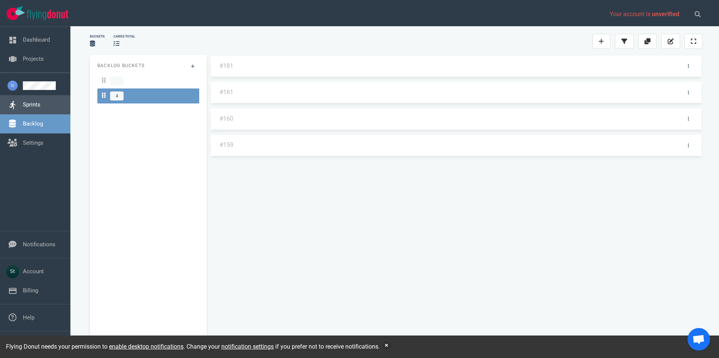
click at [29, 103] on link "Sprints" at bounding box center [32, 104] width 18 height 7
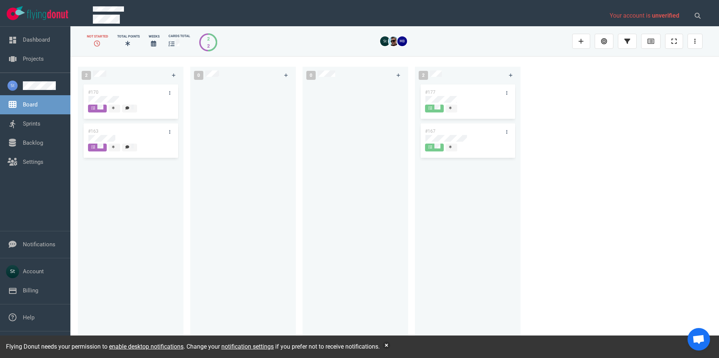
click at [3, 105] on div "Board" at bounding box center [35, 104] width 70 height 19
click at [390, 345] on button "button" at bounding box center [386, 344] width 7 height 7
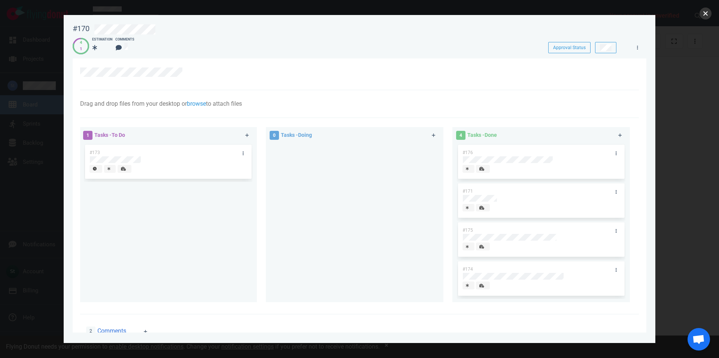
click at [701, 12] on button "close" at bounding box center [706, 13] width 12 height 12
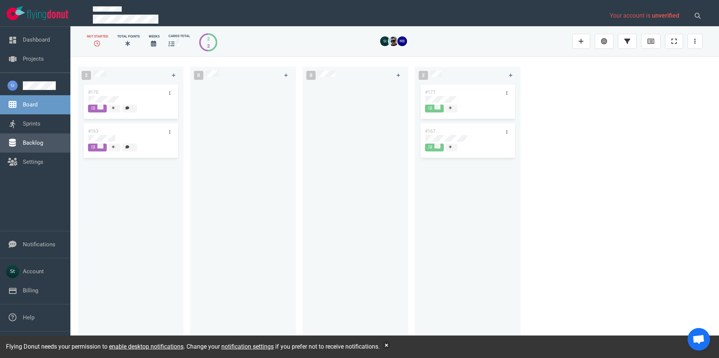
click at [43, 139] on link "Backlog" at bounding box center [33, 142] width 20 height 7
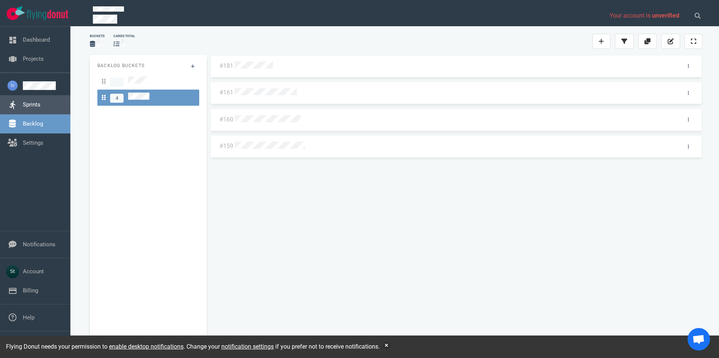
click at [40, 101] on link "Sprints" at bounding box center [32, 104] width 18 height 7
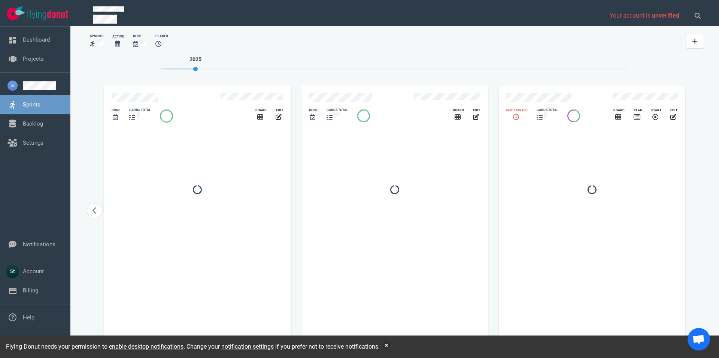
click at [538, 93] on div "slide 15 of 15" at bounding box center [557, 98] width 111 height 20
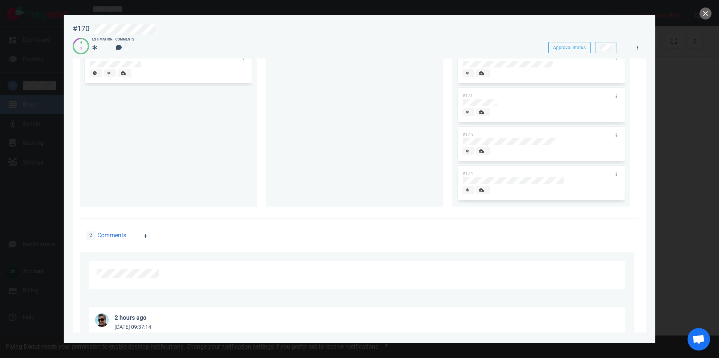
scroll to position [171, 0]
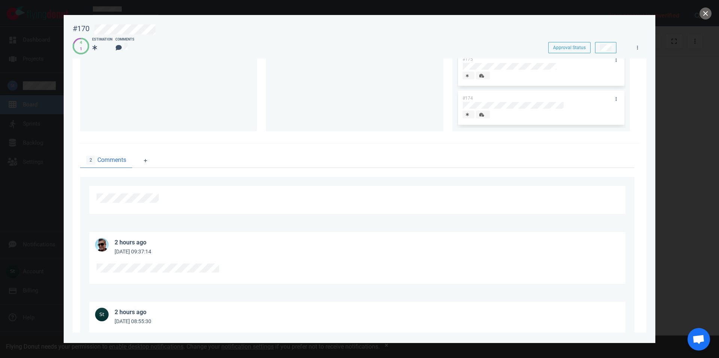
drag, startPoint x: 249, startPoint y: 270, endPoint x: 90, endPoint y: 261, distance: 159.8
click at [90, 261] on div at bounding box center [357, 270] width 536 height 28
click at [186, 274] on div at bounding box center [357, 269] width 521 height 13
click at [708, 11] on button "close" at bounding box center [706, 13] width 12 height 12
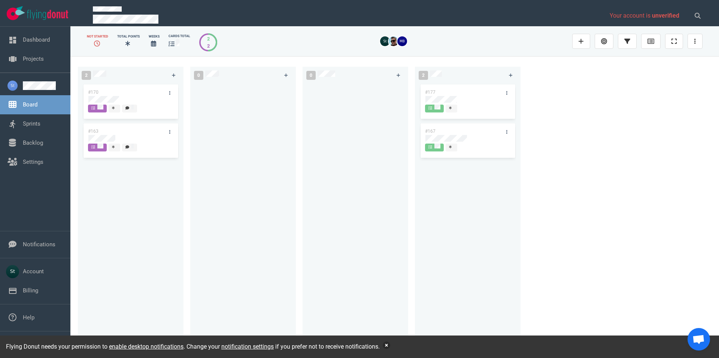
click at [390, 347] on button "button" at bounding box center [386, 344] width 7 height 7
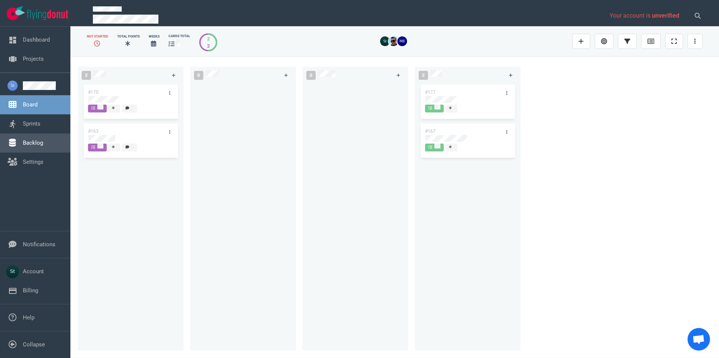
click at [43, 139] on link "Backlog" at bounding box center [33, 142] width 20 height 7
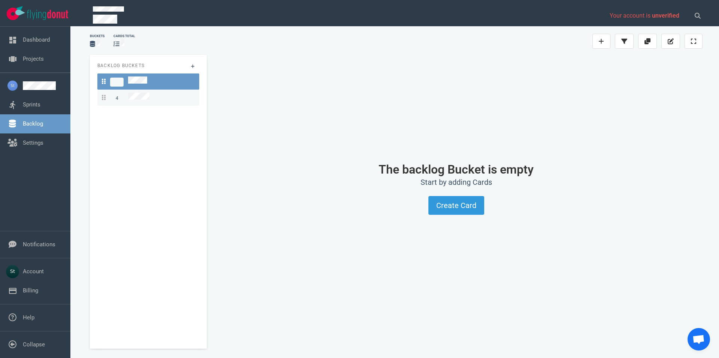
click at [140, 88] on link at bounding box center [148, 81] width 102 height 16
click at [142, 93] on span "4" at bounding box center [126, 98] width 48 height 10
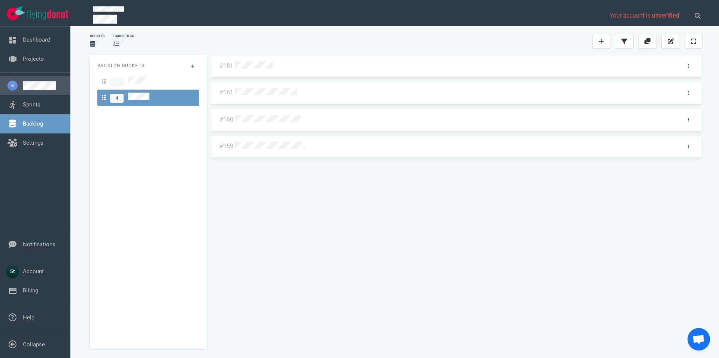
click at [23, 84] on link at bounding box center [44, 85] width 42 height 9
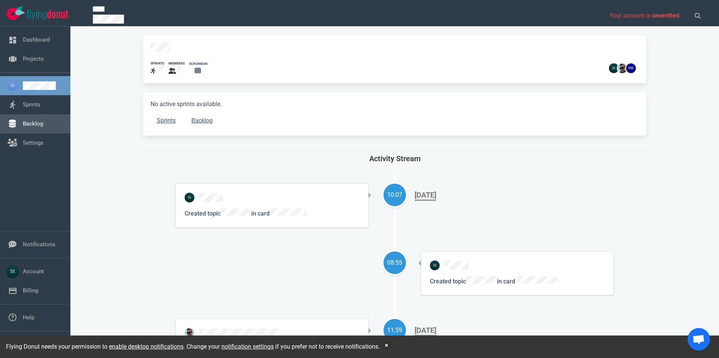
click at [40, 120] on link "Backlog" at bounding box center [33, 123] width 20 height 7
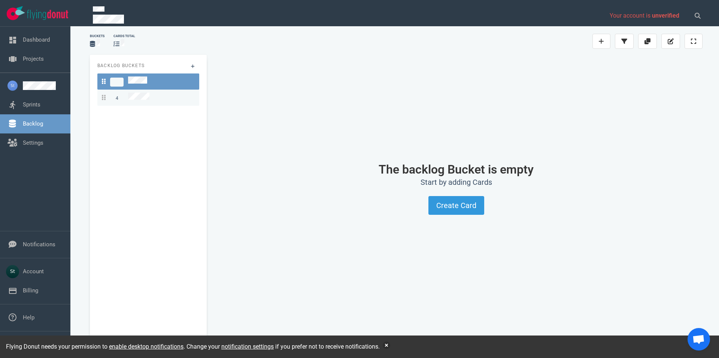
click at [133, 90] on link "4" at bounding box center [148, 98] width 102 height 16
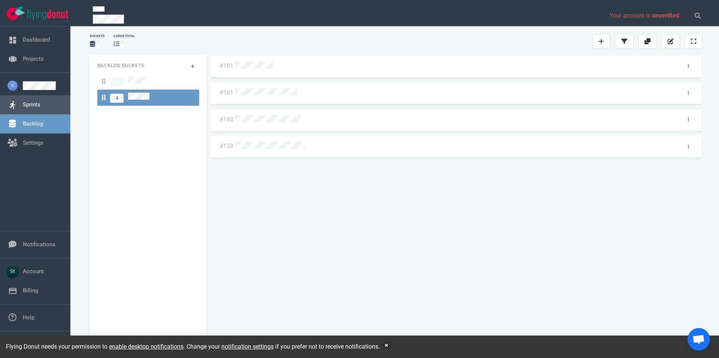
click at [40, 104] on link "Sprints" at bounding box center [32, 104] width 18 height 7
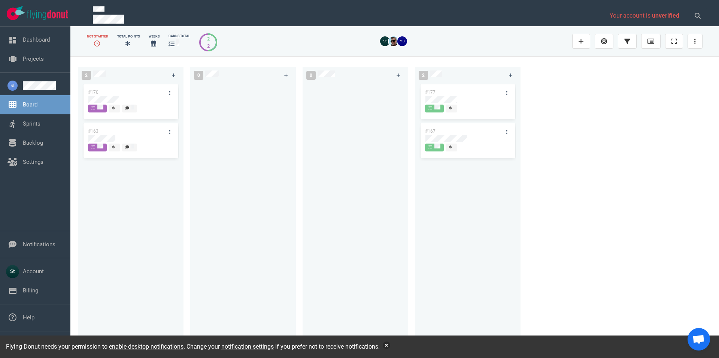
click at [388, 347] on button "button" at bounding box center [386, 344] width 7 height 7
click at [43, 139] on link "Backlog" at bounding box center [33, 142] width 20 height 7
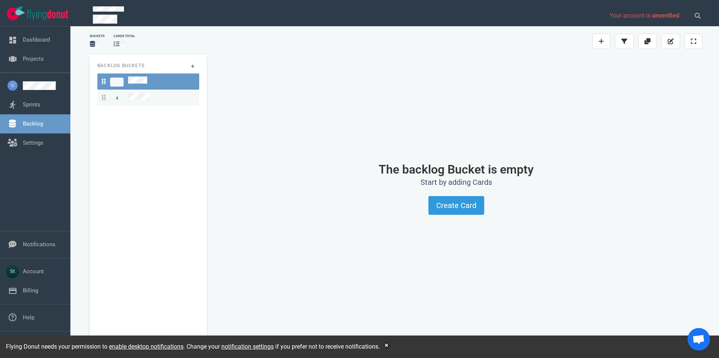
click at [157, 93] on div "4" at bounding box center [148, 98] width 93 height 10
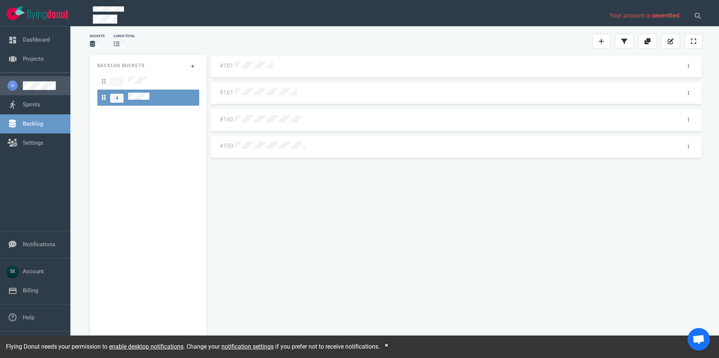
click at [38, 90] on link at bounding box center [44, 85] width 42 height 9
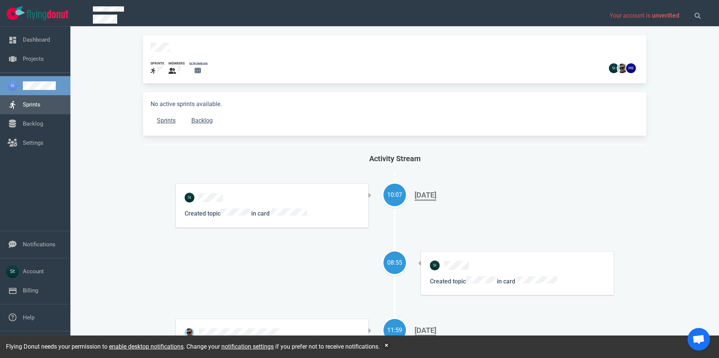
click at [40, 106] on link "Sprints" at bounding box center [32, 104] width 18 height 7
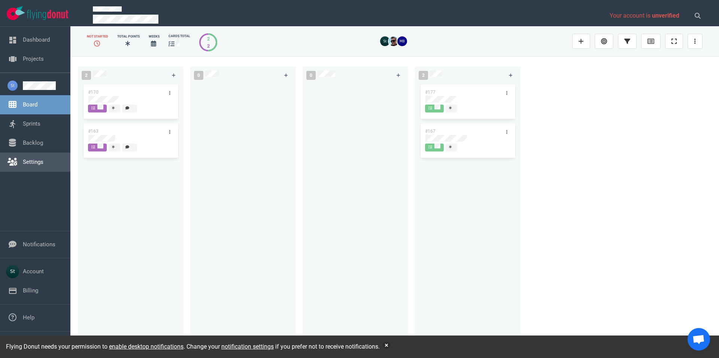
drag, startPoint x: 44, startPoint y: 135, endPoint x: 40, endPoint y: 138, distance: 5.1
click at [43, 139] on link "Backlog" at bounding box center [33, 142] width 20 height 7
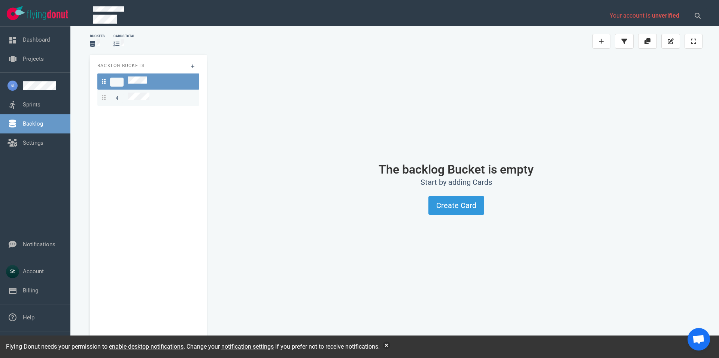
click at [140, 99] on span "4" at bounding box center [126, 98] width 48 height 10
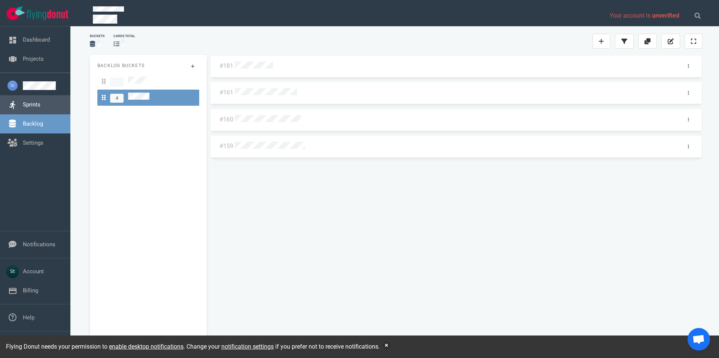
click at [40, 103] on link "Sprints" at bounding box center [32, 104] width 18 height 7
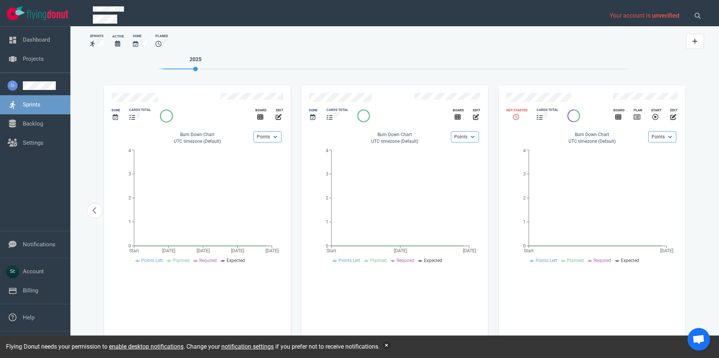
click at [388, 346] on button "button" at bounding box center [386, 344] width 7 height 7
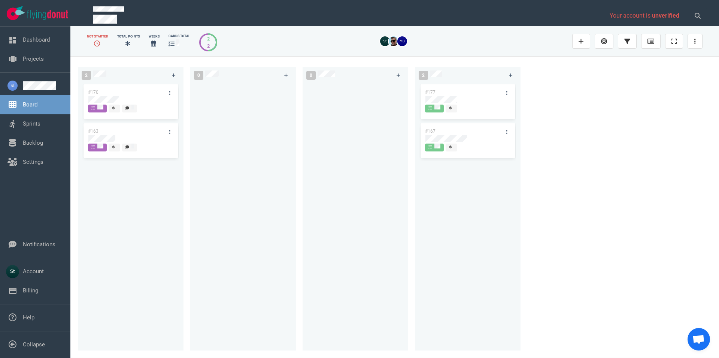
click at [642, 206] on div "2 #170 #163 0 0 2 #177 #167" at bounding box center [394, 206] width 649 height 301
click at [719, 192] on div "2 #170 #163 0 0 2 #177 #167" at bounding box center [394, 206] width 649 height 301
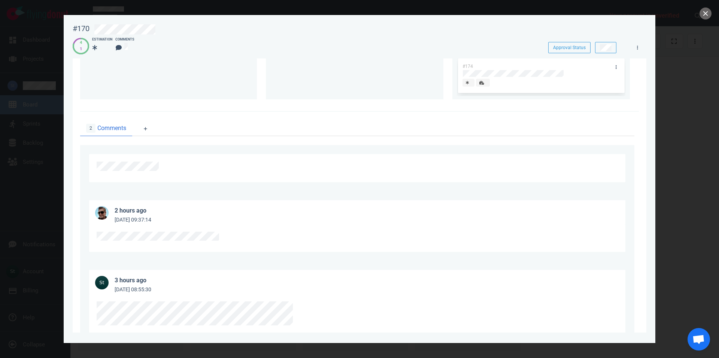
scroll to position [214, 0]
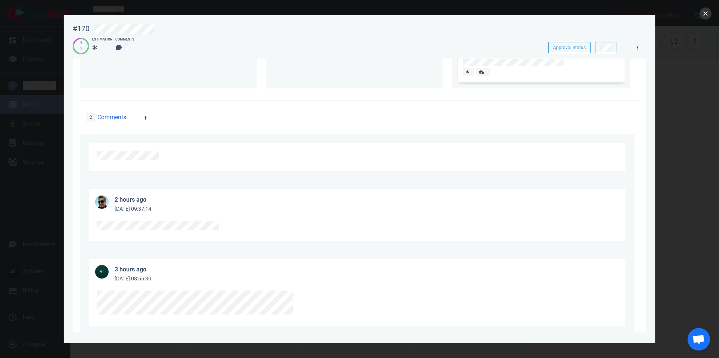
click at [704, 10] on button "close" at bounding box center [706, 13] width 12 height 12
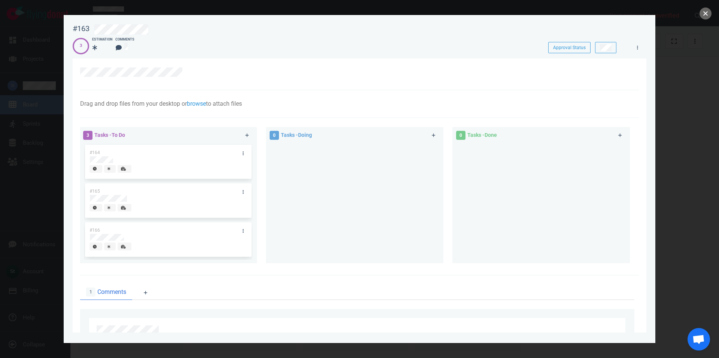
click at [707, 15] on button "close" at bounding box center [706, 13] width 12 height 12
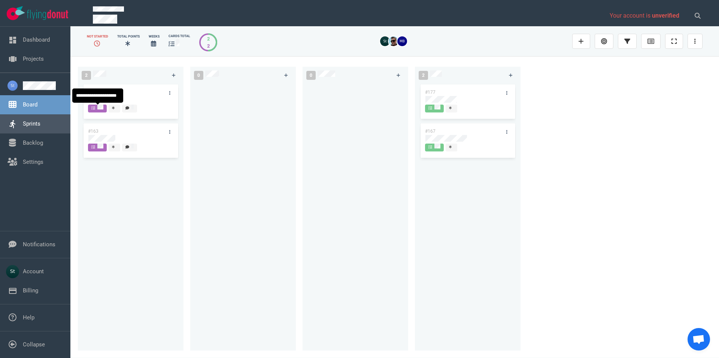
click at [40, 125] on link "Sprints" at bounding box center [32, 123] width 18 height 7
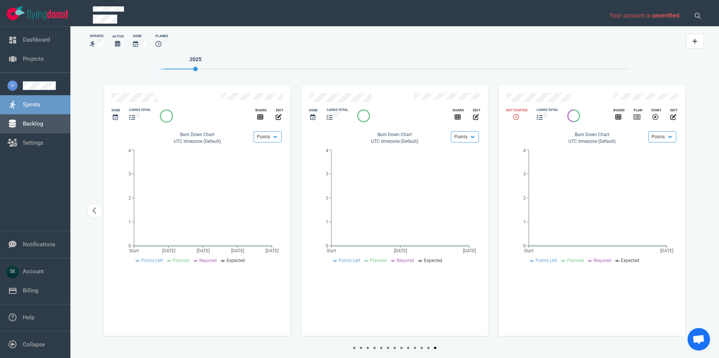
click at [43, 120] on link "Backlog" at bounding box center [33, 123] width 20 height 7
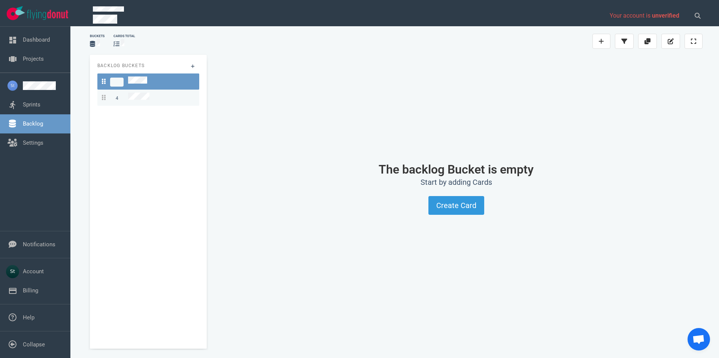
click at [155, 97] on div "4" at bounding box center [148, 98] width 93 height 10
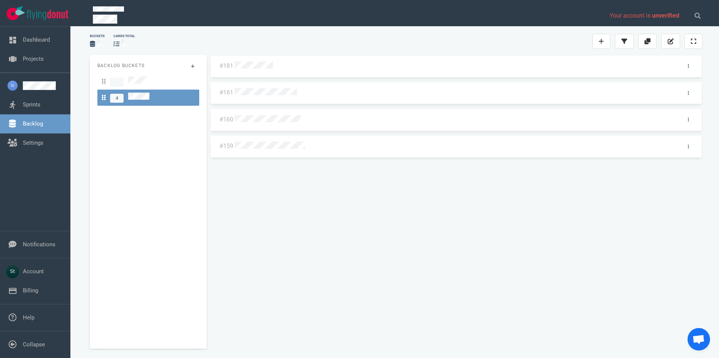
click at [258, 74] on div "#181" at bounding box center [457, 66] width 492 height 22
click at [258, 71] on div at bounding box center [455, 65] width 444 height 16
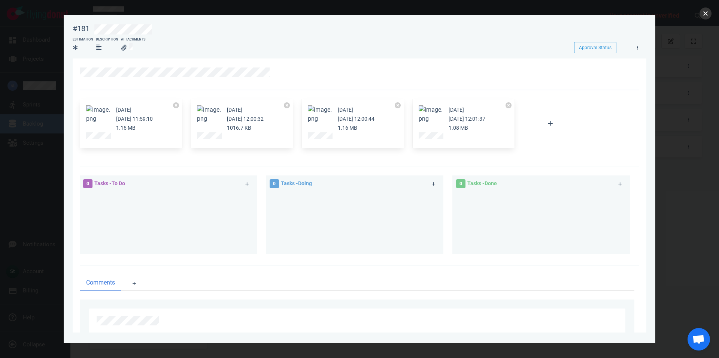
click at [704, 13] on button "close" at bounding box center [706, 13] width 12 height 12
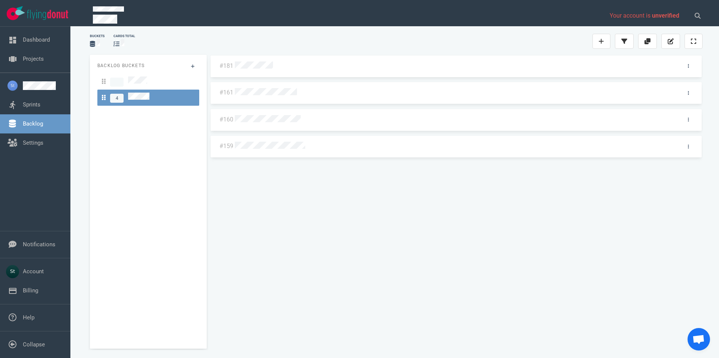
click at [279, 96] on div at bounding box center [454, 93] width 439 height 10
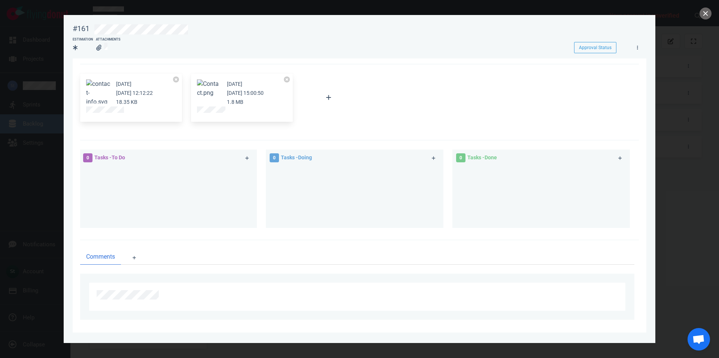
scroll to position [30, 0]
click at [713, 7] on div at bounding box center [359, 179] width 719 height 358
click at [684, 24] on div at bounding box center [359, 179] width 719 height 358
click at [703, 15] on button "close" at bounding box center [706, 13] width 12 height 12
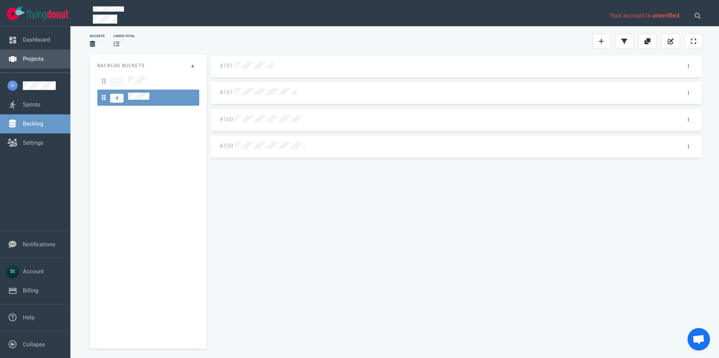
click at [41, 55] on link "Projects" at bounding box center [33, 58] width 21 height 7
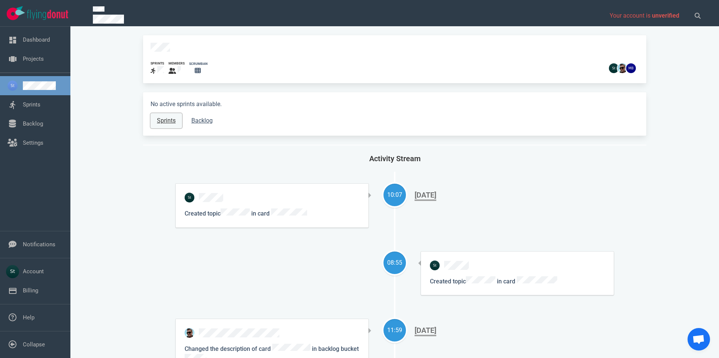
click at [170, 118] on link "Sprints" at bounding box center [166, 120] width 31 height 15
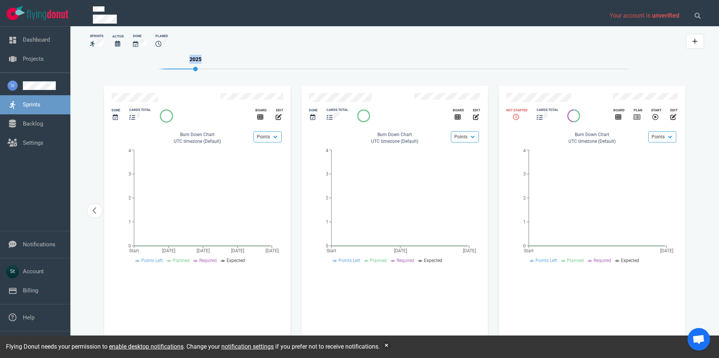
drag, startPoint x: 195, startPoint y: 71, endPoint x: 274, endPoint y: 63, distance: 79.0
click at [274, 63] on div "2025" at bounding box center [395, 65] width 474 height 30
click at [249, 66] on div "2025" at bounding box center [395, 65] width 474 height 30
drag, startPoint x: 197, startPoint y: 67, endPoint x: 166, endPoint y: 69, distance: 30.8
click at [166, 69] on div "2025" at bounding box center [395, 69] width 474 height 1
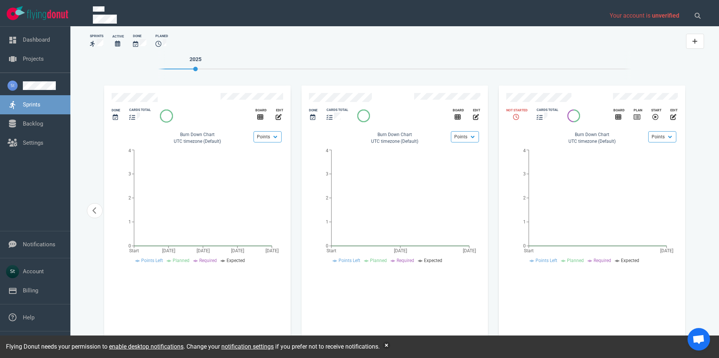
click at [166, 69] on span at bounding box center [176, 69] width 37 height 1
drag, startPoint x: 196, startPoint y: 70, endPoint x: 185, endPoint y: 70, distance: 10.9
click at [185, 70] on div "2025" at bounding box center [395, 65] width 474 height 30
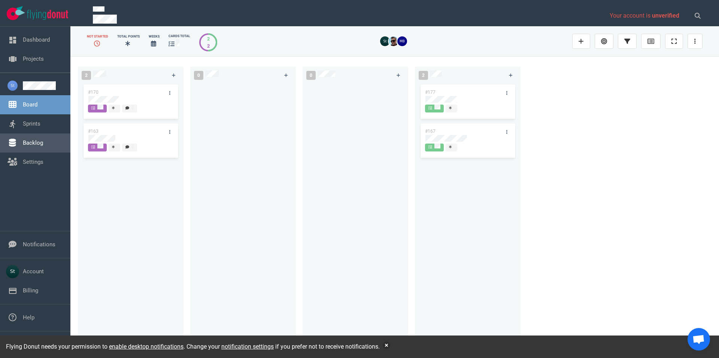
click at [31, 140] on link "Backlog" at bounding box center [33, 142] width 20 height 7
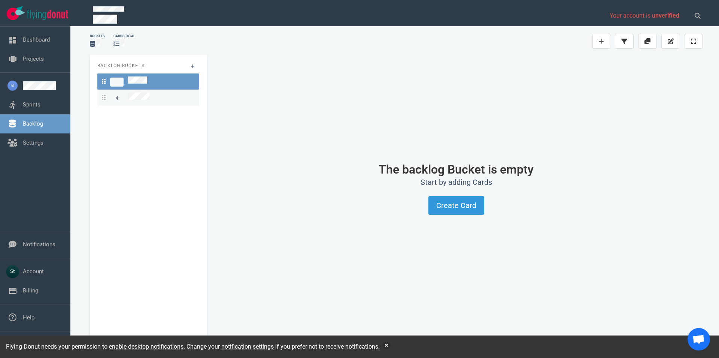
click at [141, 101] on link "4" at bounding box center [148, 98] width 102 height 16
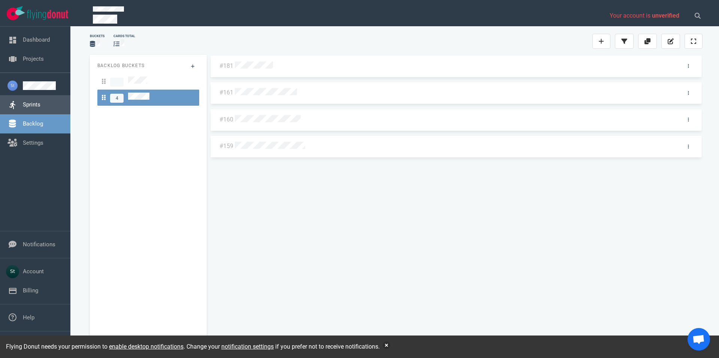
click at [40, 108] on link "Sprints" at bounding box center [32, 104] width 18 height 7
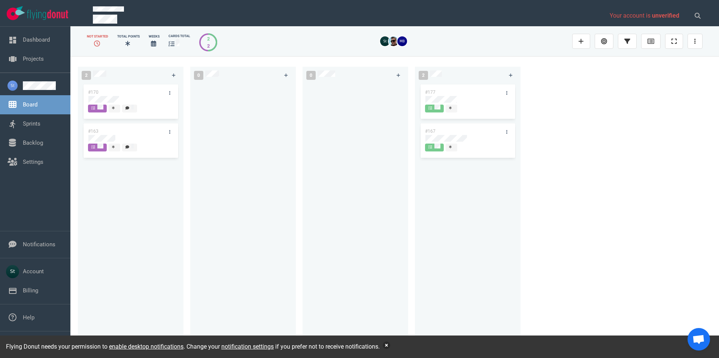
click at [389, 345] on button "button" at bounding box center [386, 344] width 7 height 7
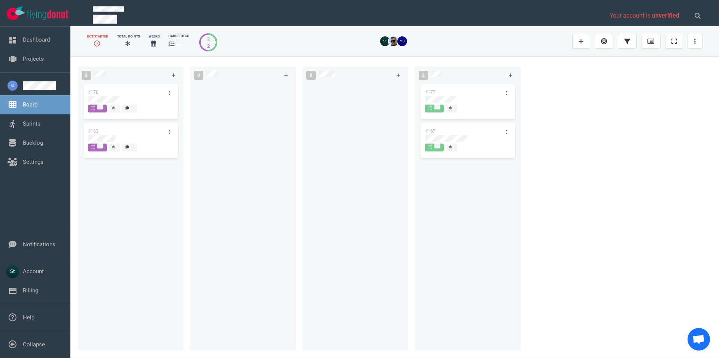
click at [155, 318] on div "#170 #163" at bounding box center [130, 212] width 97 height 259
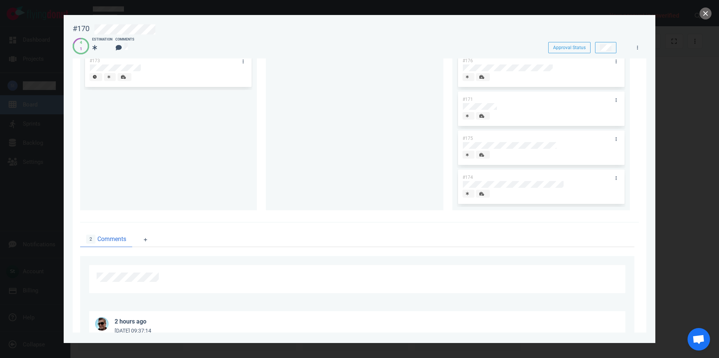
scroll to position [232, 0]
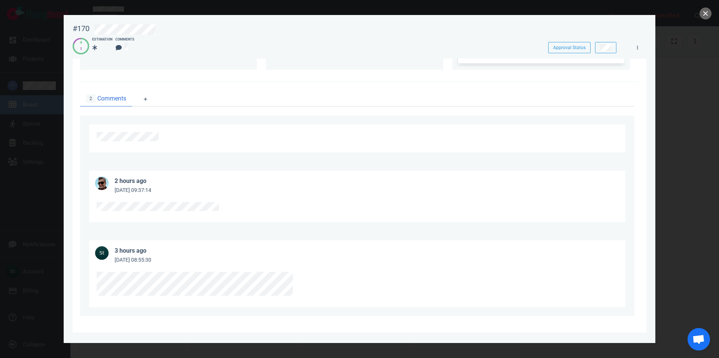
click at [145, 205] on div at bounding box center [357, 208] width 521 height 13
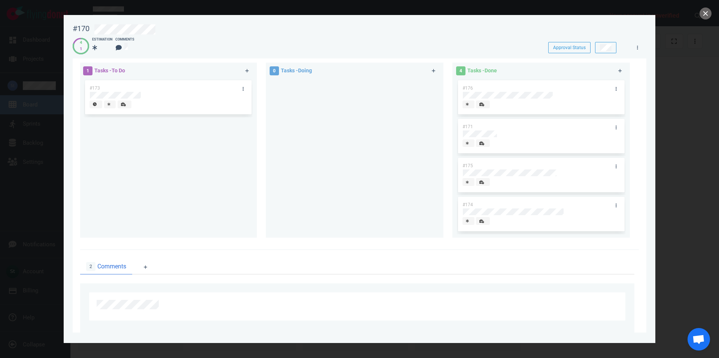
scroll to position [19, 0]
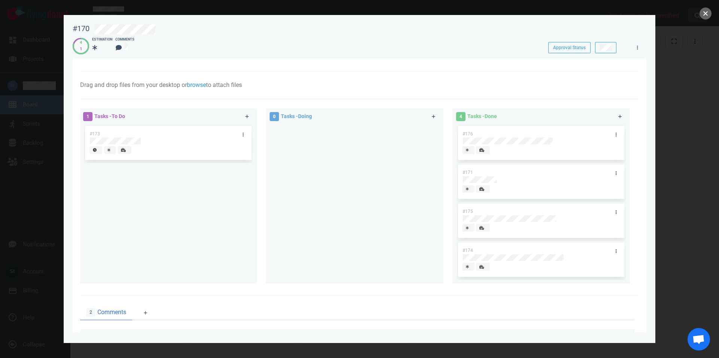
click at [701, 13] on button "close" at bounding box center [706, 13] width 12 height 12
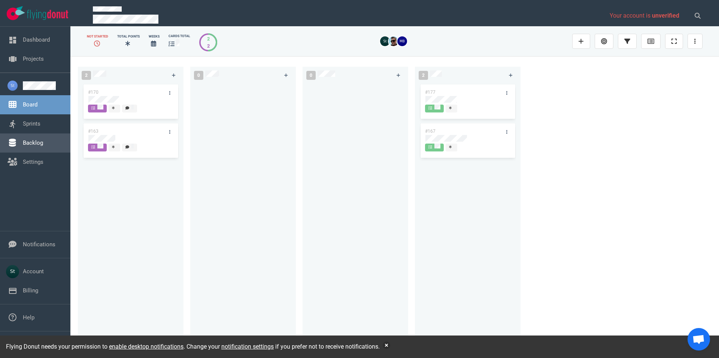
click at [43, 142] on link "Backlog" at bounding box center [33, 142] width 20 height 7
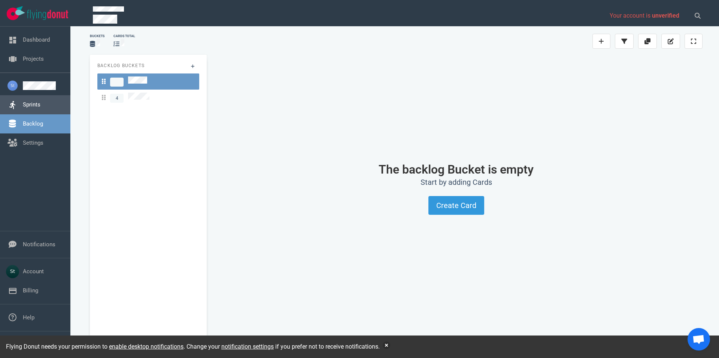
click at [40, 108] on link "Sprints" at bounding box center [32, 104] width 18 height 7
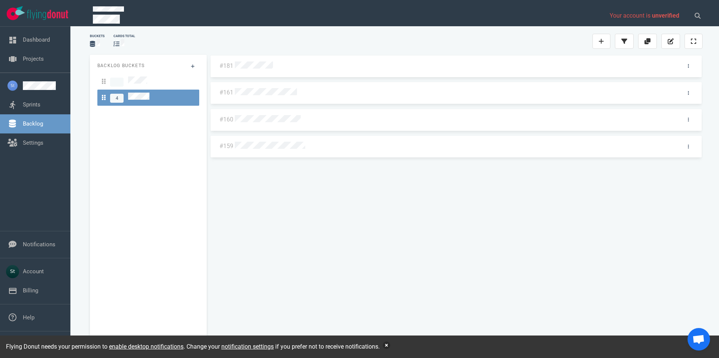
click at [388, 345] on button "button" at bounding box center [386, 344] width 7 height 7
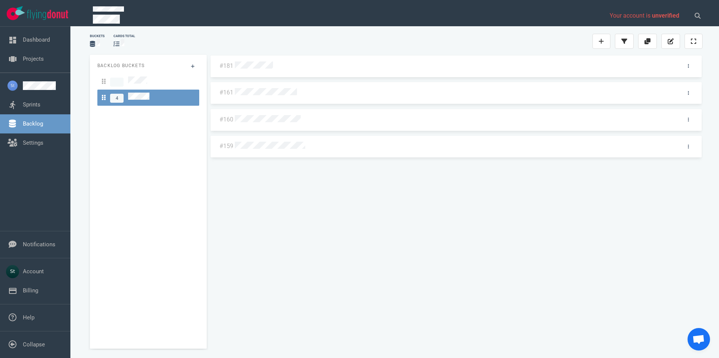
click at [139, 347] on div "Backlog Buckets 4" at bounding box center [148, 202] width 117 height 294
click at [92, 196] on div "Backlog Buckets 4" at bounding box center [148, 202] width 117 height 294
click at [109, 173] on div "Backlog Buckets 4" at bounding box center [148, 202] width 117 height 294
click at [49, 247] on link "Notifications" at bounding box center [39, 244] width 33 height 7
click at [0, 0] on div "2 minutes ago ([DATE] 12:12)" at bounding box center [0, 0] width 0 height 0
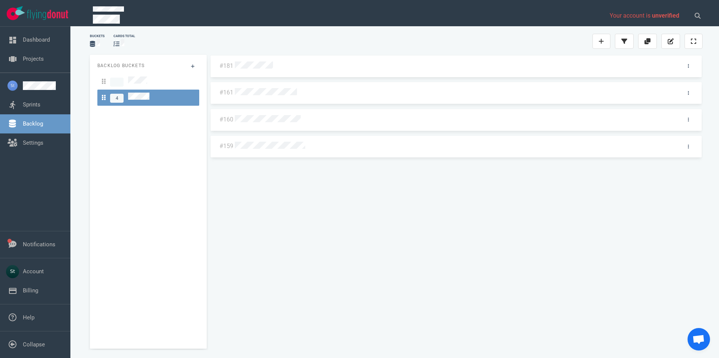
click at [23, 123] on link "Backlog" at bounding box center [33, 123] width 20 height 7
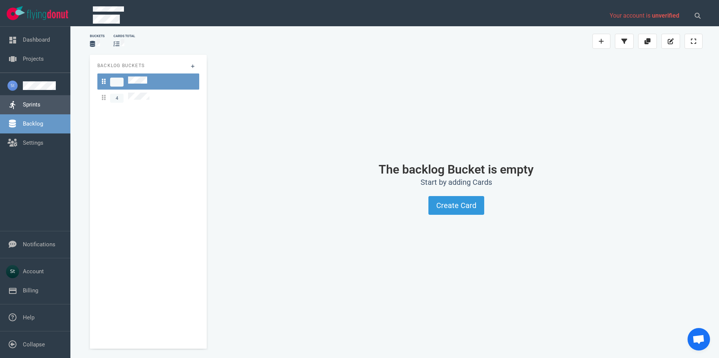
click at [31, 101] on link "Sprints" at bounding box center [32, 104] width 18 height 7
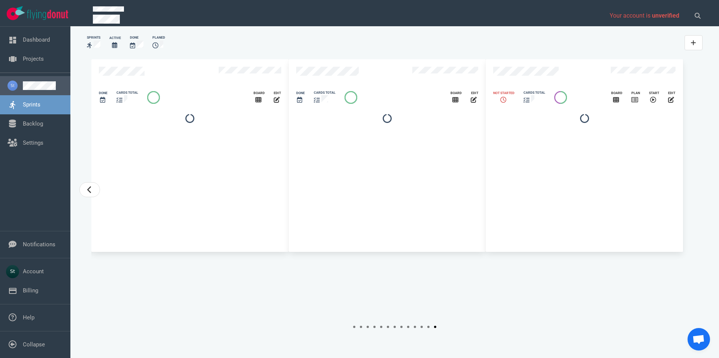
click at [36, 85] on link at bounding box center [44, 85] width 42 height 9
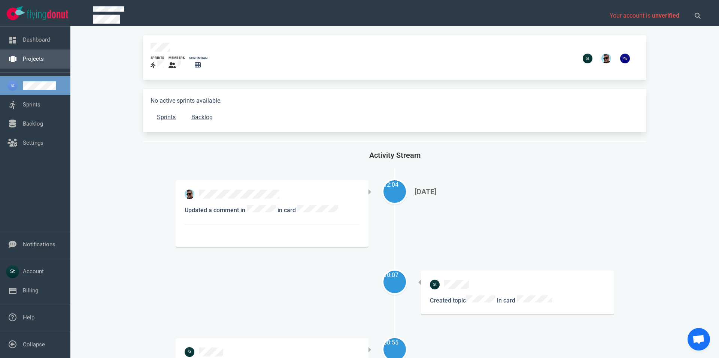
click at [44, 62] on link "Projects" at bounding box center [33, 58] width 21 height 7
click at [163, 118] on link "Sprints" at bounding box center [166, 117] width 31 height 15
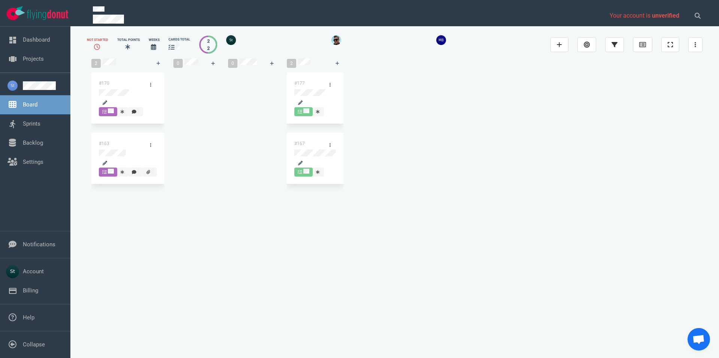
click at [118, 149] on div at bounding box center [128, 158] width 58 height 18
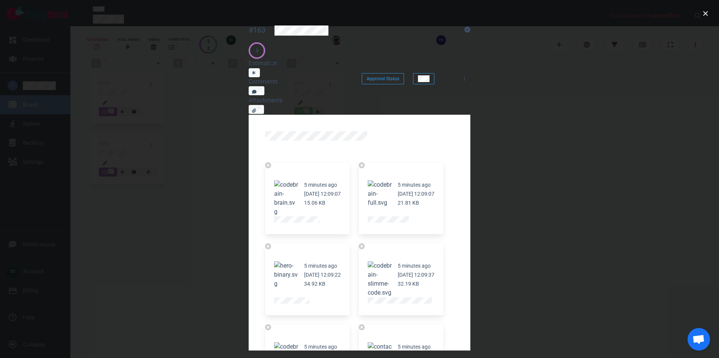
scroll to position [67, 0]
click at [696, 16] on div at bounding box center [359, 179] width 719 height 358
click at [704, 17] on button "close" at bounding box center [706, 13] width 12 height 12
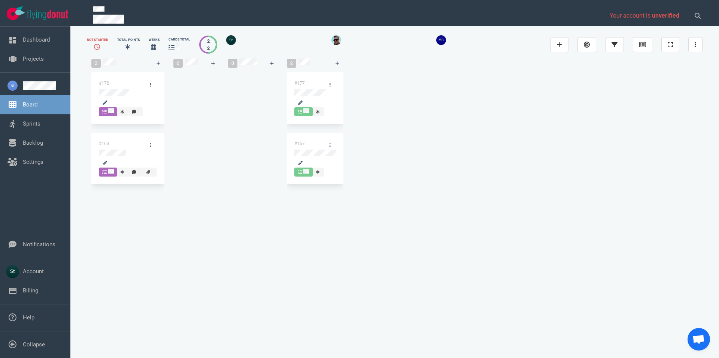
click at [126, 149] on div at bounding box center [128, 158] width 58 height 18
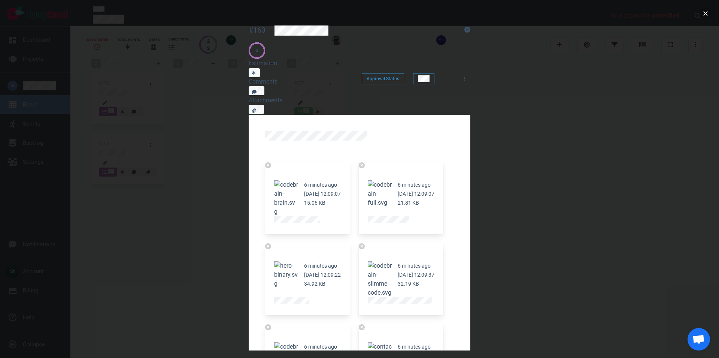
click at [706, 14] on button "close" at bounding box center [706, 13] width 12 height 12
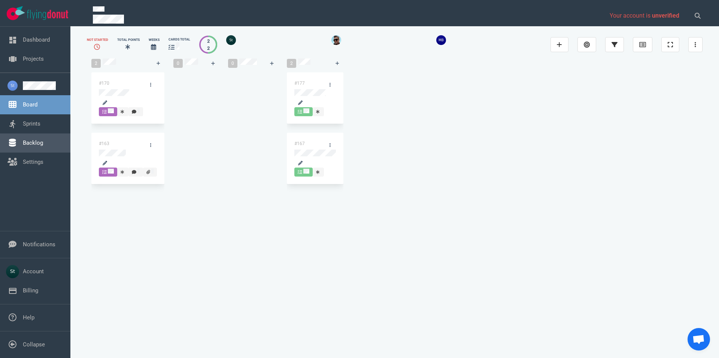
click at [42, 145] on link "Backlog" at bounding box center [33, 142] width 20 height 7
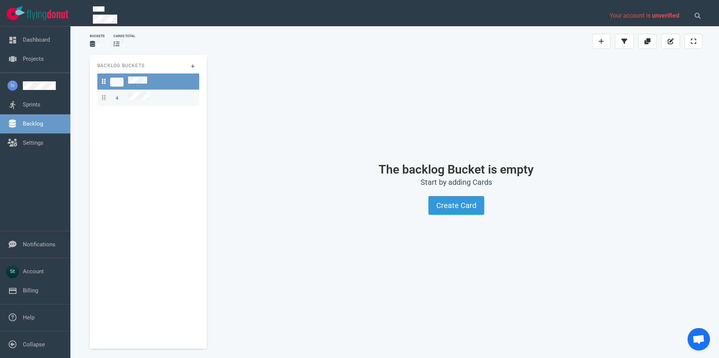
click at [172, 93] on div "4" at bounding box center [148, 98] width 93 height 10
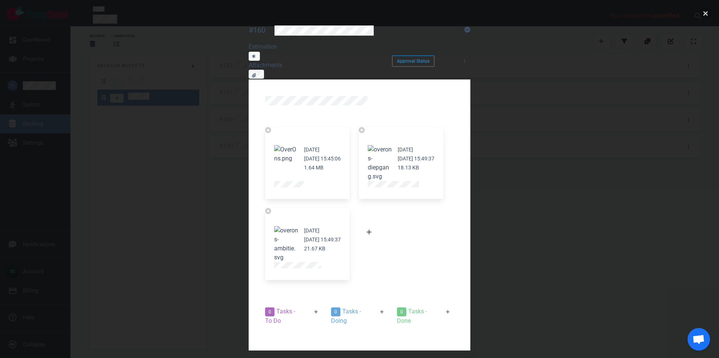
click at [707, 12] on button "close" at bounding box center [706, 13] width 12 height 12
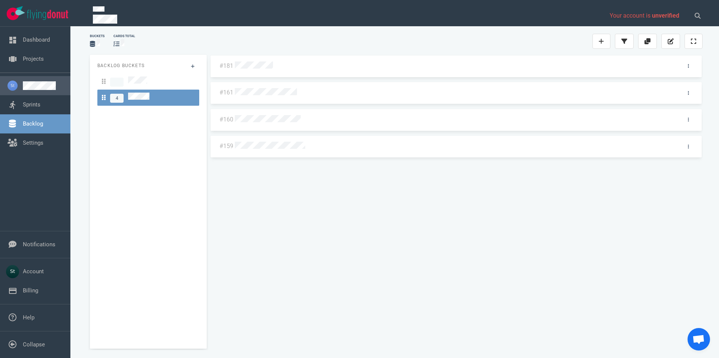
click at [23, 90] on link at bounding box center [44, 85] width 42 height 9
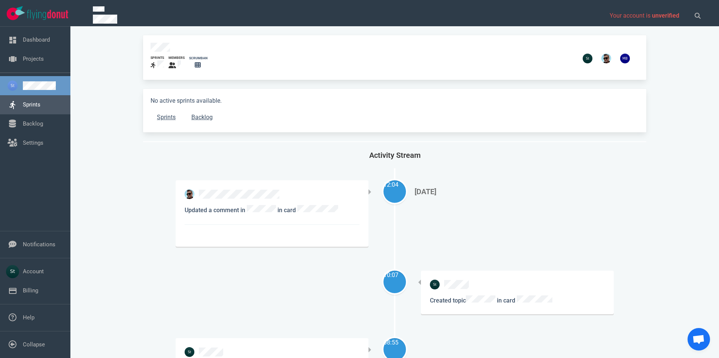
click at [23, 107] on link "Sprints" at bounding box center [32, 104] width 18 height 7
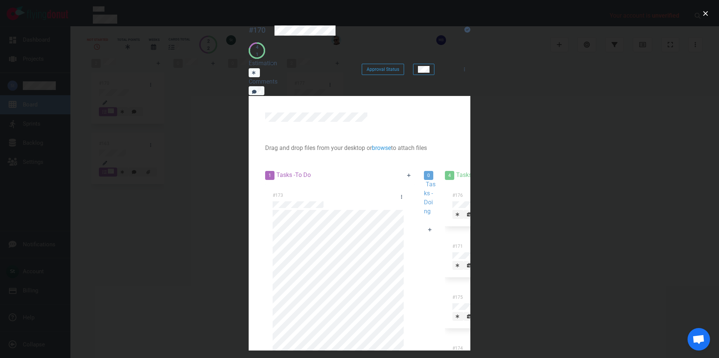
scroll to position [161, 0]
click at [705, 15] on button "close" at bounding box center [706, 13] width 12 height 12
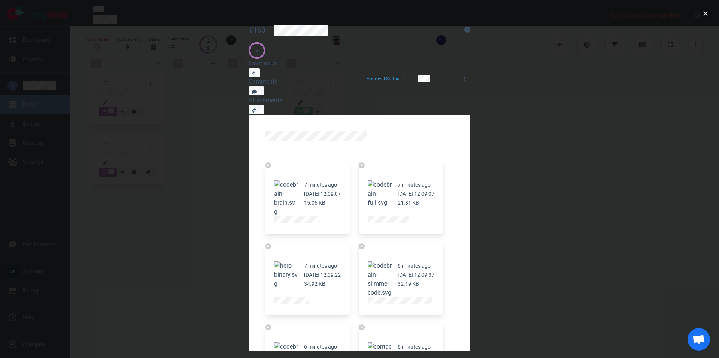
click at [702, 16] on button "close" at bounding box center [706, 13] width 12 height 12
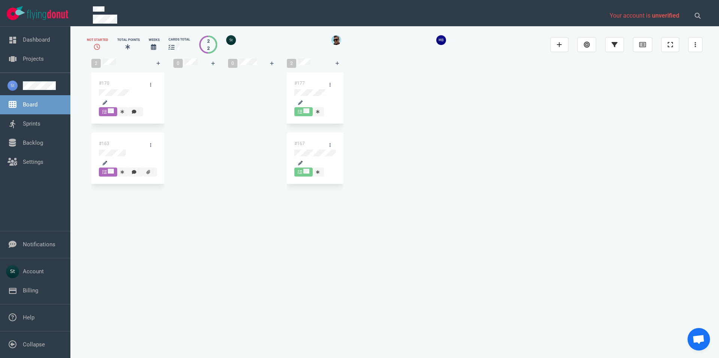
click at [344, 193] on div "#177 #167" at bounding box center [315, 132] width 57 height 121
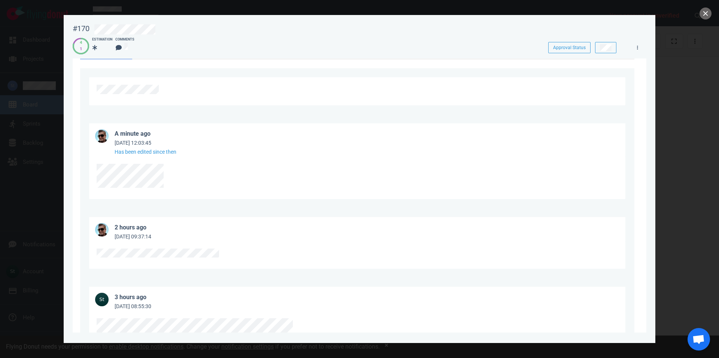
scroll to position [43, 0]
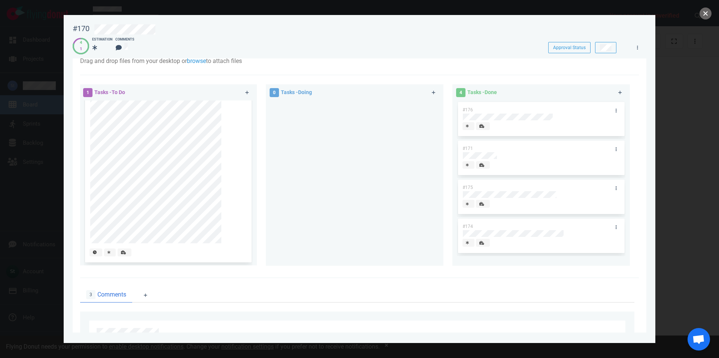
click at [708, 13] on button "close" at bounding box center [706, 13] width 12 height 12
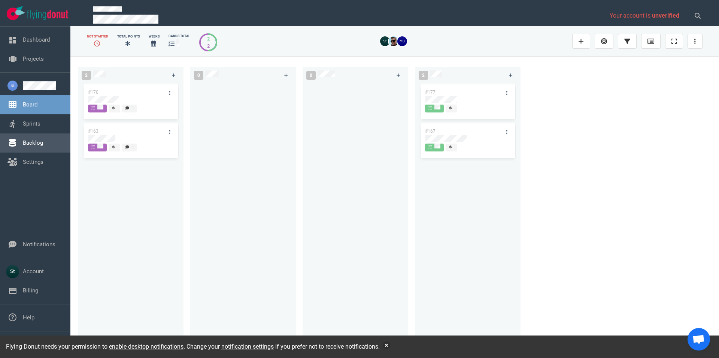
click at [43, 140] on link "Backlog" at bounding box center [33, 142] width 20 height 7
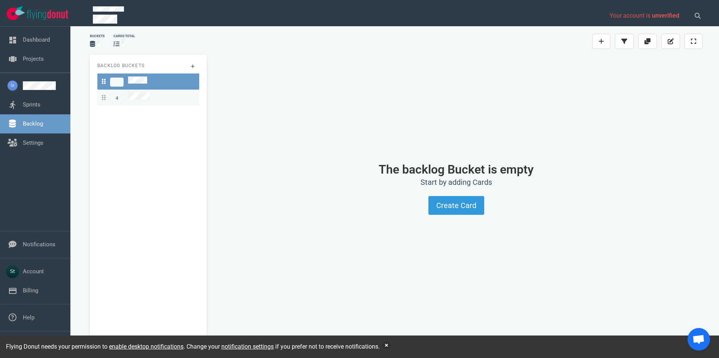
click at [163, 95] on div "4" at bounding box center [148, 98] width 93 height 10
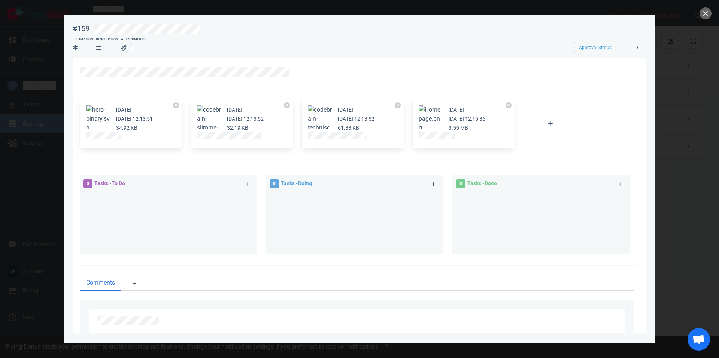
scroll to position [30, 0]
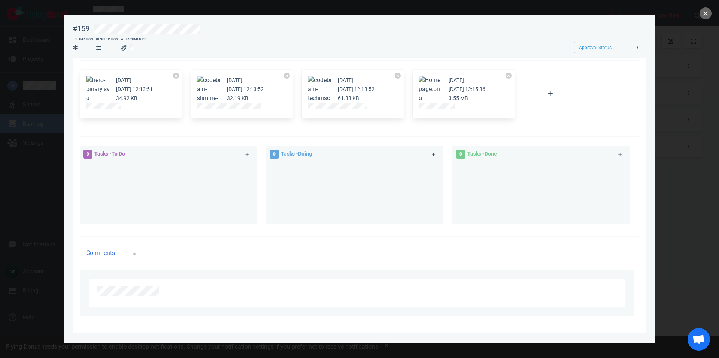
drag, startPoint x: 707, startPoint y: 17, endPoint x: 678, endPoint y: 31, distance: 31.7
click at [707, 16] on button "close" at bounding box center [706, 13] width 12 height 12
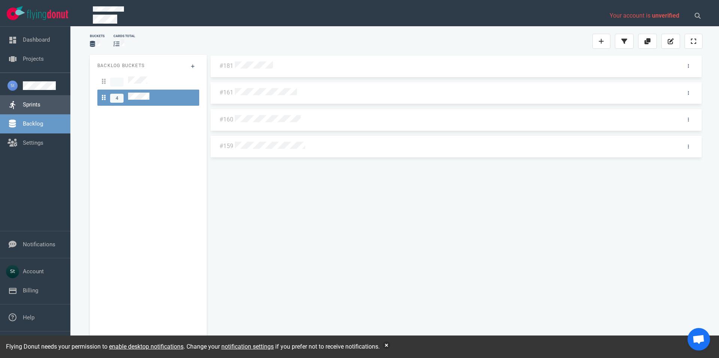
click at [27, 101] on link "Sprints" at bounding box center [32, 104] width 18 height 7
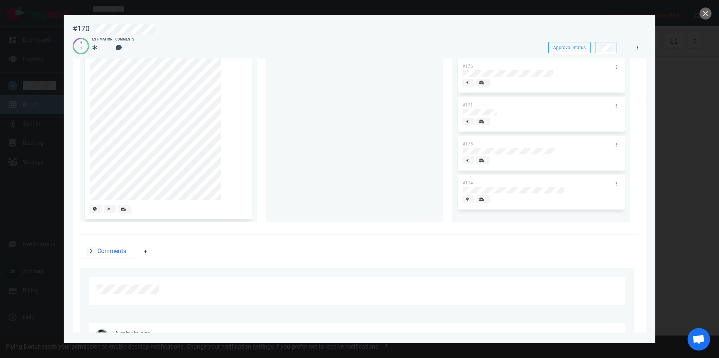
scroll to position [171, 0]
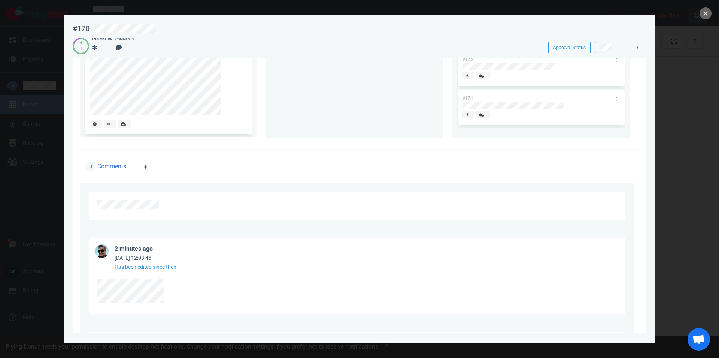
click at [706, 18] on button "close" at bounding box center [706, 13] width 12 height 12
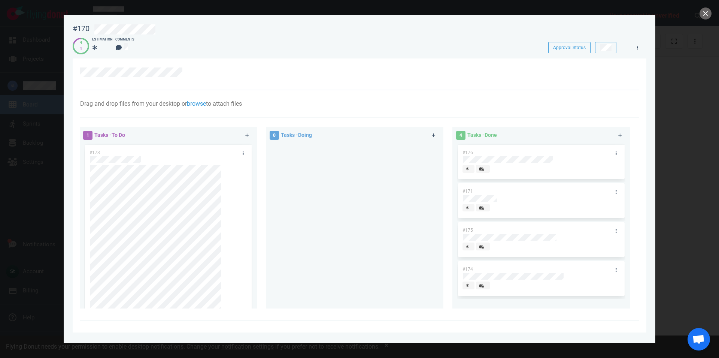
click at [242, 226] on div "#173" at bounding box center [168, 251] width 166 height 212
click at [708, 12] on button "close" at bounding box center [706, 13] width 12 height 12
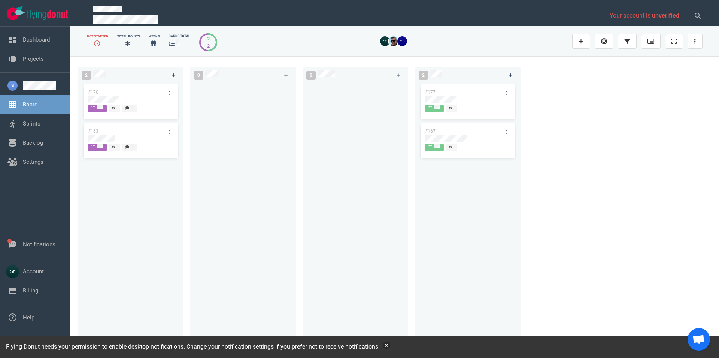
click at [390, 346] on button "button" at bounding box center [386, 344] width 7 height 7
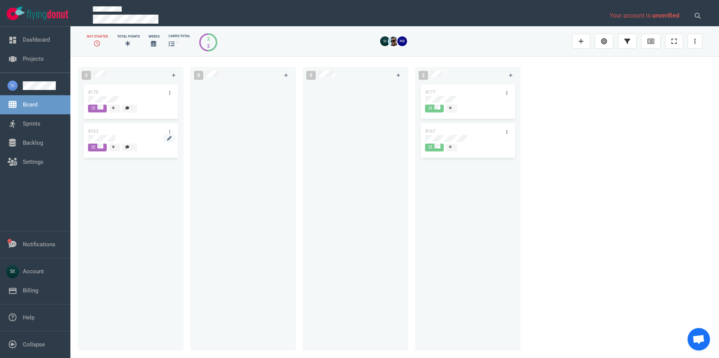
click at [124, 134] on div at bounding box center [130, 138] width 85 height 9
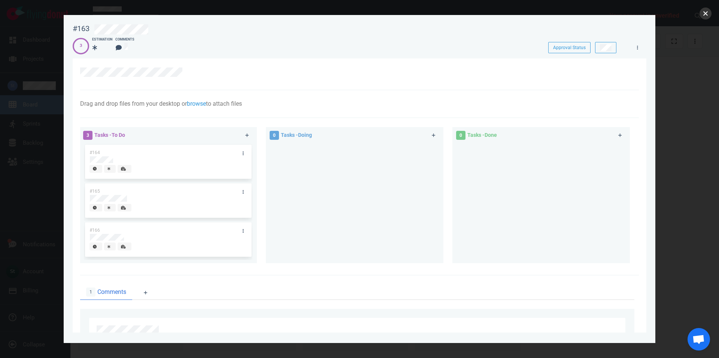
click at [710, 9] on button "close" at bounding box center [706, 13] width 12 height 12
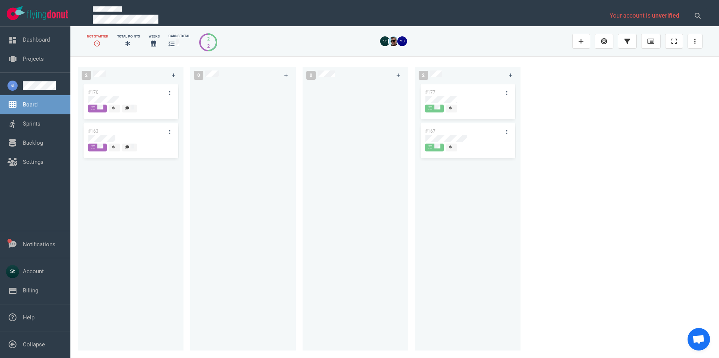
click at [203, 43] on div "2 2" at bounding box center [208, 42] width 18 height 18
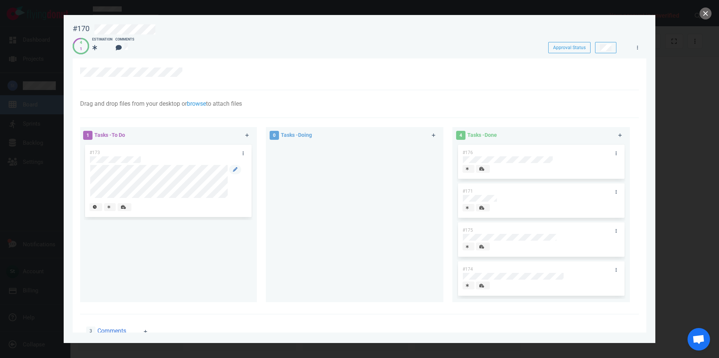
click at [101, 199] on div at bounding box center [168, 183] width 157 height 37
